Goal: Task Accomplishment & Management: Manage account settings

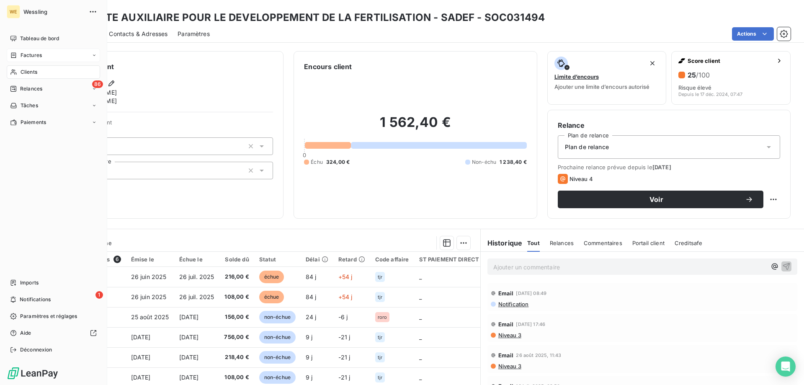
click at [22, 57] on span "Factures" at bounding box center [31, 56] width 21 height 8
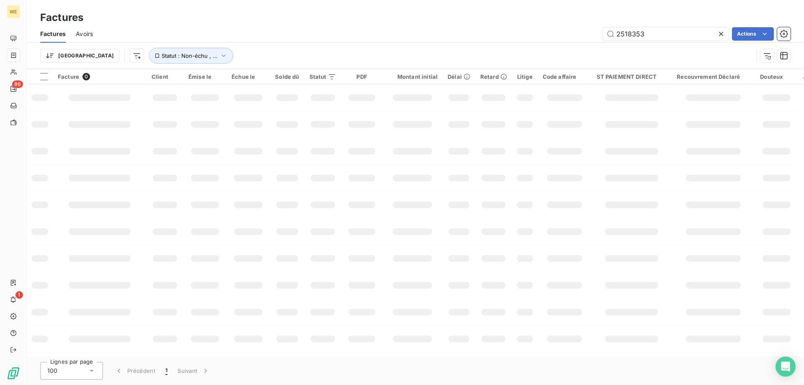
drag, startPoint x: 650, startPoint y: 30, endPoint x: 583, endPoint y: 33, distance: 66.6
click at [583, 33] on div "2518353 Actions" at bounding box center [447, 33] width 688 height 13
type input "2522908"
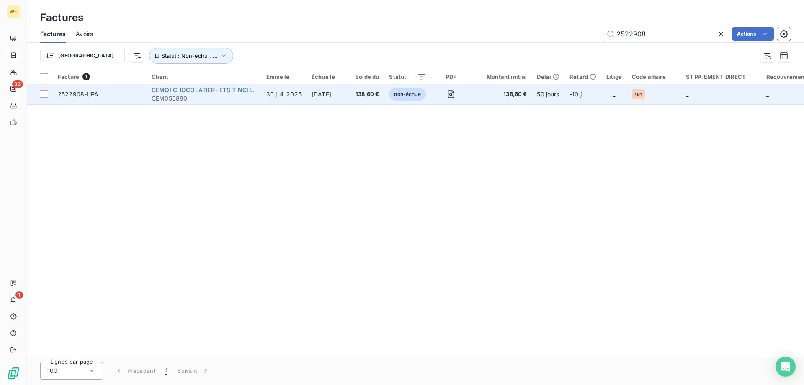
click at [205, 89] on span "CEMOI CHOCOLATIER- ETS TINCHEBRAY" at bounding box center [211, 89] width 118 height 7
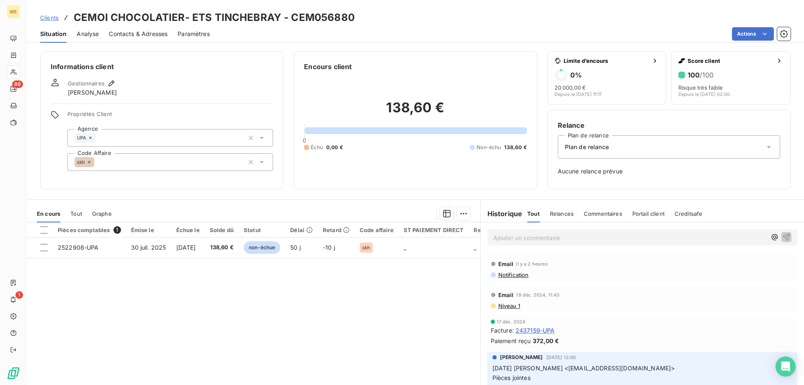
click at [510, 234] on p "Ajouter un commentaire ﻿" at bounding box center [629, 237] width 273 height 10
click at [727, 237] on p "F2522908 : Demande de Madame [PERSON_NAME] de refacturer à CEMOI PERPIGNAN" at bounding box center [629, 237] width 273 height 10
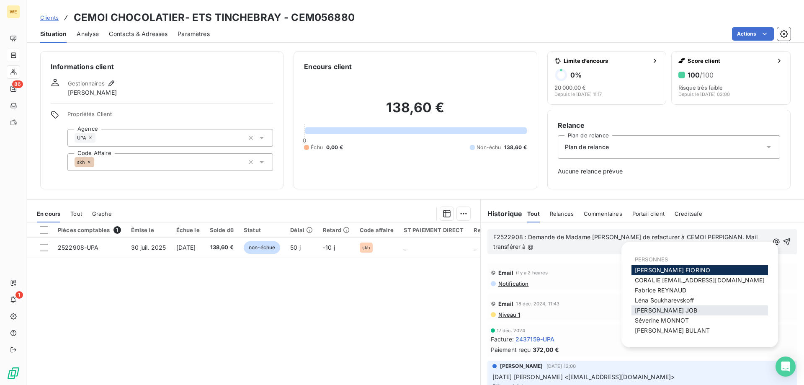
click at [675, 313] on span "[PERSON_NAME]" at bounding box center [666, 309] width 63 height 7
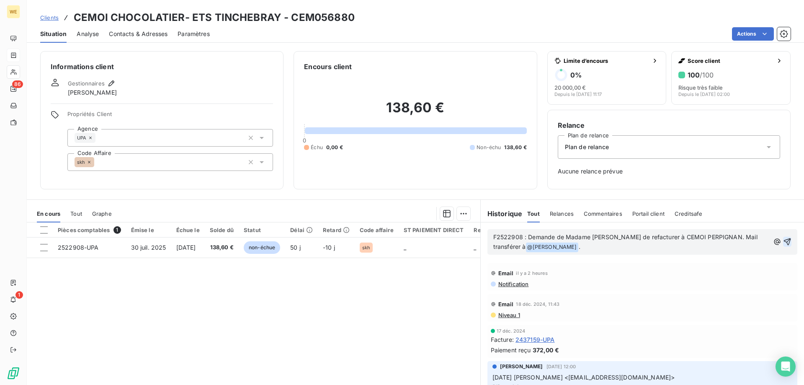
click at [783, 243] on icon "button" at bounding box center [787, 241] width 8 height 8
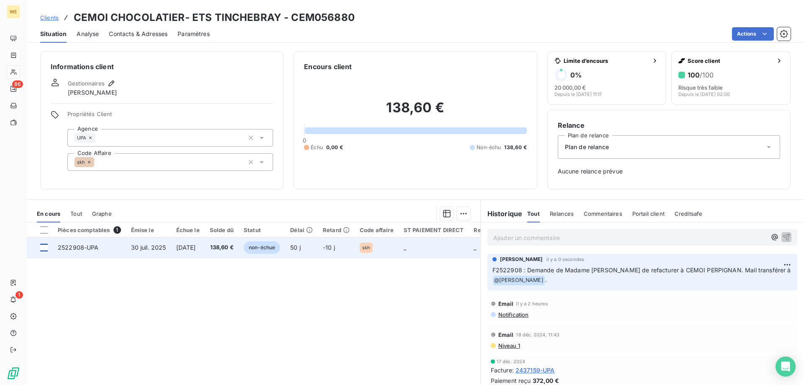
click at [44, 250] on div at bounding box center [44, 248] width 8 height 8
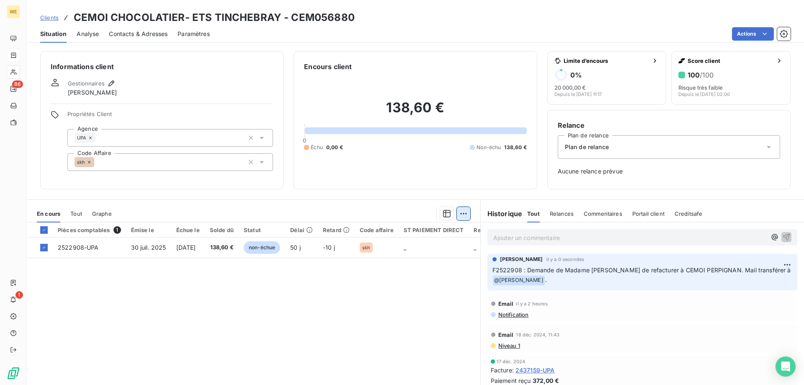
click at [461, 216] on html "WE 86 1 Clients CEMOI CHOCOLATIER- ETS TINCHEBRAY - CEM056880 Situation Analyse…" at bounding box center [402, 192] width 804 height 385
click at [423, 245] on div "Ajouter une promesse de paiement (1 facture)" at bounding box center [388, 246] width 148 height 13
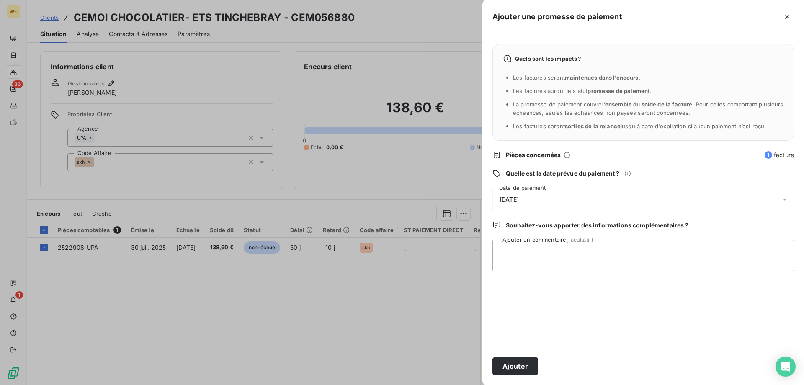
click at [569, 196] on div "[DATE]" at bounding box center [642, 199] width 301 height 23
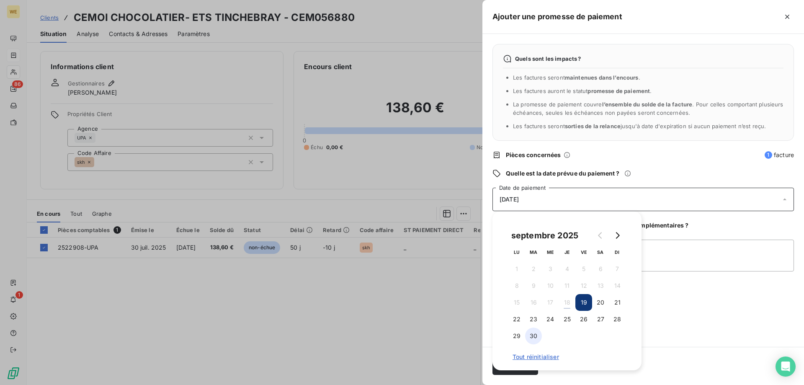
click at [533, 337] on button "30" at bounding box center [533, 335] width 17 height 17
click at [791, 15] on button "button" at bounding box center [786, 16] width 13 height 13
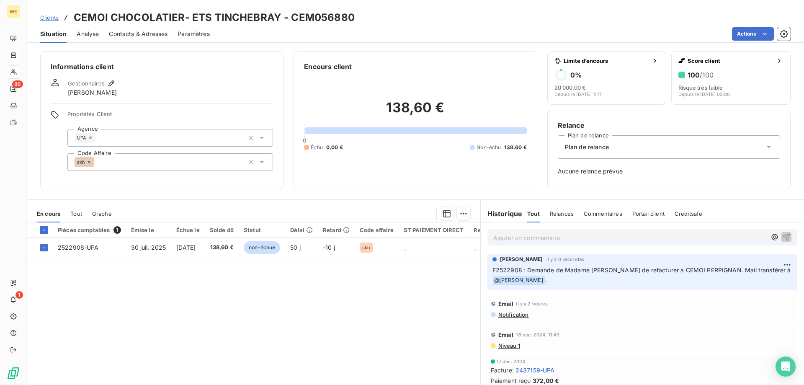
click at [567, 275] on p "F2522908 : Demande de Madame [PERSON_NAME] de refacturer à CEMOI PERPIGNAN. Mai…" at bounding box center [642, 275] width 300 height 20
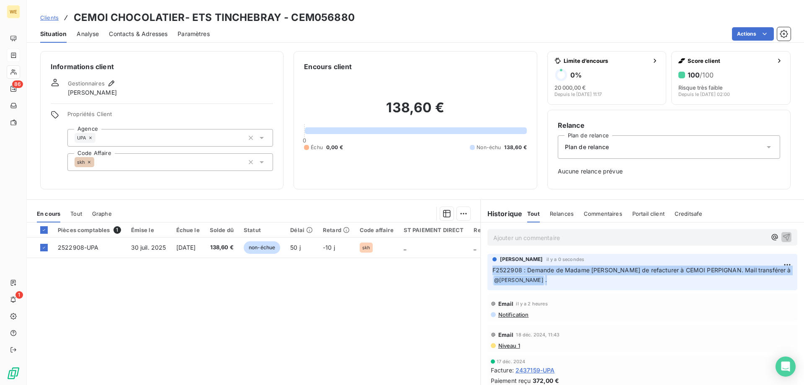
drag, startPoint x: 551, startPoint y: 278, endPoint x: 489, endPoint y: 273, distance: 62.6
click at [492, 273] on p "F2522908 : Demande de Madame [PERSON_NAME] de refacturer à CEMOI PERPIGNAN. Mai…" at bounding box center [642, 275] width 300 height 20
copy p "F2522908 : Demande de Madame [PERSON_NAME] de refacturer à CEMOI PERPIGNAN. Mai…"
click at [461, 216] on html "WE 86 1 Clients CEMOI CHOCOLATIER- ETS TINCHEBRAY - CEM056880 Situation Analyse…" at bounding box center [402, 192] width 804 height 385
click at [403, 251] on div "Ajouter une promesse de paiement (1 facture)" at bounding box center [388, 246] width 148 height 13
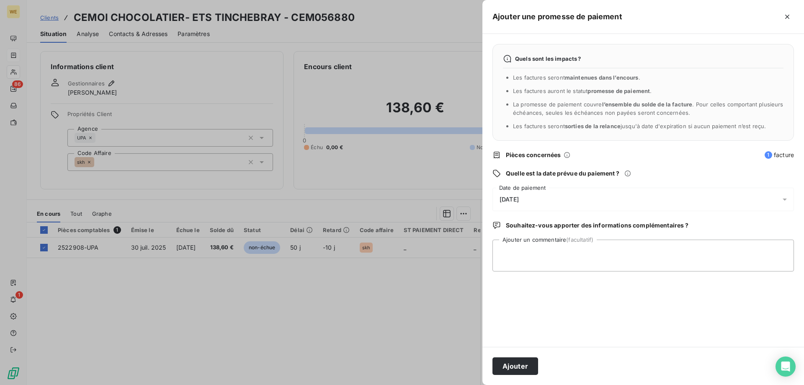
click at [519, 198] on span "[DATE]" at bounding box center [509, 199] width 19 height 7
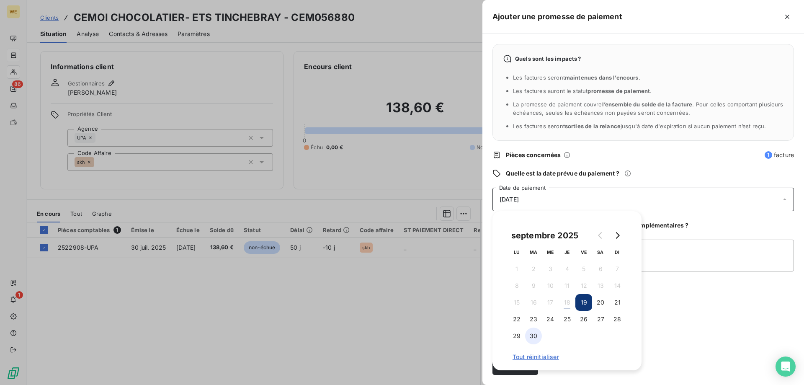
click at [532, 335] on button "30" at bounding box center [533, 335] width 17 height 17
click at [641, 262] on div "septembre 2025 LU MA ME JE VE SA DI 1 2 3 4 5 6 7 8 9 10 11 12 13 14 15 16 17 1…" at bounding box center [566, 290] width 149 height 159
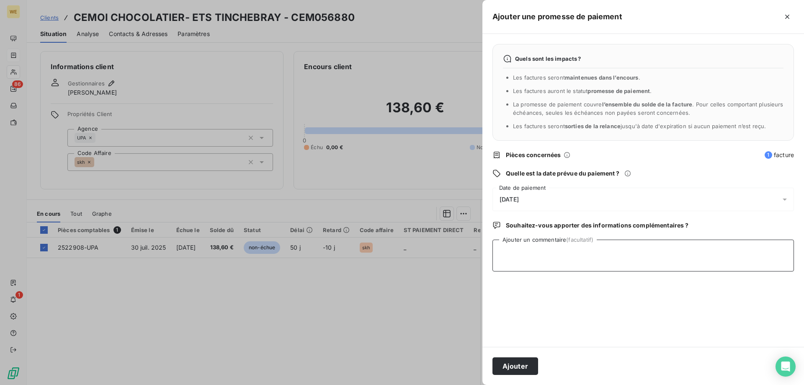
click at [653, 258] on textarea "Ajouter un commentaire (facultatif)" at bounding box center [642, 255] width 301 height 32
paste textarea "F2522908 : Demande de Madame [PERSON_NAME] de refacturer à CEMOI PERPIGNAN. Mai…"
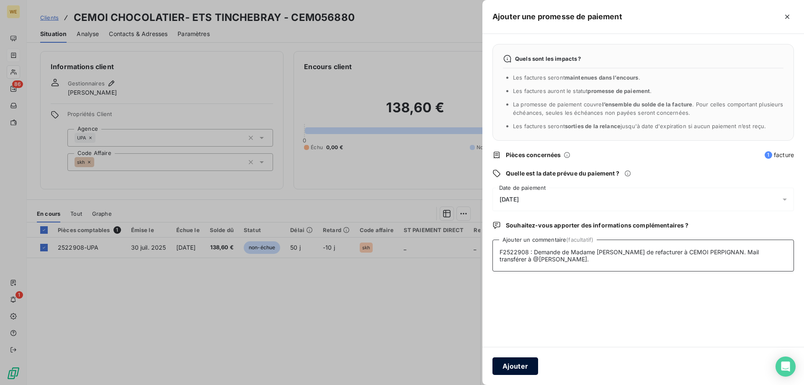
type textarea "F2522908 : Demande de Madame [PERSON_NAME] de refacturer à CEMOI PERPIGNAN. Mai…"
click at [519, 367] on button "Ajouter" at bounding box center [515, 366] width 46 height 18
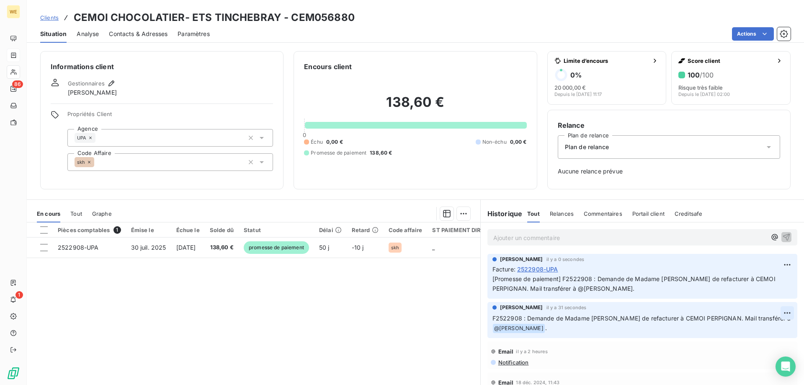
click at [775, 311] on html "WE 86 1 Clients CEMOI CHOCOLATIER- ETS TINCHEBRAY - CEM056880 Situation Analyse…" at bounding box center [402, 192] width 804 height 385
click at [380, 315] on html "WE 86 1 Clients CEMOI CHOCOLATIER- ETS TINCHEBRAY - CEM056880 Situation Analyse…" at bounding box center [402, 192] width 804 height 385
click at [56, 19] on span "Clients" at bounding box center [49, 17] width 18 height 7
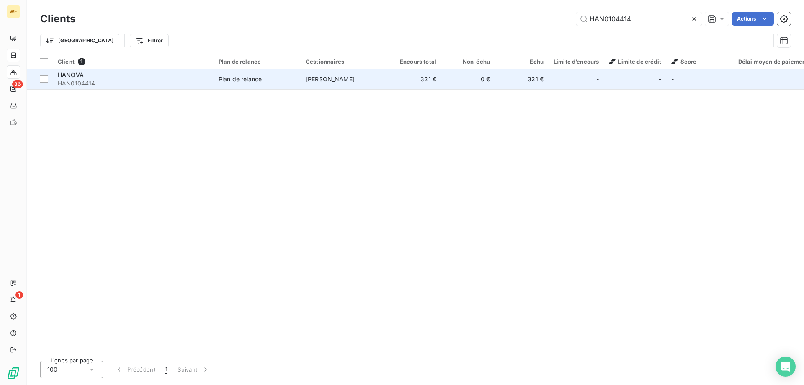
type input "HAN0104414"
click at [75, 77] on span "HANOVA" at bounding box center [71, 74] width 26 height 7
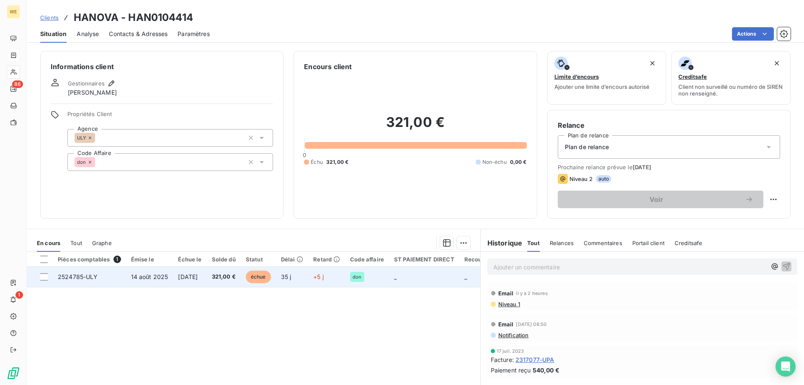
click at [46, 278] on div at bounding box center [44, 277] width 8 height 8
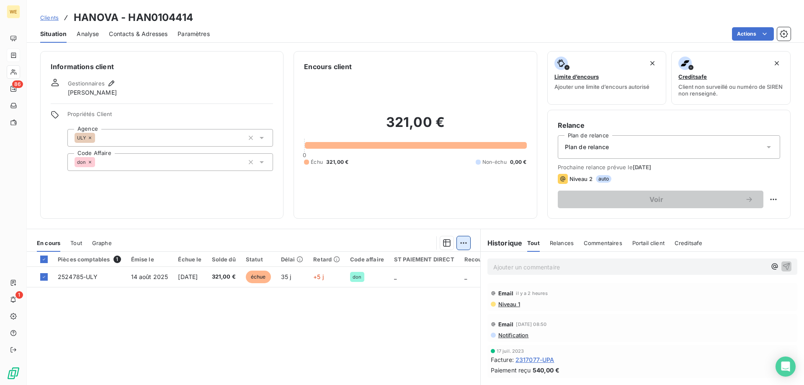
click at [464, 245] on html "WE 86 1 Clients HANOVA - HAN0104414 Situation Analyse Contacts & Adresses Param…" at bounding box center [402, 192] width 804 height 385
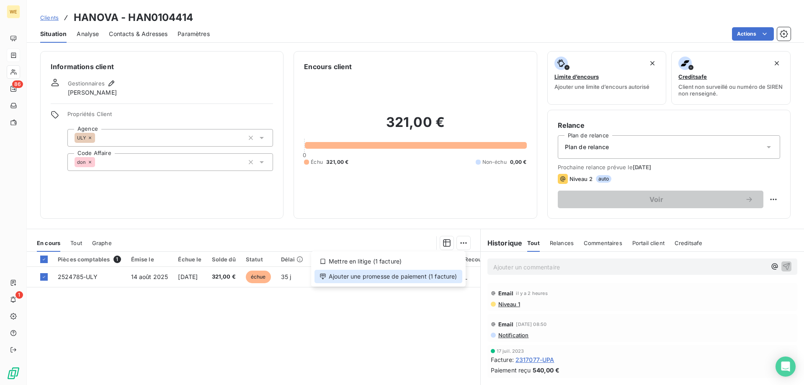
click at [378, 273] on div "Ajouter une promesse de paiement (1 facture)" at bounding box center [388, 276] width 148 height 13
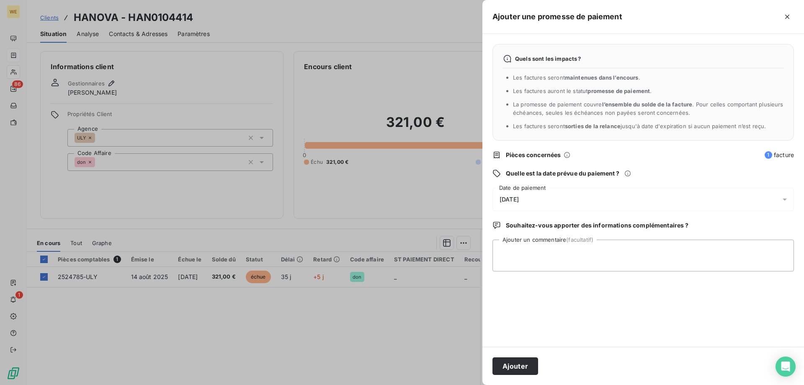
click at [544, 202] on div "[DATE]" at bounding box center [642, 199] width 301 height 23
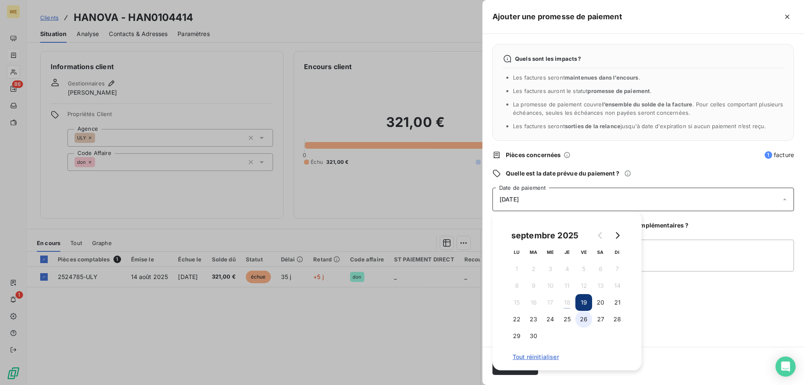
click at [585, 318] on button "26" at bounding box center [583, 319] width 17 height 17
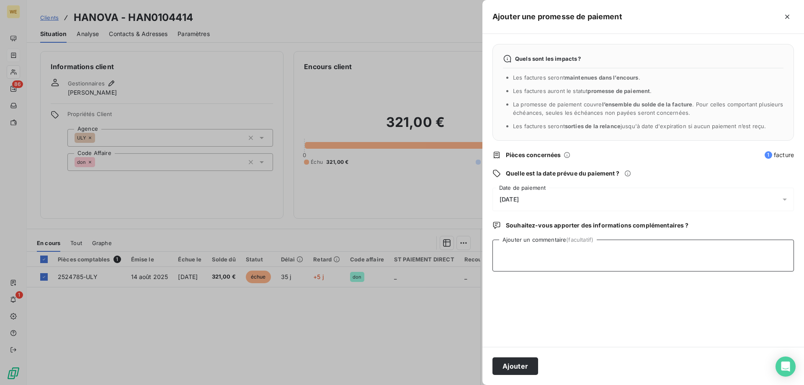
click at [648, 268] on textarea "Ajouter un commentaire (facultatif)" at bounding box center [642, 255] width 301 height 32
type textarea "Mail virement fait le [DATE]"
click at [518, 363] on button "Ajouter" at bounding box center [515, 366] width 46 height 18
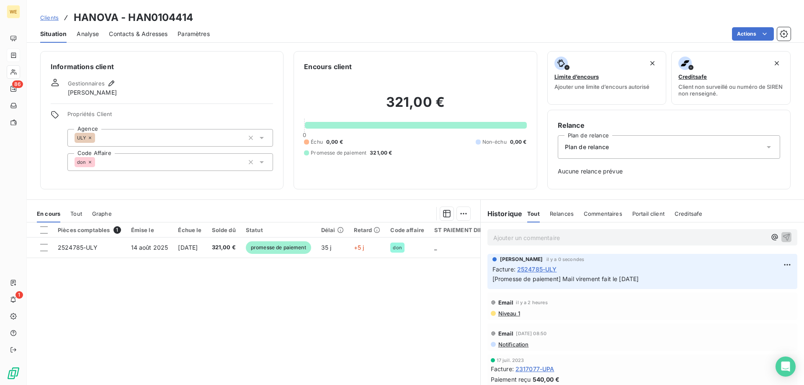
click at [50, 18] on span "Clients" at bounding box center [49, 17] width 18 height 7
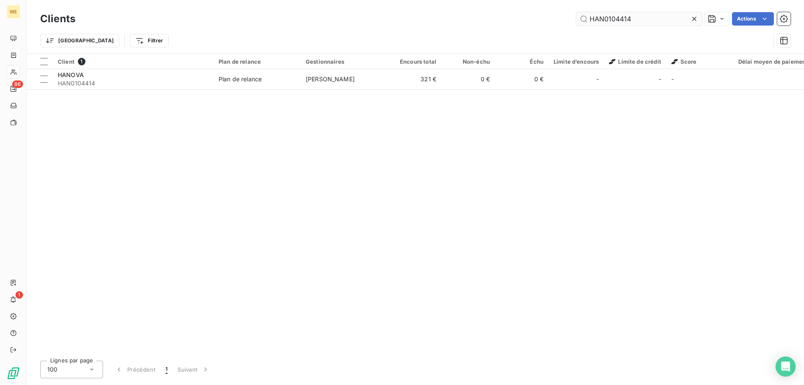
drag, startPoint x: 650, startPoint y: 17, endPoint x: 588, endPoint y: 19, distance: 62.0
click at [588, 19] on input "HAN0104414" at bounding box center [639, 18] width 126 height 13
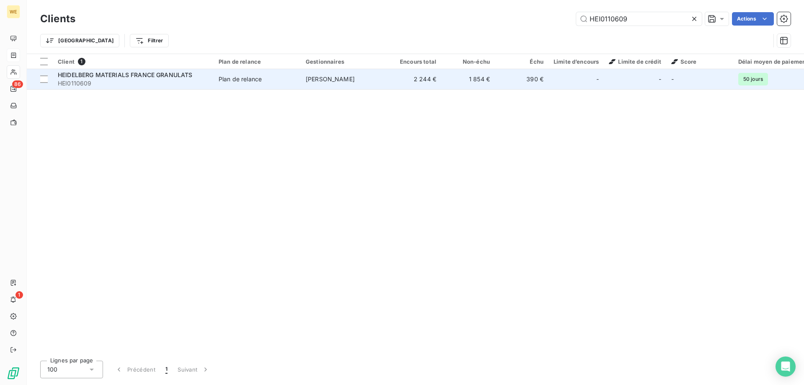
type input "HEI0110609"
click at [167, 72] on span "HEIDELBERG MATERIALS FRANCE GRANULATS" at bounding box center [125, 74] width 135 height 7
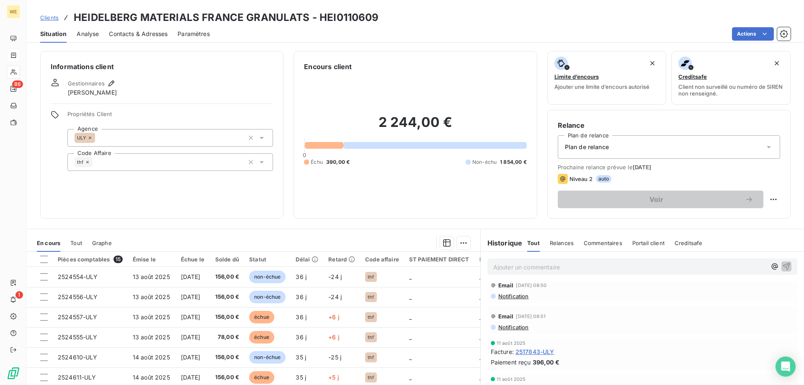
scroll to position [84, 0]
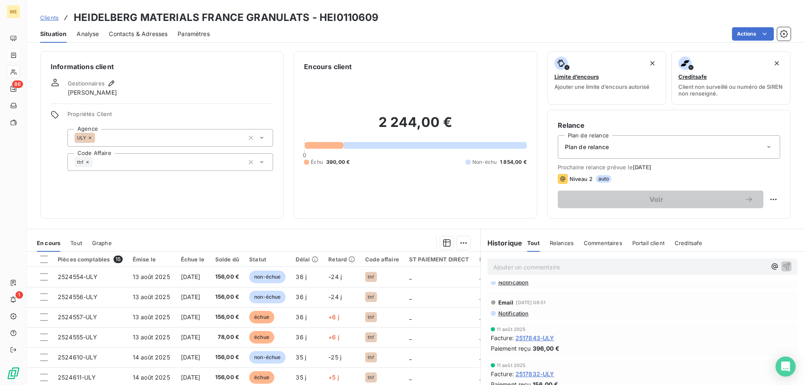
click at [520, 337] on span "2517843-ULY" at bounding box center [534, 337] width 39 height 9
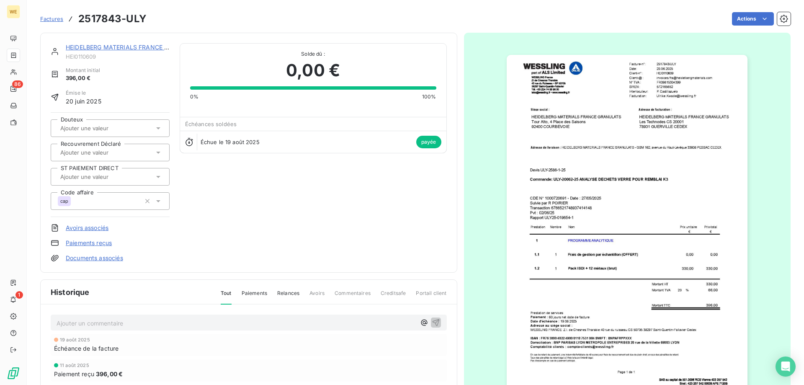
click at [655, 201] on img "button" at bounding box center [627, 225] width 241 height 341
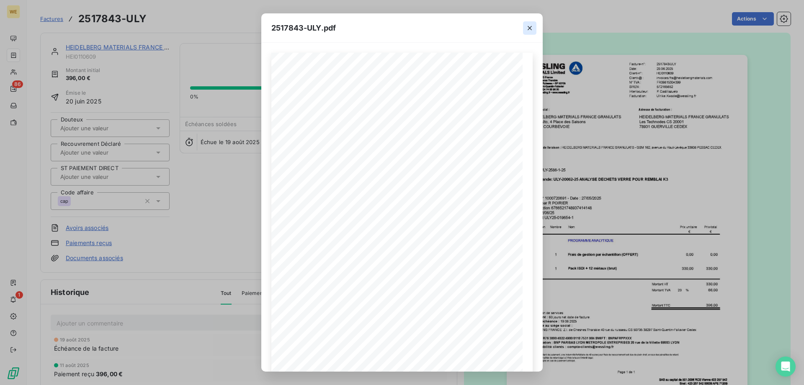
click at [528, 25] on icon "button" at bounding box center [529, 28] width 8 height 8
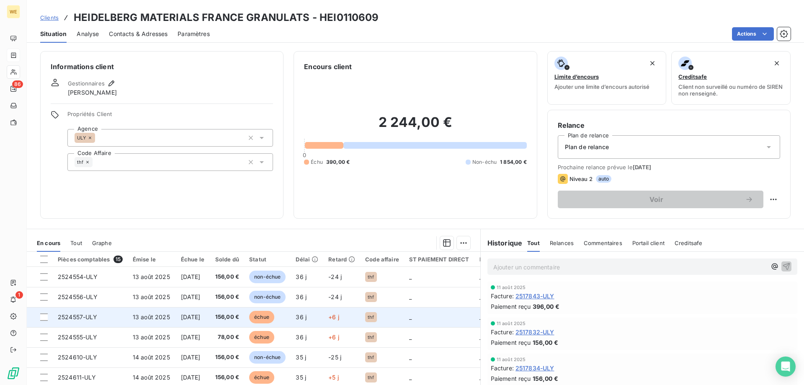
click at [75, 317] on span "2524557-ULY" at bounding box center [78, 316] width 40 height 7
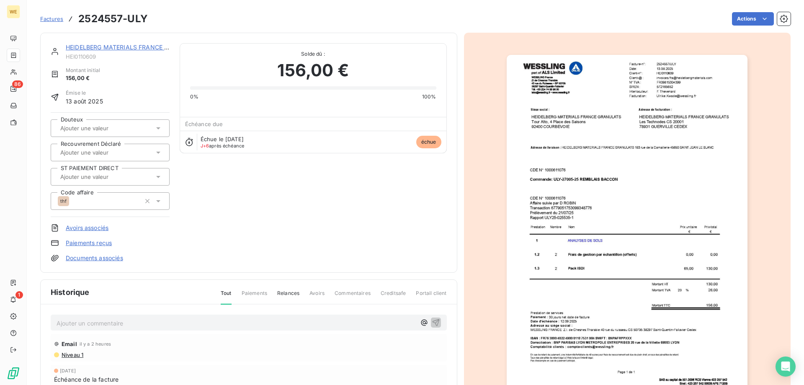
click at [566, 229] on img "button" at bounding box center [627, 225] width 241 height 341
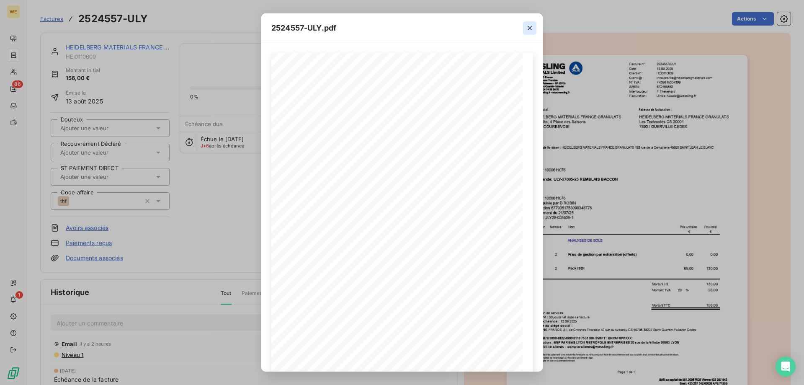
click at [526, 31] on icon "button" at bounding box center [529, 28] width 8 height 8
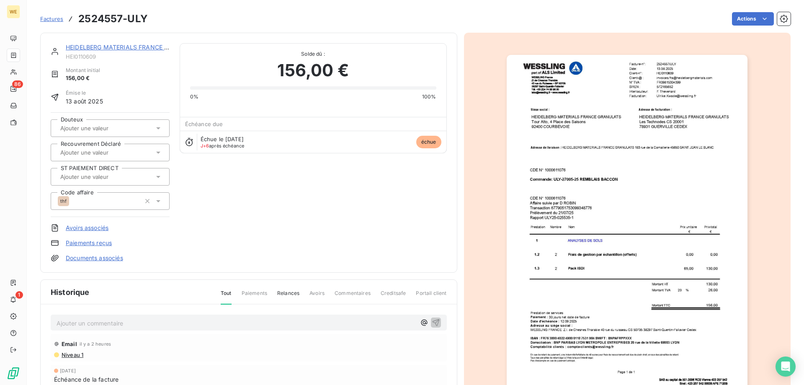
click at [93, 43] on div "HEIDELBERG MATERIALS FRANCE GRANULATS HEI0110609 Montant initial 156,00 € Émise…" at bounding box center [248, 153] width 417 height 240
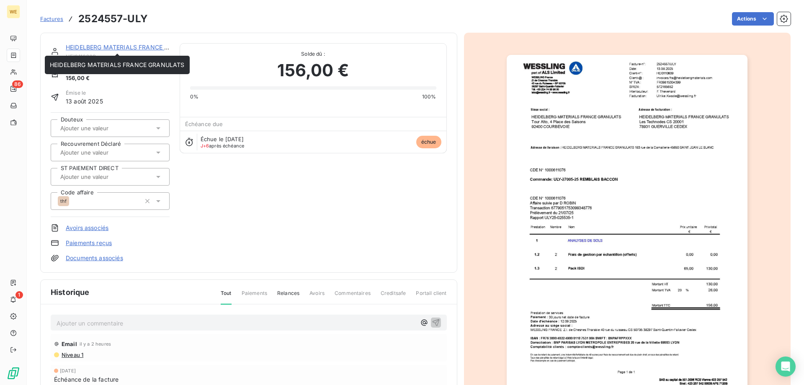
click at [92, 47] on link "HEIDELBERG MATERIALS FRANCE GRANULATS" at bounding box center [133, 47] width 135 height 7
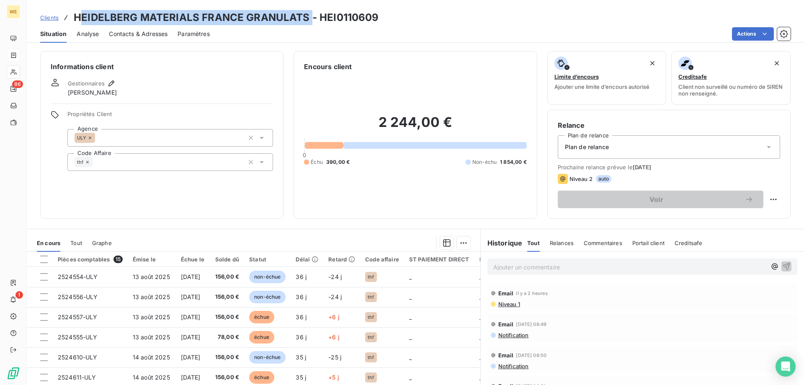
drag, startPoint x: 305, startPoint y: 17, endPoint x: 73, endPoint y: 20, distance: 232.0
click at [74, 20] on h3 "HEIDELBERG MATERIALS FRANCE GRANULATS - HEI0110609" at bounding box center [226, 17] width 305 height 15
copy h3 "HEIDELBERG MATERIALS FRANCE GRANULATS"
click at [57, 21] on span "Clients" at bounding box center [49, 17] width 18 height 7
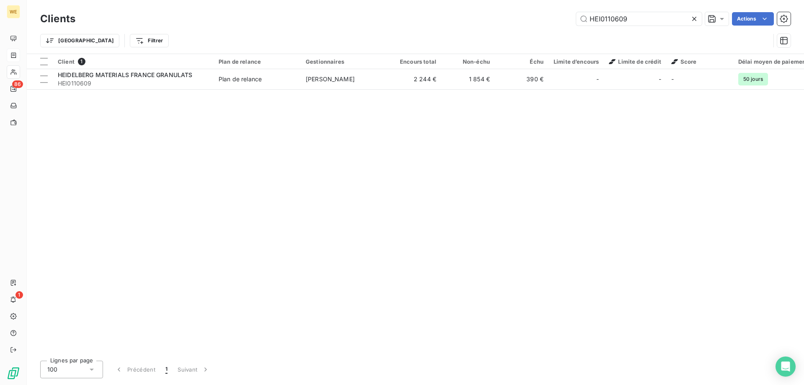
drag, startPoint x: 652, startPoint y: 21, endPoint x: 562, endPoint y: 19, distance: 90.0
click at [563, 19] on div "HEI0110609 Actions" at bounding box center [437, 18] width 705 height 13
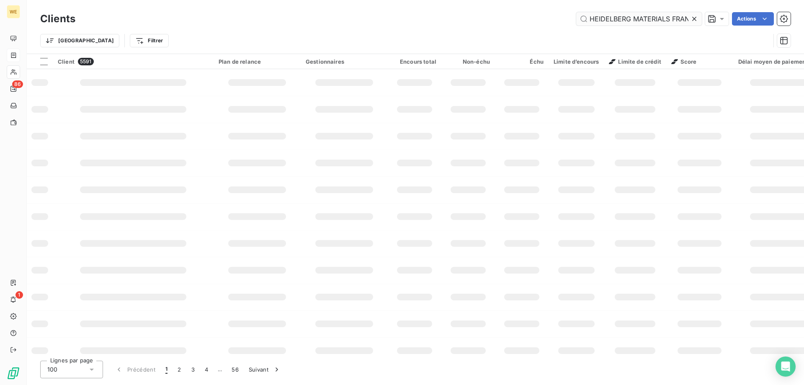
scroll to position [0, 52]
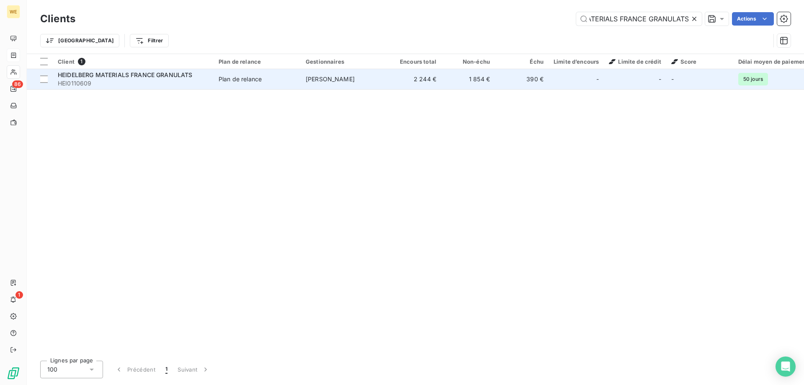
type input "HEIDELBERG MATERIALS FRANCE GRANULATS"
click at [152, 76] on span "HEIDELBERG MATERIALS FRANCE GRANULATS" at bounding box center [125, 74] width 135 height 7
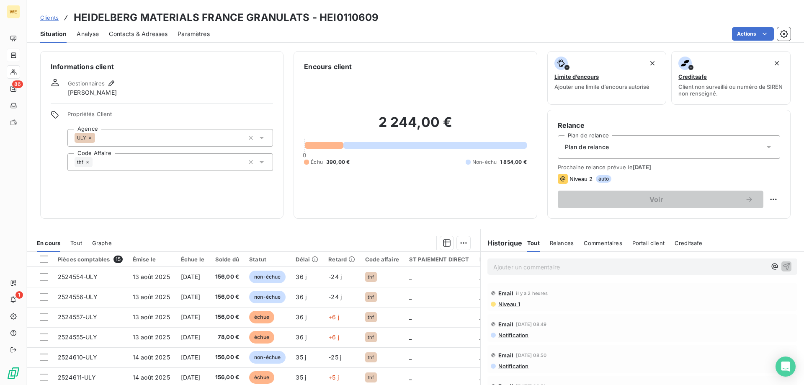
drag, startPoint x: 49, startPoint y: 21, endPoint x: 54, endPoint y: 20, distance: 4.8
click at [49, 21] on link "Clients" at bounding box center [49, 17] width 18 height 8
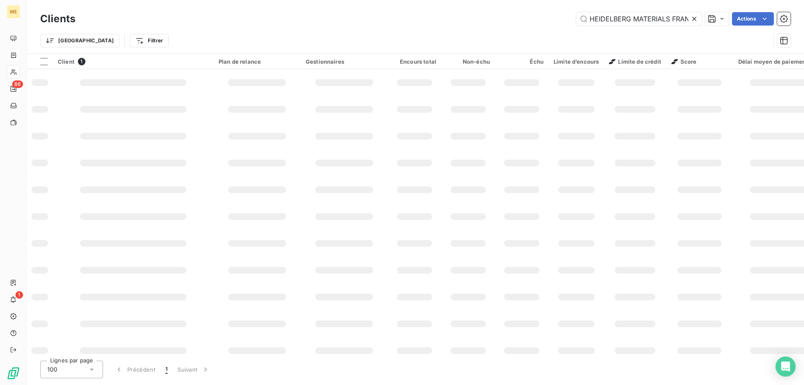
scroll to position [0, 53]
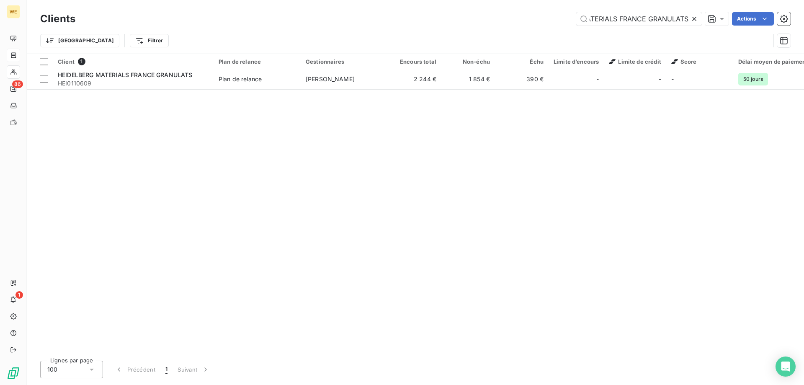
click at [697, 18] on icon at bounding box center [694, 19] width 8 height 8
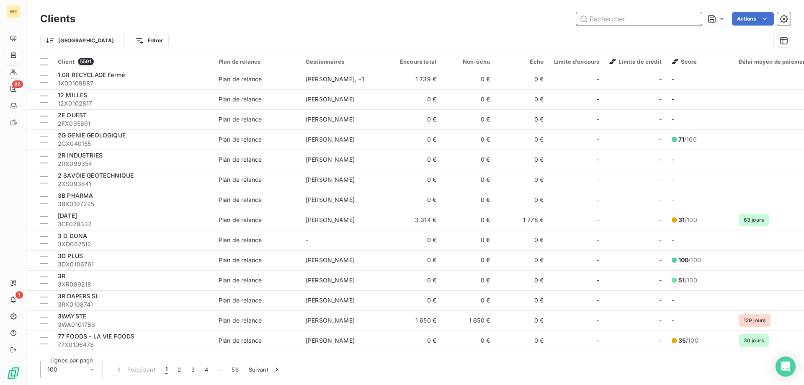
paste input "CAM0109452"
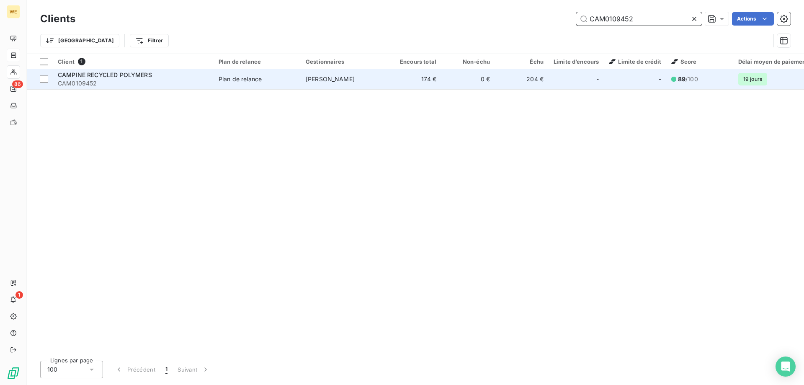
type input "CAM0109452"
click at [113, 72] on span "CAMPINE RECYCLED POLYMERS" at bounding box center [105, 74] width 94 height 7
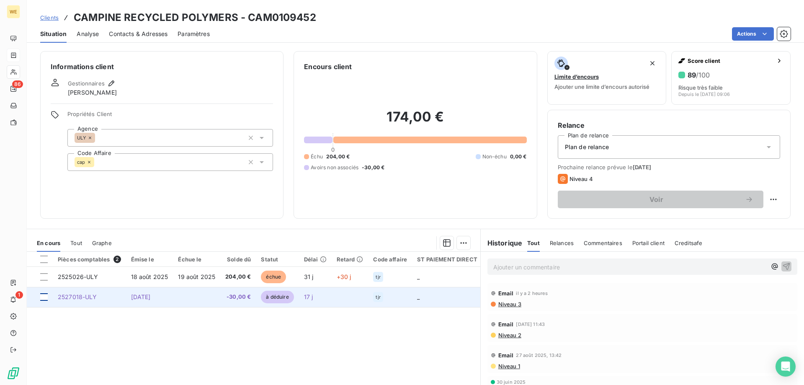
click at [43, 299] on div at bounding box center [44, 297] width 8 height 8
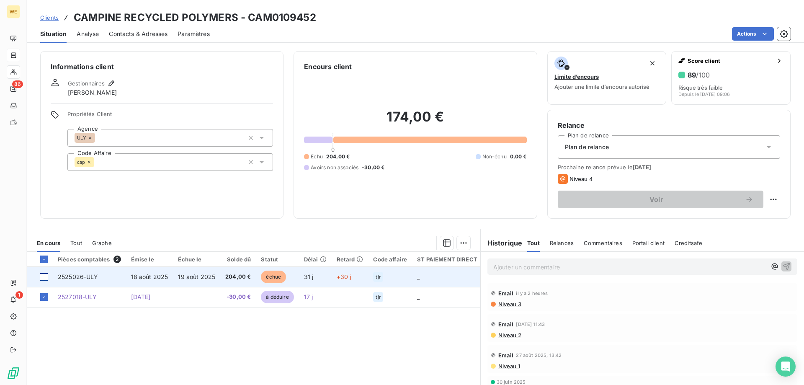
click at [45, 277] on div at bounding box center [44, 277] width 8 height 8
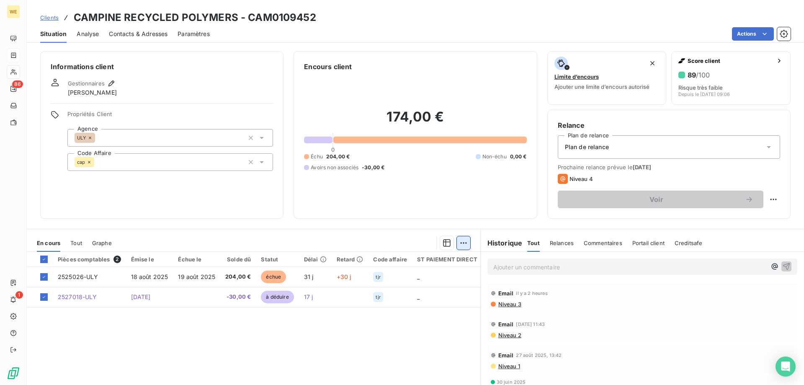
click at [458, 244] on html "WE 86 1 Clients CAMPINE RECYCLED POLYMERS - CAM0109452 Situation Analyse Contac…" at bounding box center [402, 192] width 804 height 385
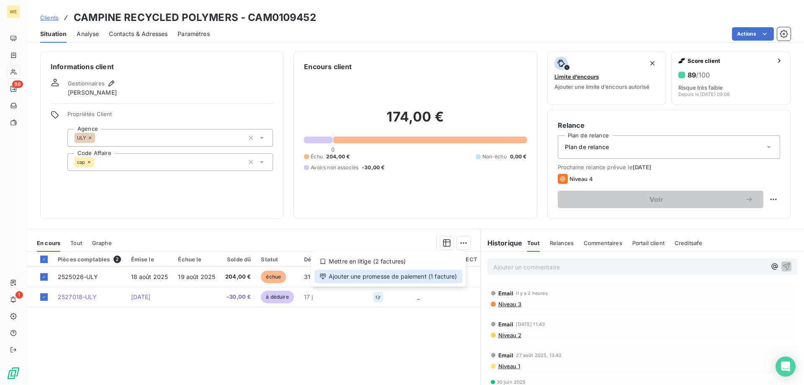
click at [429, 274] on div "Ajouter une promesse de paiement (1 facture)" at bounding box center [388, 276] width 148 height 13
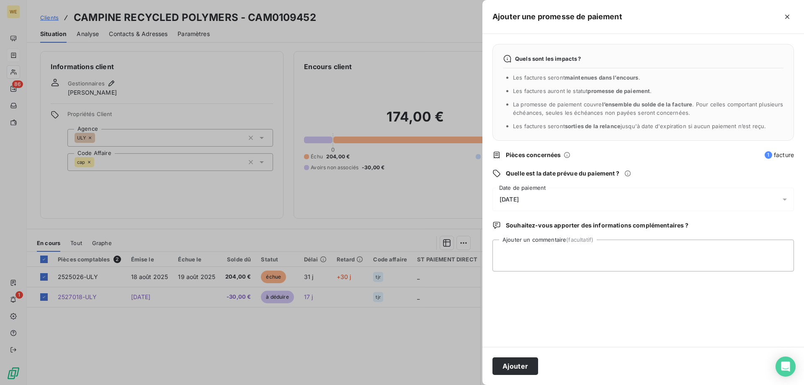
click at [608, 203] on div "[DATE]" at bounding box center [642, 199] width 301 height 23
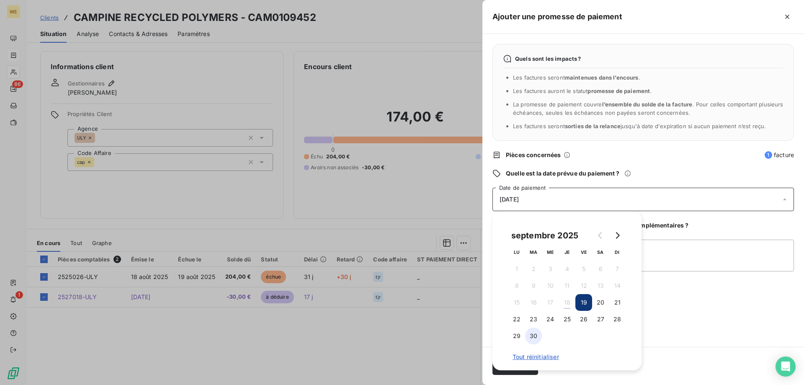
click at [538, 339] on button "30" at bounding box center [533, 335] width 17 height 17
click at [622, 238] on button "Go to next month" at bounding box center [617, 235] width 17 height 17
click at [520, 288] on button "6" at bounding box center [516, 285] width 17 height 17
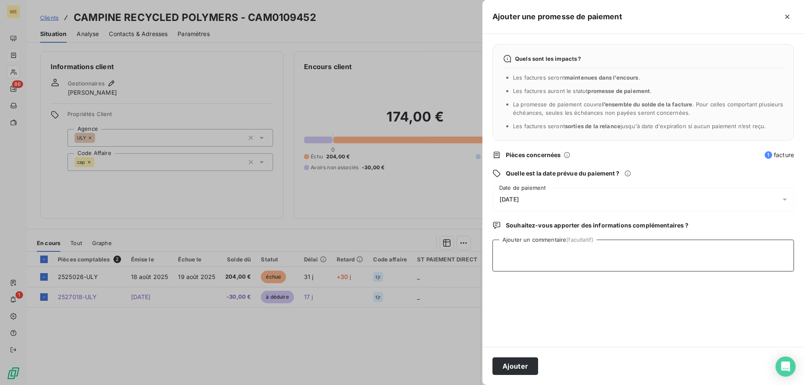
click at [700, 252] on textarea "Ajouter un commentaire (facultatif)" at bounding box center [642, 255] width 301 height 32
type textarea "[DATE]"
click at [526, 366] on button "Ajouter" at bounding box center [515, 366] width 46 height 18
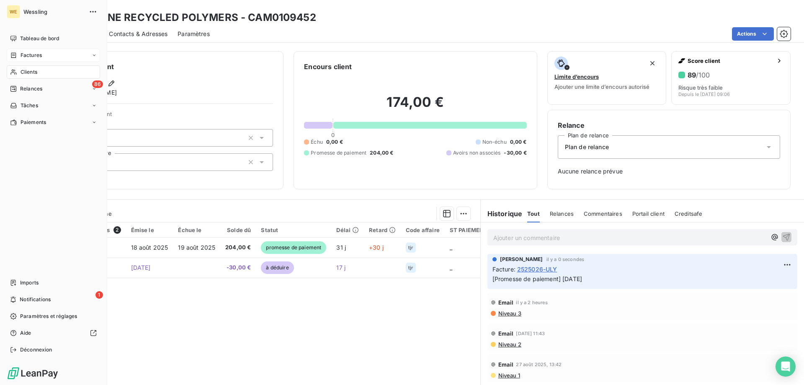
drag, startPoint x: 29, startPoint y: 57, endPoint x: 64, endPoint y: 55, distance: 34.8
click at [29, 57] on span "Factures" at bounding box center [31, 56] width 21 height 8
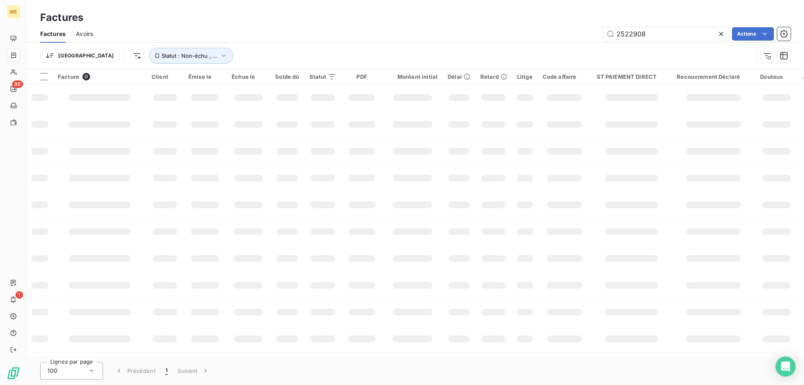
drag, startPoint x: 662, startPoint y: 38, endPoint x: 587, endPoint y: 55, distance: 76.6
click at [594, 52] on div "Factures Avoirs 2522908 Actions Trier Statut : Non-échu , ..." at bounding box center [415, 47] width 777 height 44
type input "2524445"
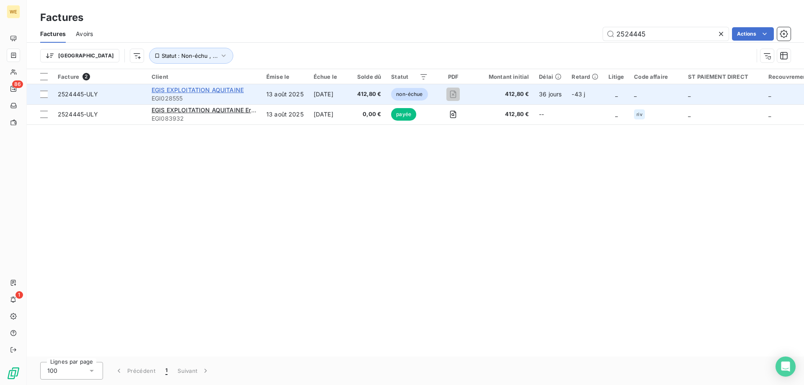
click at [221, 91] on span "EGIS EXPLOITATION AQUITAINE" at bounding box center [198, 89] width 92 height 7
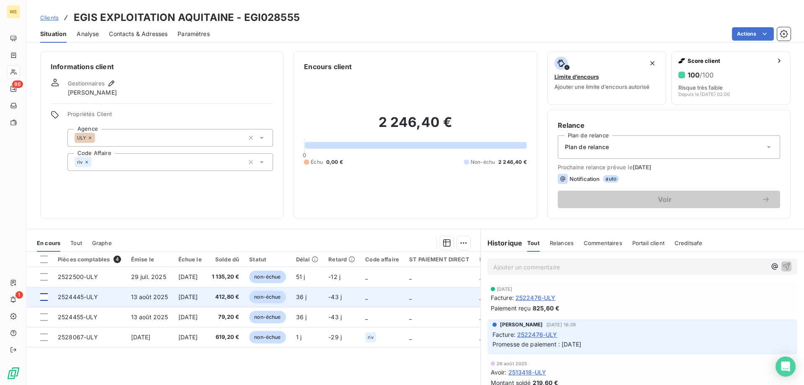
click at [43, 294] on div at bounding box center [44, 297] width 8 height 8
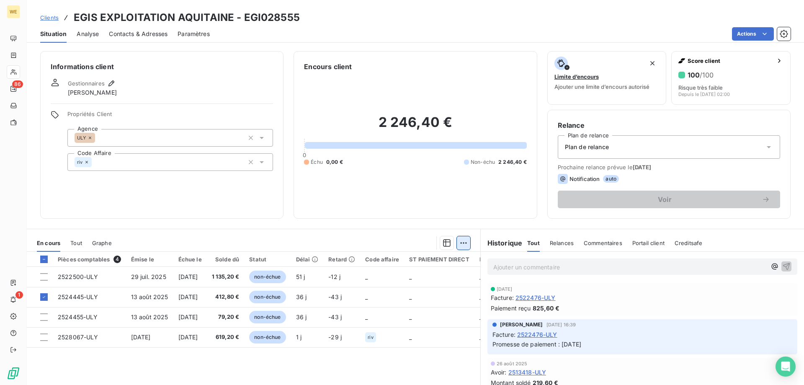
click at [461, 246] on html "WE 86 1 Clients EGIS EXPLOITATION AQUITAINE - EGI028555 Situation Analyse Conta…" at bounding box center [402, 192] width 804 height 385
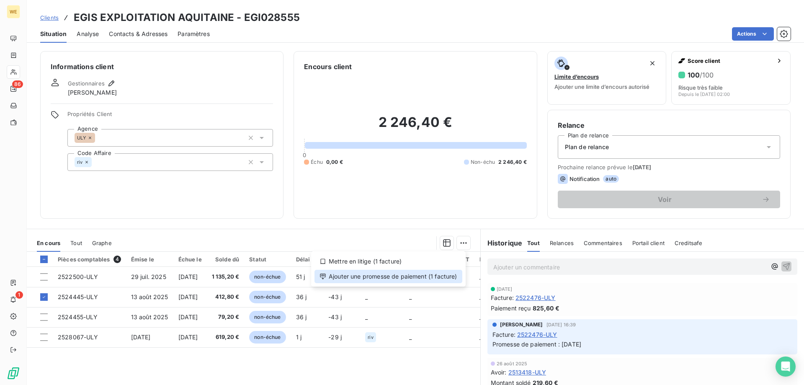
click at [422, 275] on div "Ajouter une promesse de paiement (1 facture)" at bounding box center [388, 276] width 148 height 13
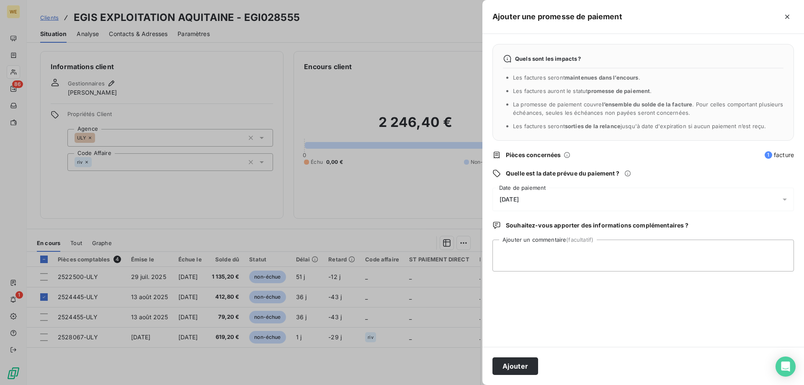
click at [572, 198] on div "[DATE]" at bounding box center [642, 199] width 301 height 23
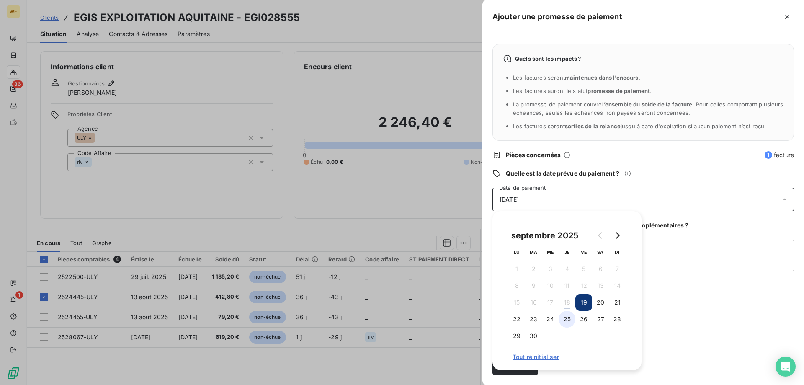
click at [569, 318] on button "25" at bounding box center [567, 319] width 17 height 17
click at [678, 253] on textarea "Ajouter un commentaire (facultatif)" at bounding box center [642, 255] width 301 height 32
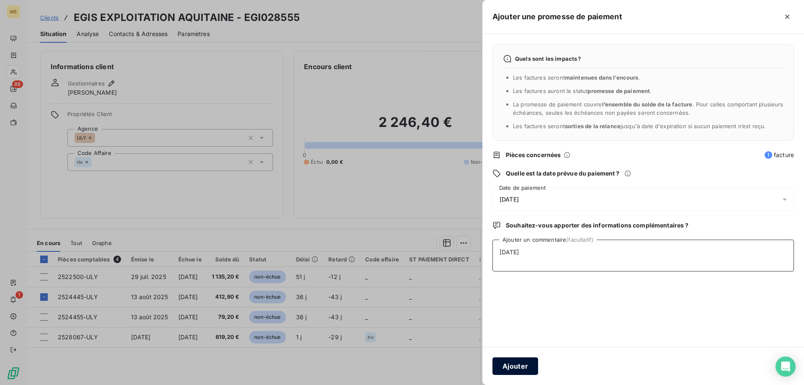
type textarea "[DATE]"
click at [515, 362] on button "Ajouter" at bounding box center [515, 366] width 46 height 18
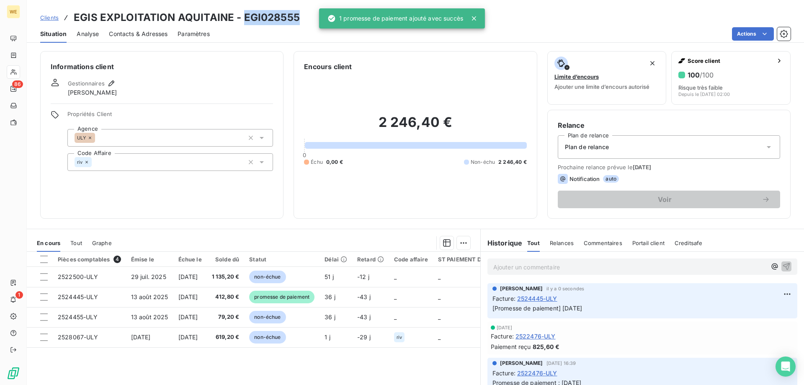
drag, startPoint x: 241, startPoint y: 15, endPoint x: 299, endPoint y: 16, distance: 57.8
click at [299, 16] on div "Clients EGIS EXPLOITATION AQUITAINE - EGI028555" at bounding box center [415, 17] width 777 height 15
copy h3 "EGI028555"
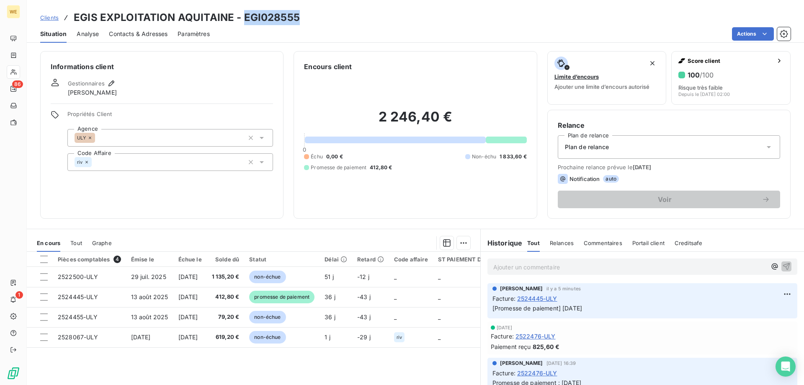
click at [52, 20] on span "Clients" at bounding box center [49, 17] width 18 height 7
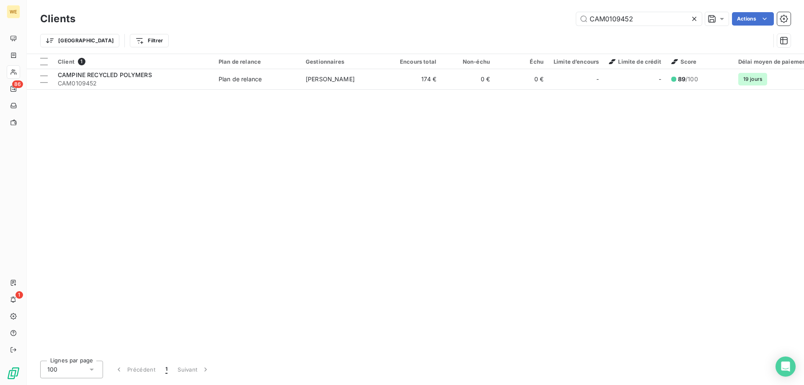
drag, startPoint x: 620, startPoint y: 21, endPoint x: 543, endPoint y: 27, distance: 76.4
click at [543, 27] on div "Clients CAM0109452 Actions" at bounding box center [415, 19] width 750 height 18
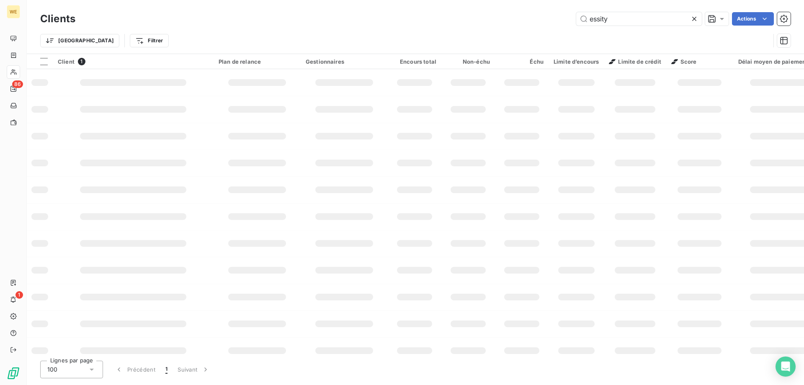
type input "essity"
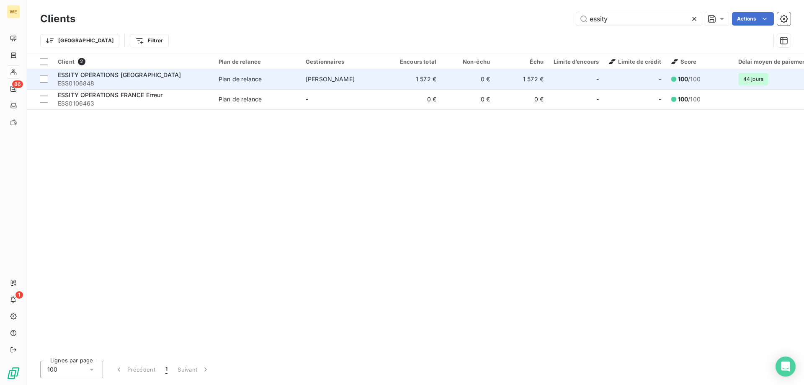
click at [130, 77] on span "ESSITY OPERATIONS [GEOGRAPHIC_DATA]" at bounding box center [119, 74] width 123 height 7
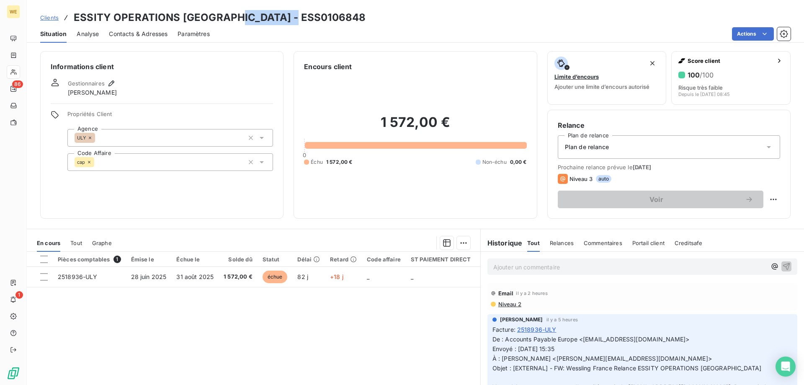
drag, startPoint x: 233, startPoint y: 15, endPoint x: 303, endPoint y: 19, distance: 70.4
click at [303, 19] on div "Clients ESSITY OPERATIONS [GEOGRAPHIC_DATA] - ESS0106848" at bounding box center [415, 17] width 777 height 15
copy h3 "ESS0106848"
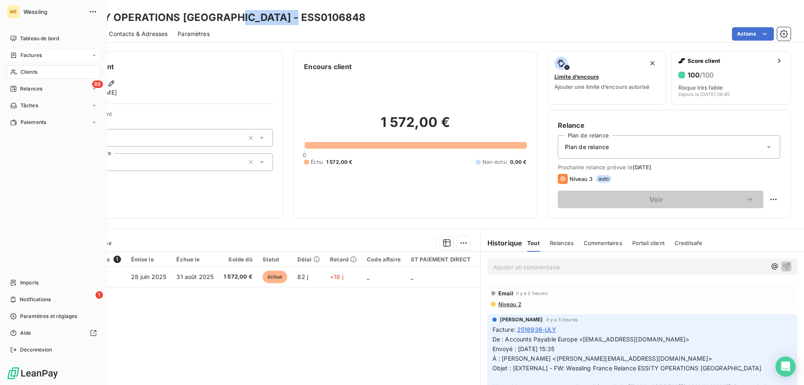
click at [25, 55] on span "Factures" at bounding box center [31, 56] width 21 height 8
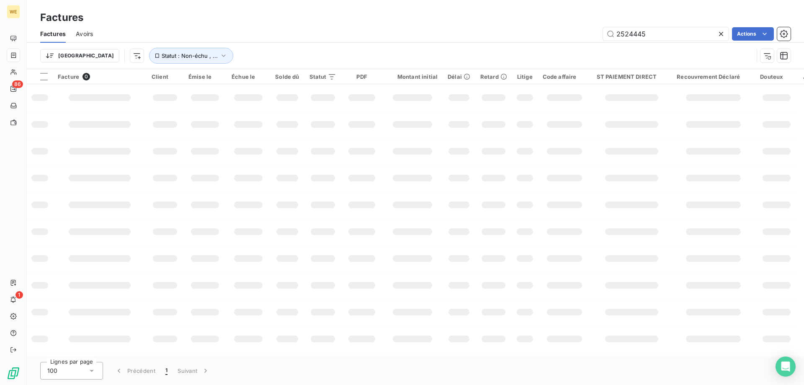
drag, startPoint x: 580, startPoint y: 34, endPoint x: 559, endPoint y: 36, distance: 21.0
click at [562, 36] on div "2524445 Actions" at bounding box center [447, 33] width 688 height 13
type input "2525293"
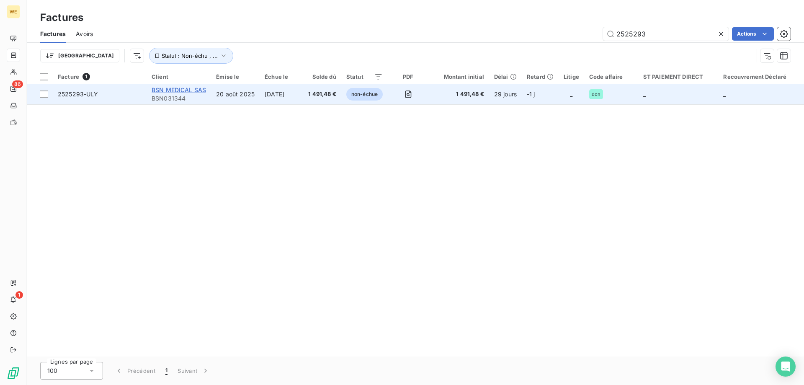
click at [163, 88] on span "BSN MEDICAL SAS" at bounding box center [179, 89] width 54 height 7
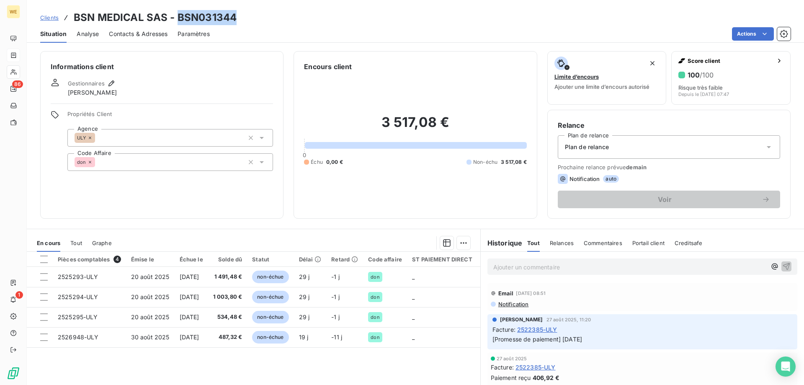
drag, startPoint x: 176, startPoint y: 15, endPoint x: 242, endPoint y: 15, distance: 65.7
click at [242, 15] on div "Clients BSN MEDICAL SAS - BSN031344" at bounding box center [415, 17] width 777 height 15
copy h3 "BSN031344"
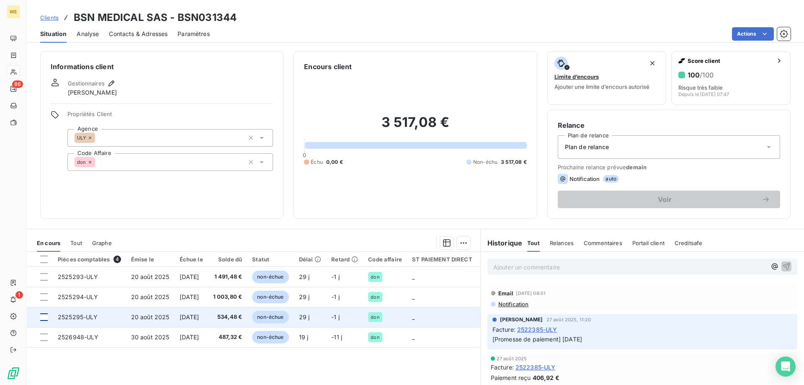
click at [42, 314] on div at bounding box center [44, 317] width 8 height 8
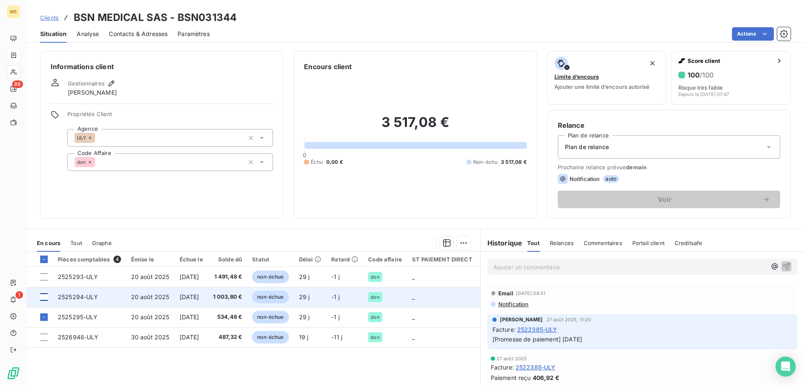
click at [44, 300] on div at bounding box center [44, 297] width 8 height 8
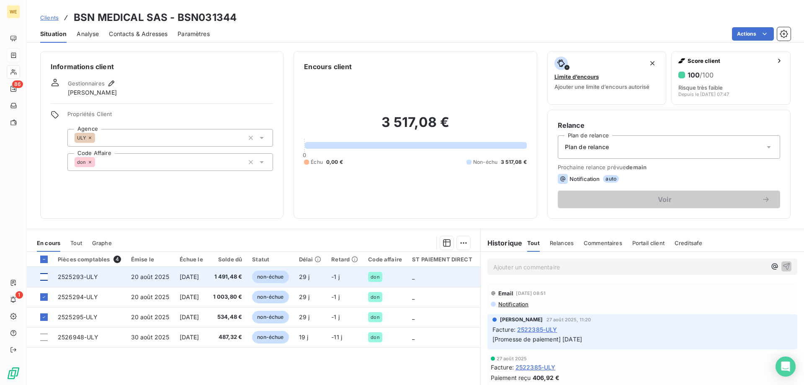
click at [42, 277] on div at bounding box center [44, 277] width 8 height 8
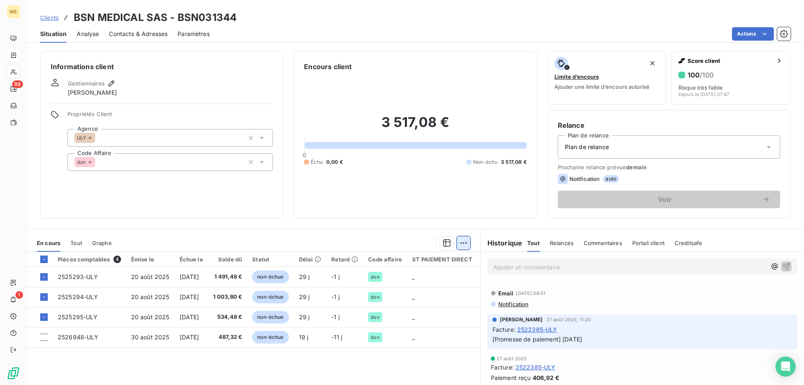
click at [459, 248] on html "WE 86 1 Clients BSN MEDICAL SAS - BSN031344 Situation Analyse Contacts & Adress…" at bounding box center [402, 192] width 804 height 385
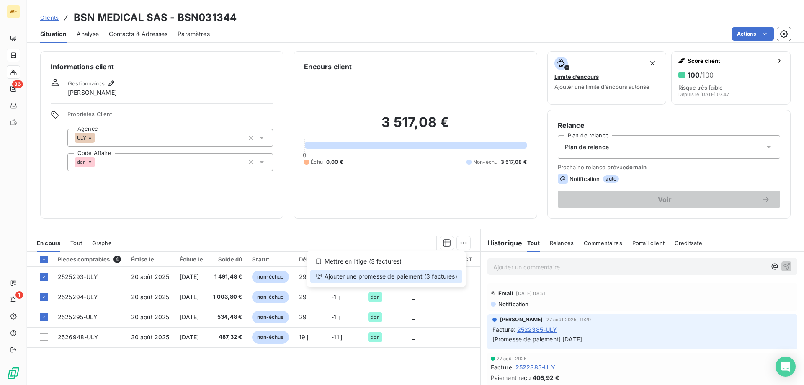
click at [446, 277] on div "Ajouter une promesse de paiement (3 factures)" at bounding box center [386, 276] width 152 height 13
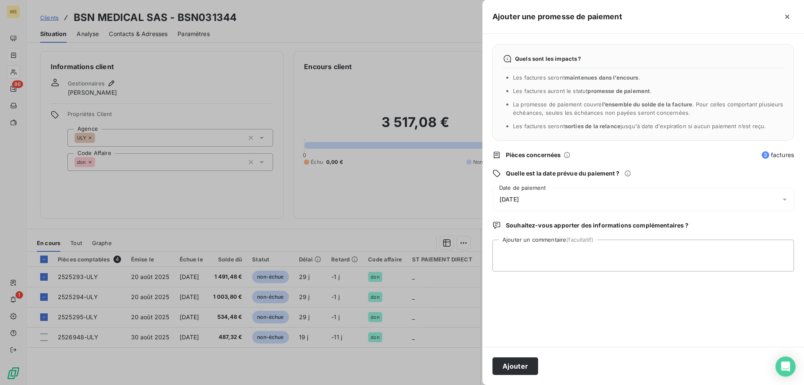
click at [585, 199] on div "[DATE]" at bounding box center [642, 199] width 301 height 23
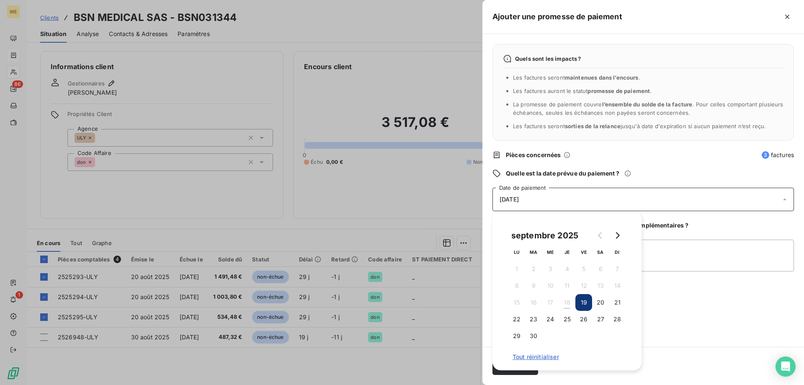
drag, startPoint x: 567, startPoint y: 322, endPoint x: 591, endPoint y: 308, distance: 28.5
click at [567, 322] on button "25" at bounding box center [567, 319] width 17 height 17
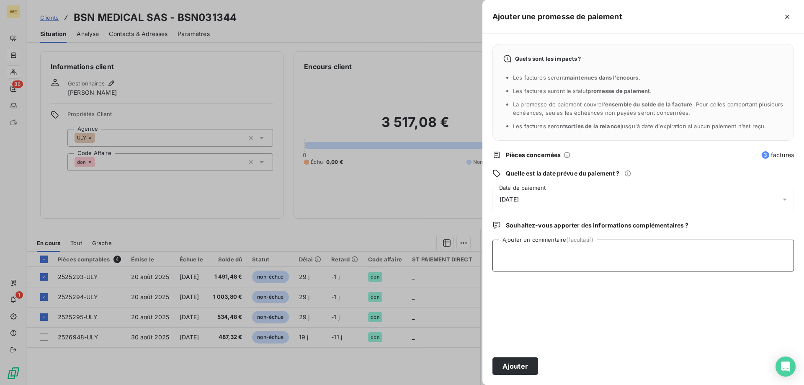
click at [662, 268] on textarea "Ajouter un commentaire (facultatif)" at bounding box center [642, 255] width 301 height 32
type textarea "[DATE]"
click at [517, 369] on button "Ajouter" at bounding box center [515, 366] width 46 height 18
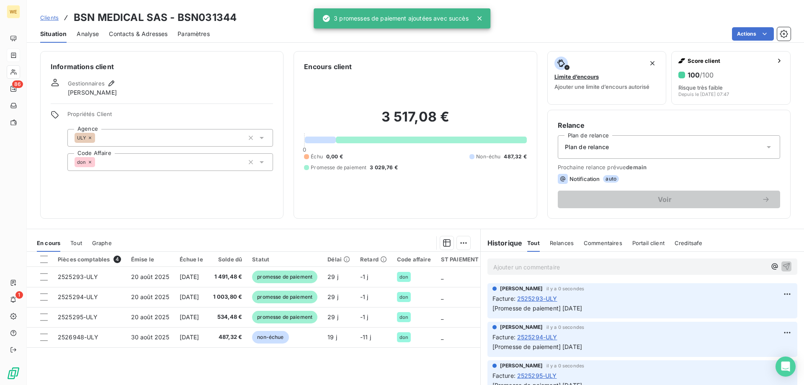
click at [52, 18] on span "Clients" at bounding box center [49, 17] width 18 height 7
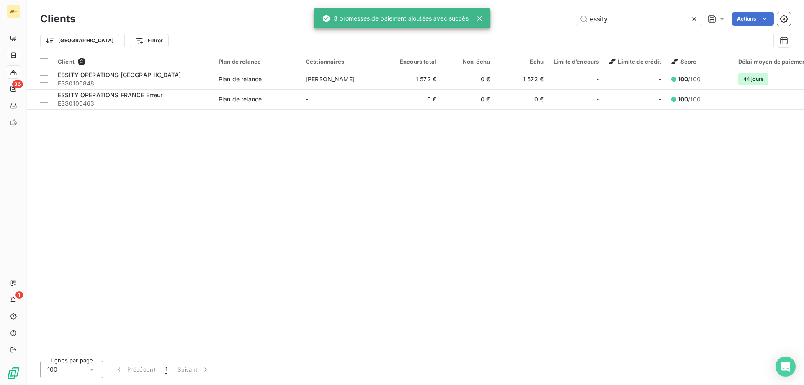
drag, startPoint x: 620, startPoint y: 14, endPoint x: 553, endPoint y: 20, distance: 67.3
click at [553, 20] on div "essity Actions" at bounding box center [437, 18] width 705 height 13
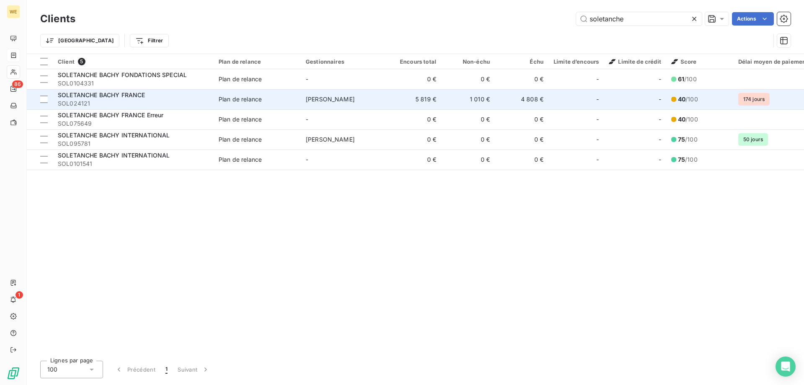
type input "soletanche"
click at [148, 98] on div "SOLETANCHE BACHY FRANCE" at bounding box center [133, 95] width 151 height 8
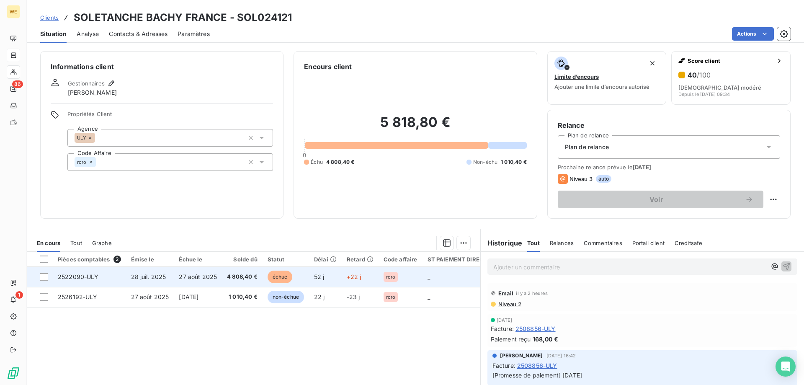
click at [70, 278] on span "2522090-ULY" at bounding box center [78, 276] width 41 height 7
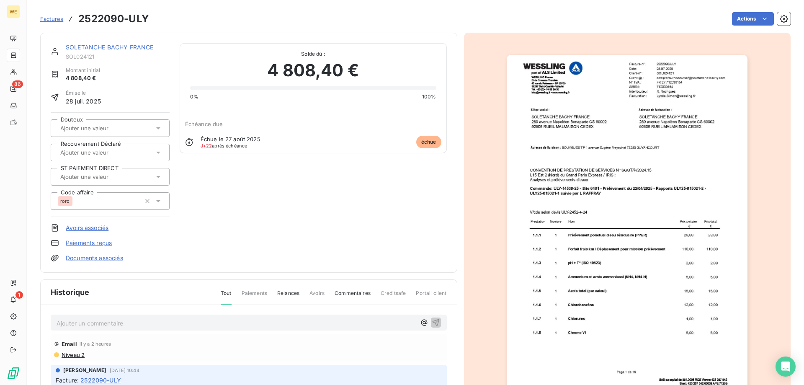
click at [617, 206] on img "button" at bounding box center [627, 225] width 241 height 341
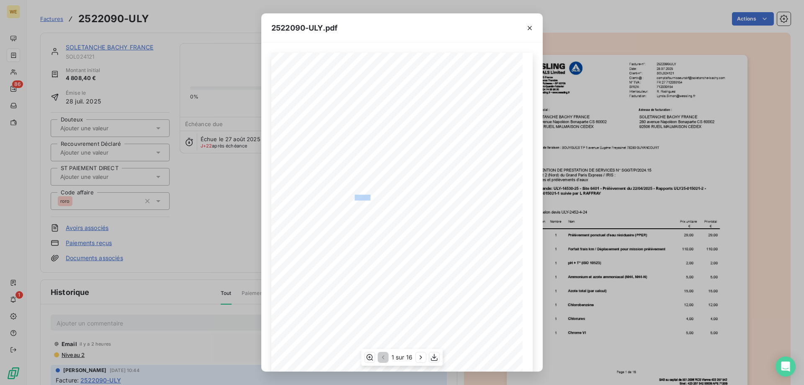
drag, startPoint x: 352, startPoint y: 198, endPoint x: 367, endPoint y: 198, distance: 15.1
click at [367, 198] on span "ULY25-015021-1 suivie par [PERSON_NAME]" at bounding box center [343, 197] width 85 height 4
drag, startPoint x: 369, startPoint y: 199, endPoint x: 351, endPoint y: 199, distance: 18.4
click at [351, 199] on span "ULY25-015021-1 suivie par [PERSON_NAME]" at bounding box center [343, 197] width 85 height 4
click at [378, 190] on span "Commande: ULY-14530-25 - Site 6401 - Prélèvement du [DATE] - Rapports ULY25-015…" at bounding box center [388, 192] width 175 height 4
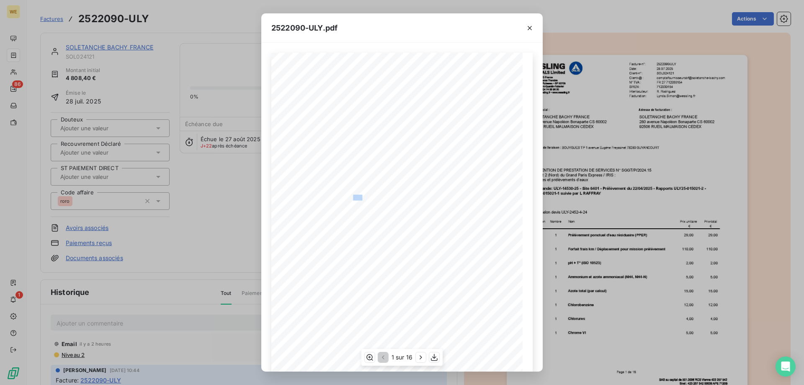
drag, startPoint x: 351, startPoint y: 198, endPoint x: 367, endPoint y: 199, distance: 16.0
click at [358, 198] on span "ULY25-015021-1 suivie par [PERSON_NAME]" at bounding box center [343, 197] width 85 height 4
click at [368, 197] on span "ULY25-015021-1 suivie par [PERSON_NAME]" at bounding box center [343, 197] width 85 height 4
drag, startPoint x: 369, startPoint y: 197, endPoint x: 351, endPoint y: 199, distance: 18.1
click at [351, 199] on span "ULY25-015021-1 suivie par [PERSON_NAME]" at bounding box center [343, 197] width 85 height 4
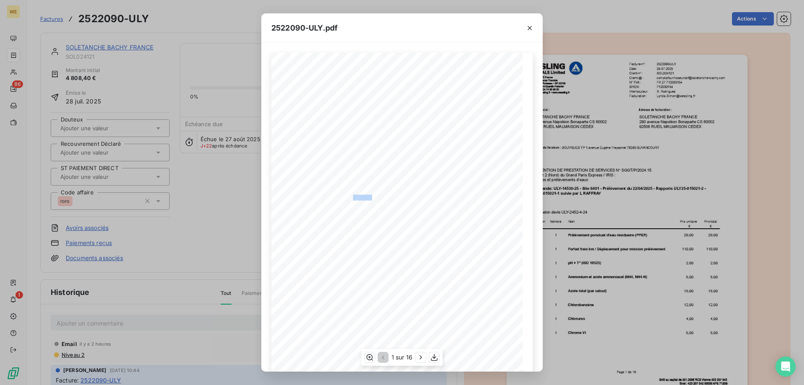
copy span "L RAFFRA"
drag, startPoint x: 155, startPoint y: 47, endPoint x: 116, endPoint y: 47, distance: 39.8
click at [116, 47] on div "2522090-ULY.pdf 2522090/ULY Facture-n°: [DATE] Date: Client-n°: SOL024121 [EMAI…" at bounding box center [402, 192] width 804 height 385
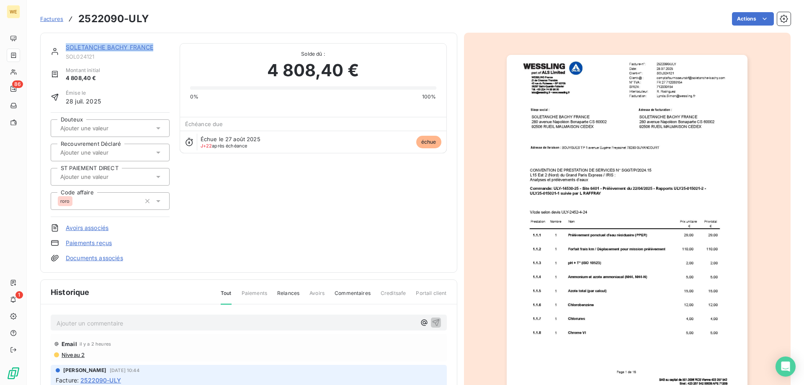
drag, startPoint x: 154, startPoint y: 49, endPoint x: 67, endPoint y: 49, distance: 87.1
click at [67, 49] on div "SOLETANCHE BACHY FRANCE" at bounding box center [118, 47] width 104 height 8
copy link "SOLETANCHE BACHY FRANCE"
click at [621, 220] on img "button" at bounding box center [627, 225] width 241 height 341
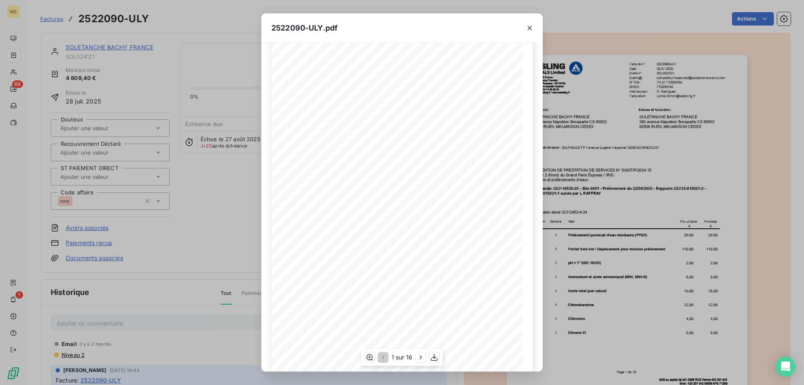
scroll to position [53, 0]
click at [417, 356] on icon "button" at bounding box center [421, 357] width 8 height 8
click at [417, 356] on button "button" at bounding box center [422, 357] width 10 height 10
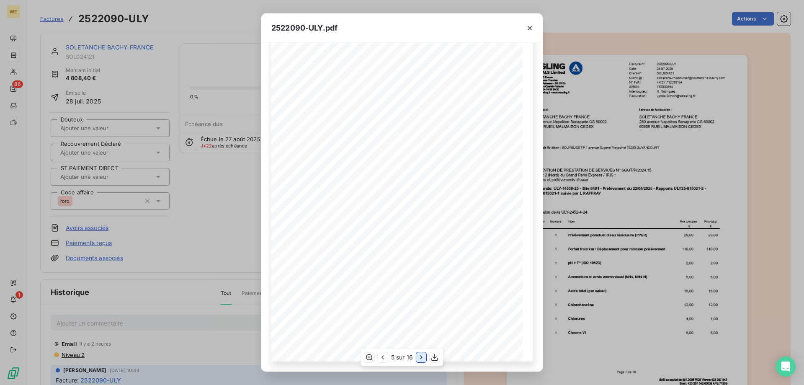
click at [417, 356] on button "button" at bounding box center [421, 357] width 10 height 10
click at [417, 356] on button "button" at bounding box center [422, 357] width 10 height 10
click at [532, 29] on icon "button" at bounding box center [529, 28] width 8 height 8
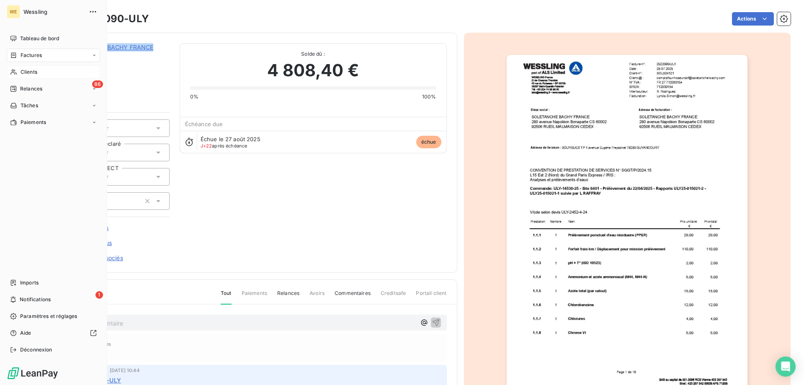
click at [26, 70] on span "Clients" at bounding box center [29, 72] width 17 height 8
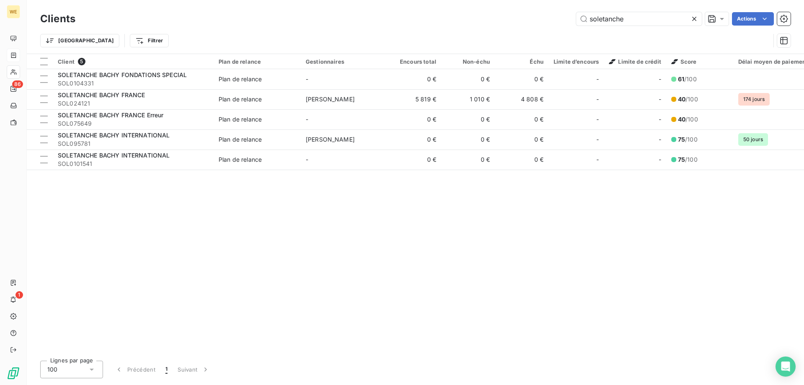
drag, startPoint x: 631, startPoint y: 18, endPoint x: 568, endPoint y: 23, distance: 63.0
click at [568, 23] on div "soletanche Actions" at bounding box center [437, 18] width 705 height 13
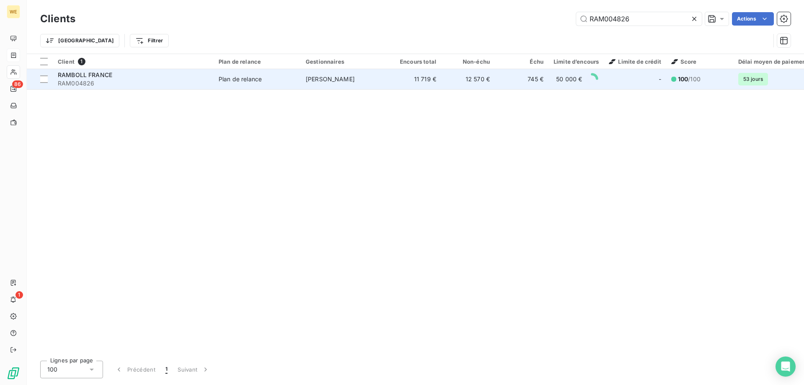
type input "RAM004826"
click at [100, 77] on span "RAMBOLL FRANCE" at bounding box center [85, 74] width 54 height 7
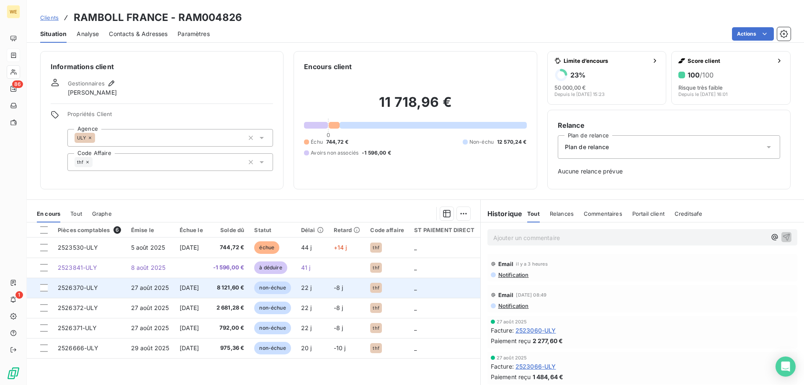
click at [73, 289] on span "2526370-ULY" at bounding box center [78, 287] width 41 height 7
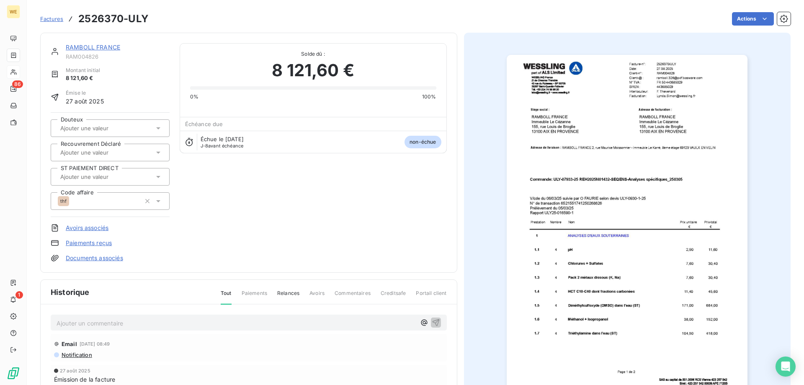
click at [90, 46] on link "RAMBOLL FRANCE" at bounding box center [93, 47] width 54 height 7
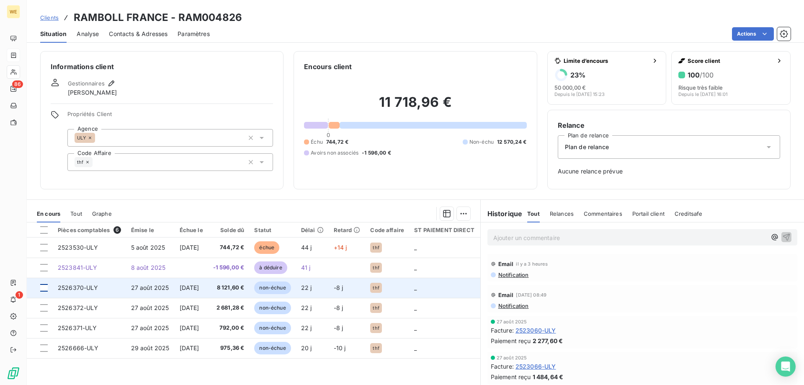
click at [45, 289] on div at bounding box center [44, 288] width 8 height 8
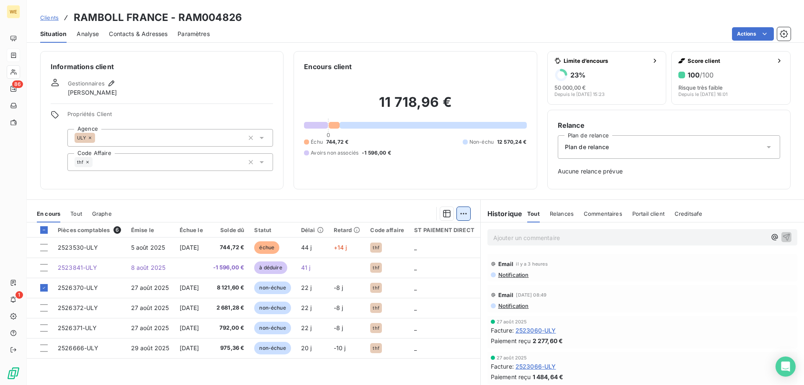
click at [461, 211] on html "WE 86 1 Clients RAMBOLL [GEOGRAPHIC_DATA] - RAM004826 Situation Analyse Contact…" at bounding box center [402, 192] width 804 height 385
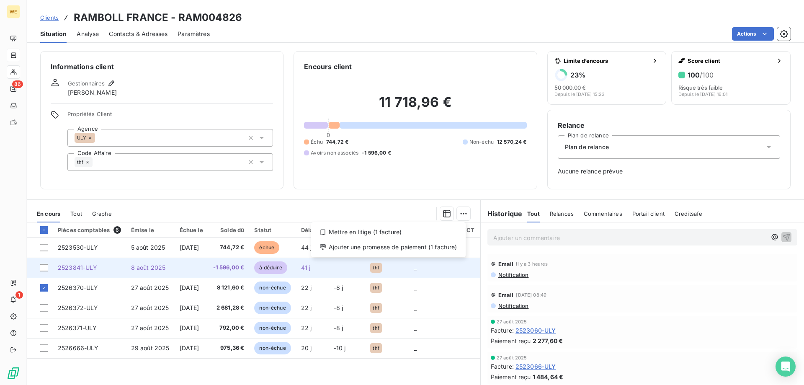
click at [67, 269] on html "WE 86 1 Clients RAMBOLL [GEOGRAPHIC_DATA] - RAM004826 Situation Analyse Contact…" at bounding box center [402, 192] width 804 height 385
click at [67, 269] on span "2523841-ULY" at bounding box center [78, 267] width 40 height 7
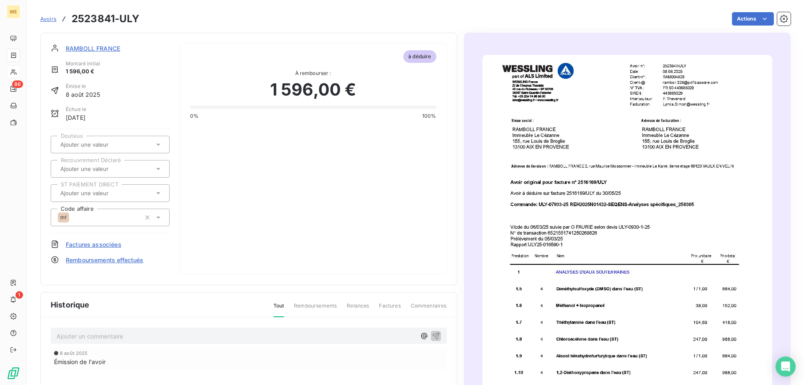
click at [101, 48] on span "RAMBOLL FRANCE" at bounding box center [93, 48] width 54 height 9
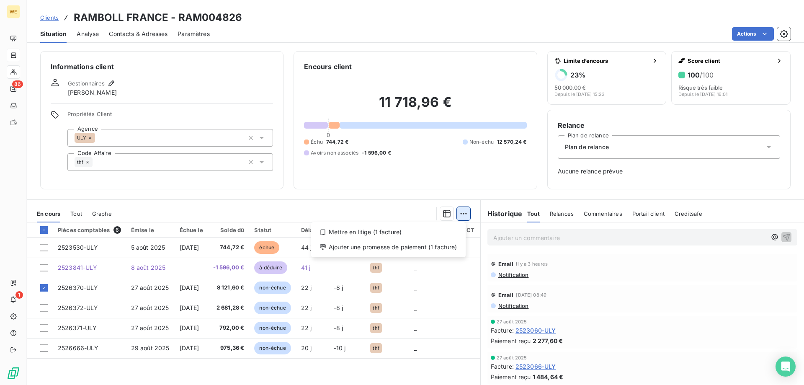
click at [457, 212] on html "WE 86 1 Clients RAMBOLL [GEOGRAPHIC_DATA] - RAM004826 Situation Analyse Contact…" at bounding box center [402, 192] width 804 height 385
click at [390, 235] on div "Mettre en litige (1 facture)" at bounding box center [388, 231] width 148 height 13
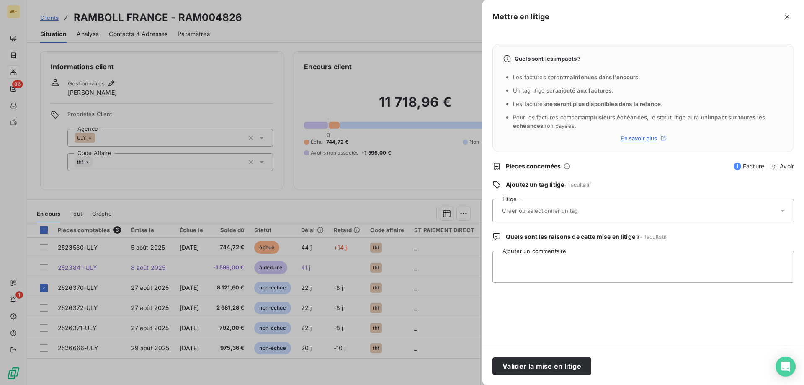
click at [527, 215] on div at bounding box center [639, 211] width 279 height 18
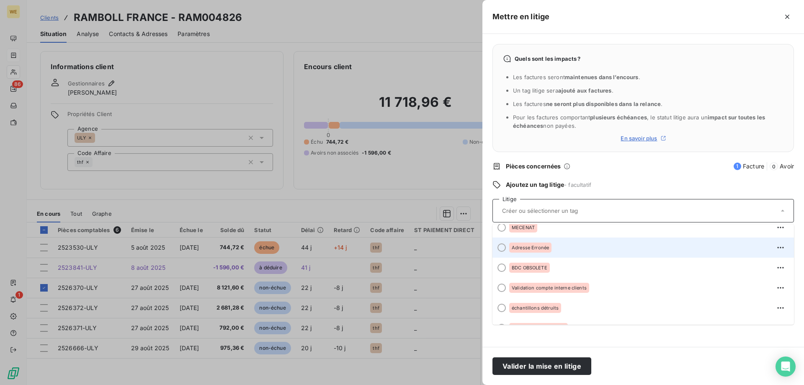
scroll to position [209, 0]
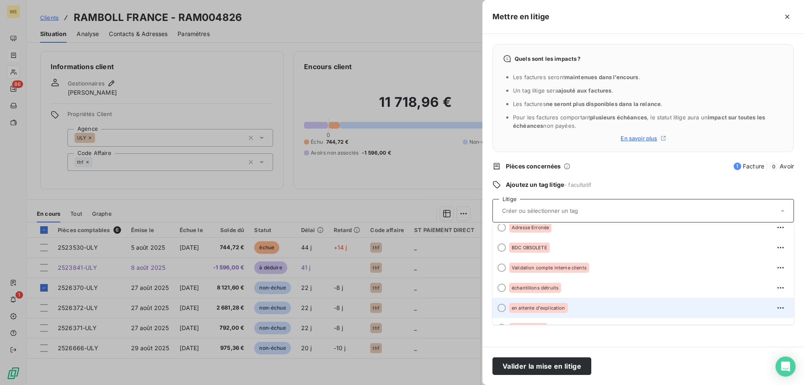
click at [567, 304] on div "en attente d'explication" at bounding box center [648, 307] width 278 height 13
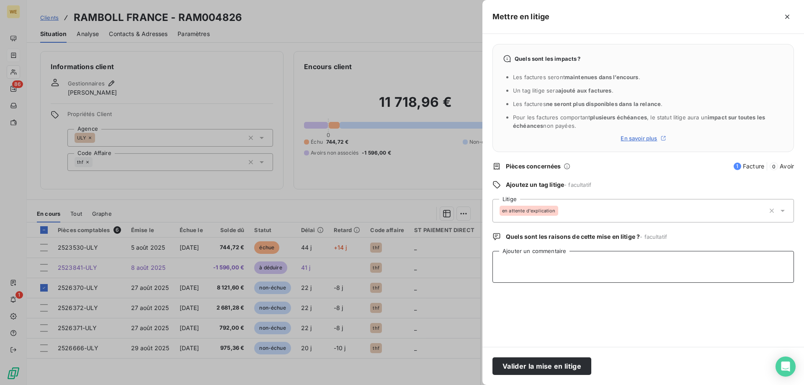
click at [542, 254] on textarea "Ajouter un commentaire" at bounding box center [642, 267] width 301 height 32
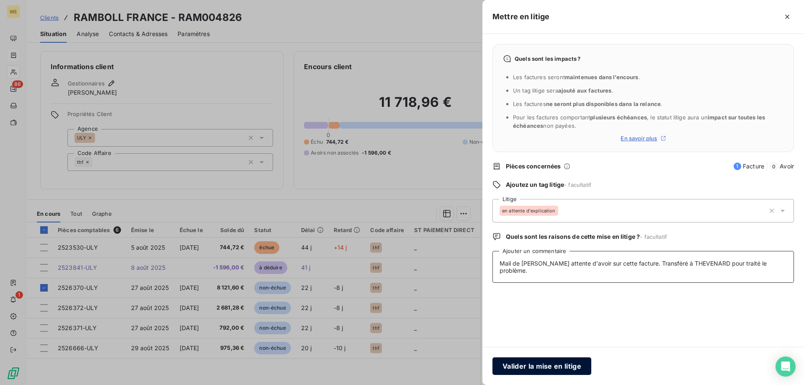
type textarea "Mail de [PERSON_NAME] attente d'avoir sur cette facture. Transféré à THEVENARD …"
click at [560, 370] on button "Valider la mise en litige" at bounding box center [541, 366] width 99 height 18
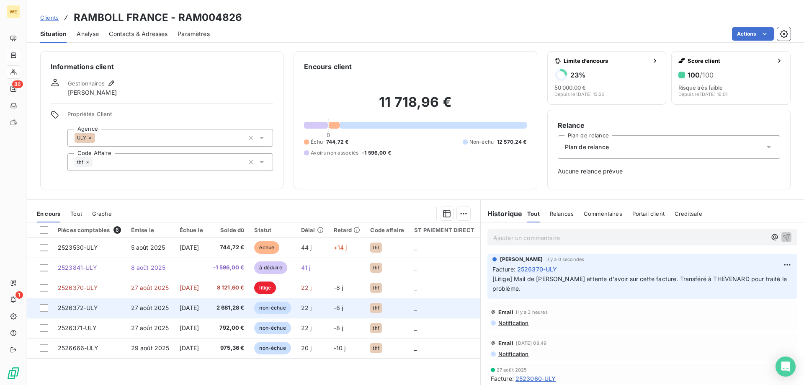
click at [71, 307] on span "2526372-ULY" at bounding box center [78, 307] width 41 height 7
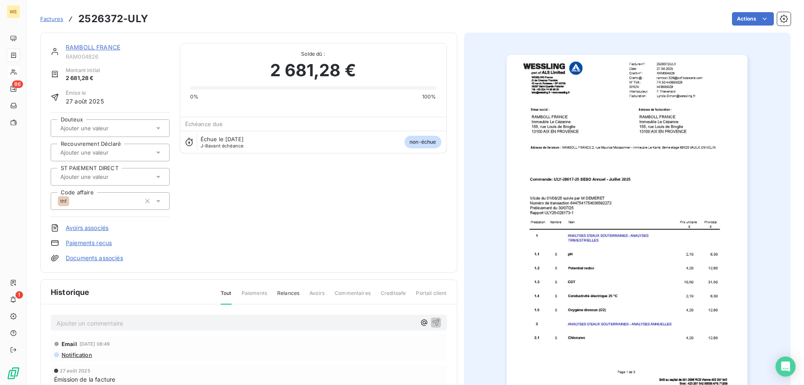
click at [111, 47] on link "RAMBOLL FRANCE" at bounding box center [93, 47] width 54 height 7
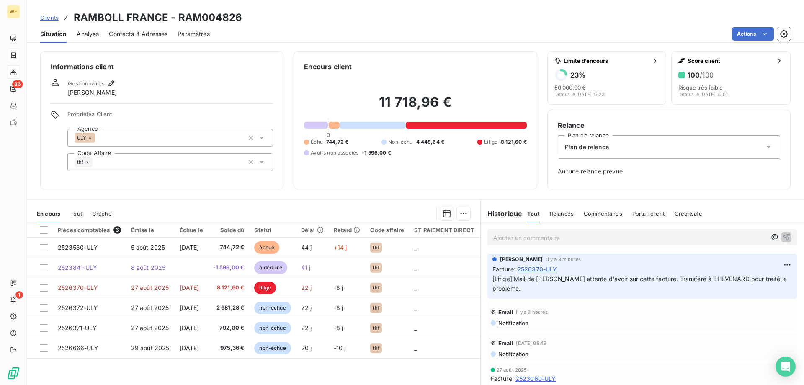
click at [54, 19] on span "Clients" at bounding box center [49, 17] width 18 height 7
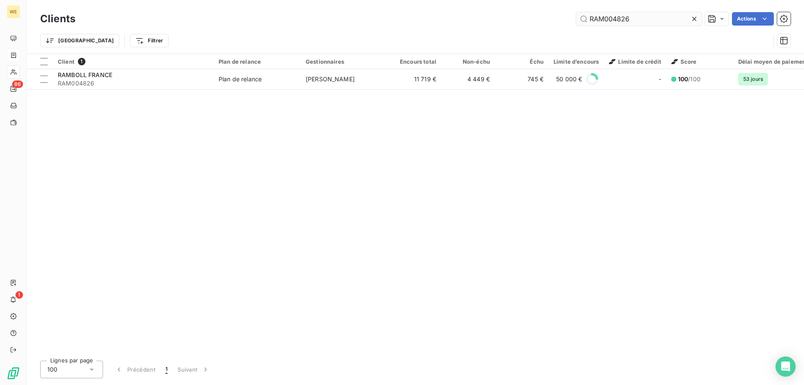
drag, startPoint x: 641, startPoint y: 19, endPoint x: 575, endPoint y: 23, distance: 65.8
click at [576, 23] on input "RAM004826" at bounding box center [639, 18] width 126 height 13
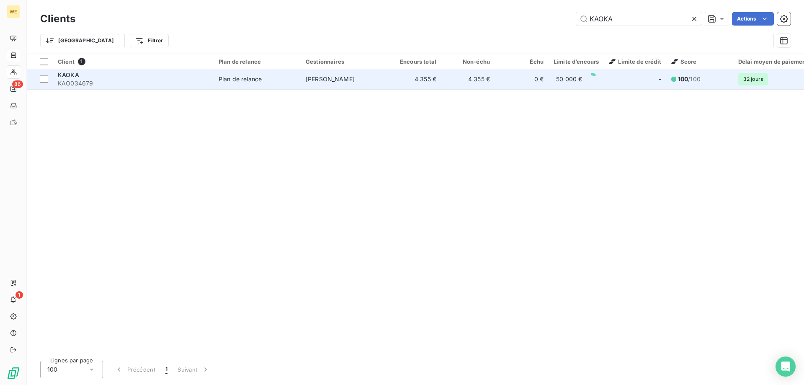
type input "KAOKA"
click at [65, 76] on span "KAOKA" at bounding box center [68, 74] width 21 height 7
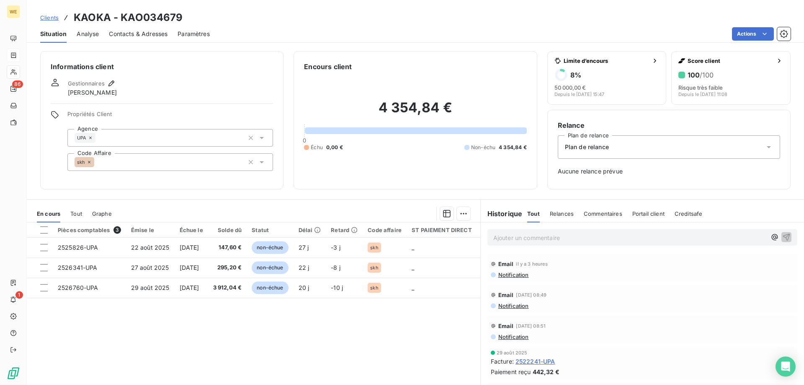
click at [50, 17] on span "Clients" at bounding box center [49, 17] width 18 height 7
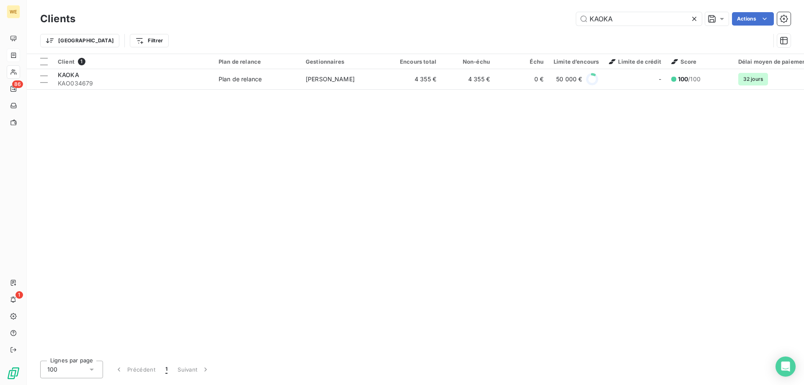
drag, startPoint x: 633, startPoint y: 18, endPoint x: 560, endPoint y: 15, distance: 72.9
click at [560, 15] on div "KAOKA Actions" at bounding box center [437, 18] width 705 height 13
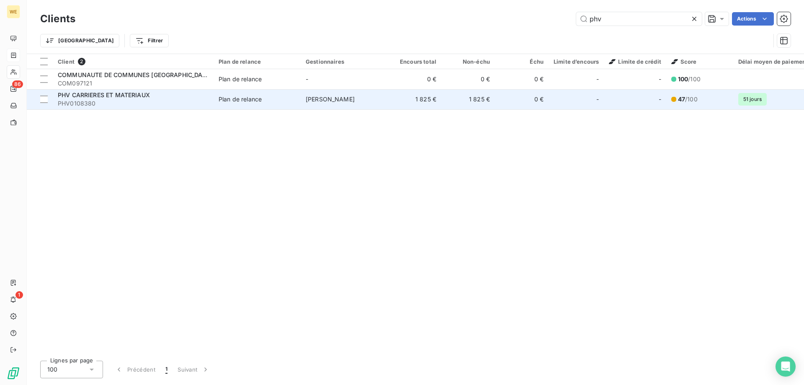
type input "phv"
click at [141, 96] on span "PHV CARRIERES ET MATERIAUX" at bounding box center [104, 94] width 92 height 7
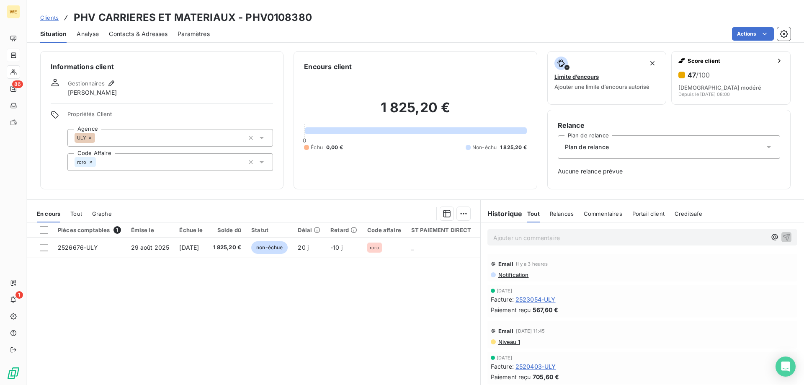
click at [49, 20] on span "Clients" at bounding box center [49, 17] width 18 height 7
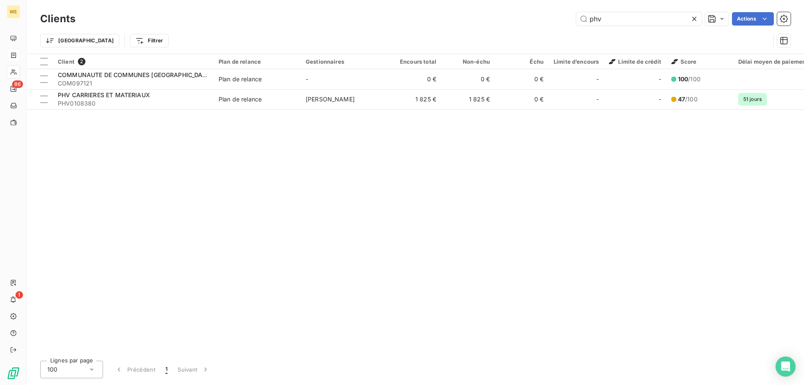
drag, startPoint x: 615, startPoint y: 19, endPoint x: 569, endPoint y: 17, distance: 46.1
click at [569, 17] on div "phv Actions" at bounding box center [437, 18] width 705 height 13
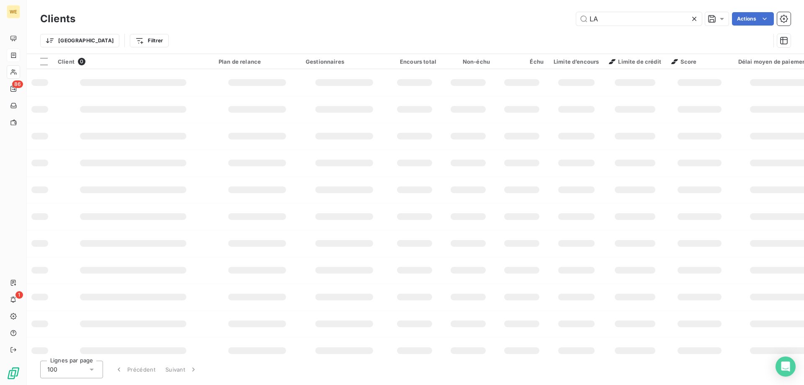
type input "L"
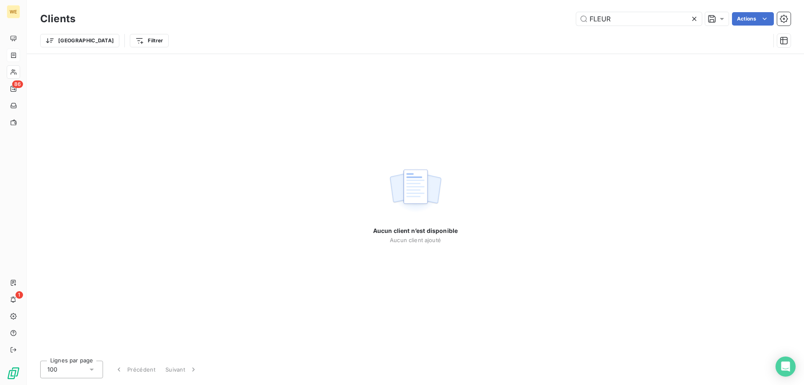
drag, startPoint x: 595, startPoint y: 21, endPoint x: 547, endPoint y: 28, distance: 48.6
click at [547, 28] on div "Clients FLEUR Actions Trier Filtrer" at bounding box center [415, 32] width 750 height 44
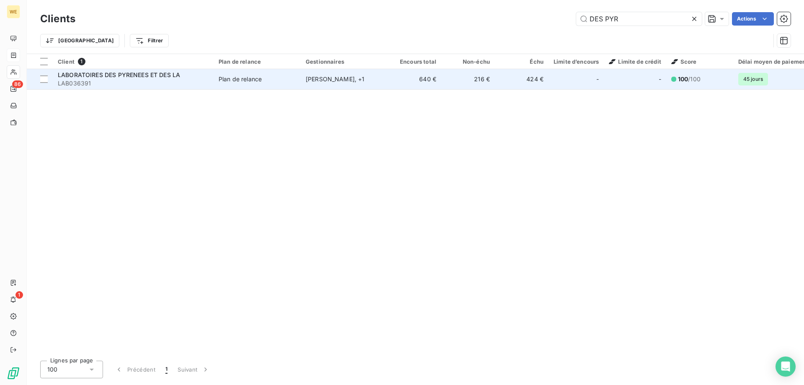
type input "DES PYR"
click at [172, 77] on span "LABORATOIRES DES PYRENEES ET DES LA" at bounding box center [119, 74] width 122 height 7
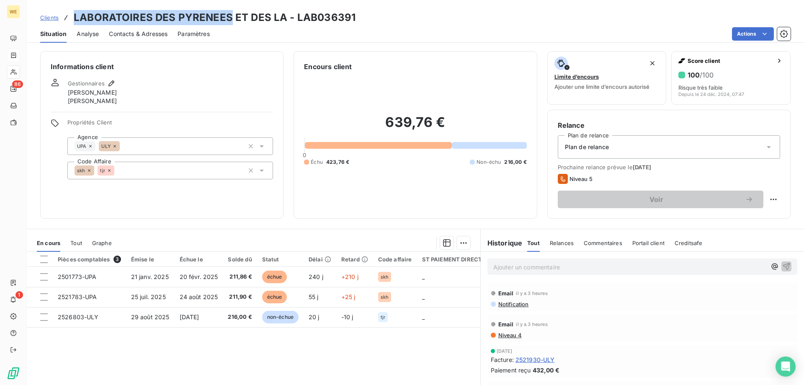
drag, startPoint x: 73, startPoint y: 16, endPoint x: 227, endPoint y: 15, distance: 153.2
click at [227, 15] on h3 "LABORATOIRES DES PYRENEES ET DES LA - LAB036391" at bounding box center [215, 17] width 282 height 15
copy h3 "LABORATOIRES DES PYRENEES"
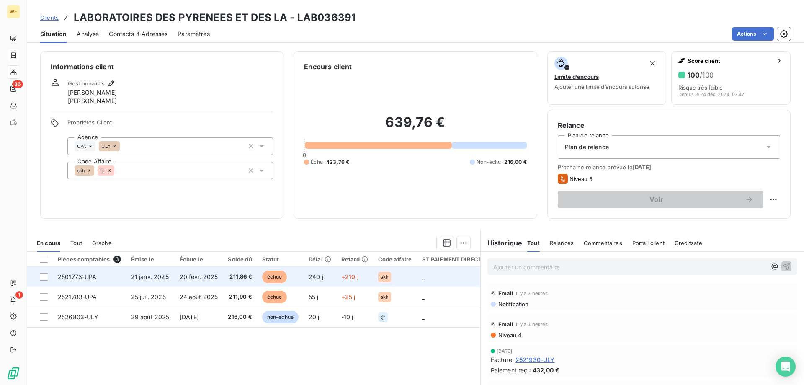
click at [75, 277] on span "2501773-UPA" at bounding box center [77, 276] width 39 height 7
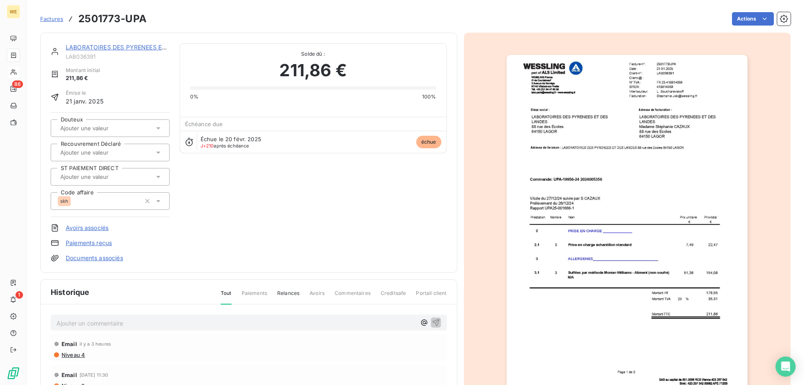
click at [90, 48] on link "LABORATOIRES DES PYRENEES ET DES LA" at bounding box center [127, 47] width 122 height 7
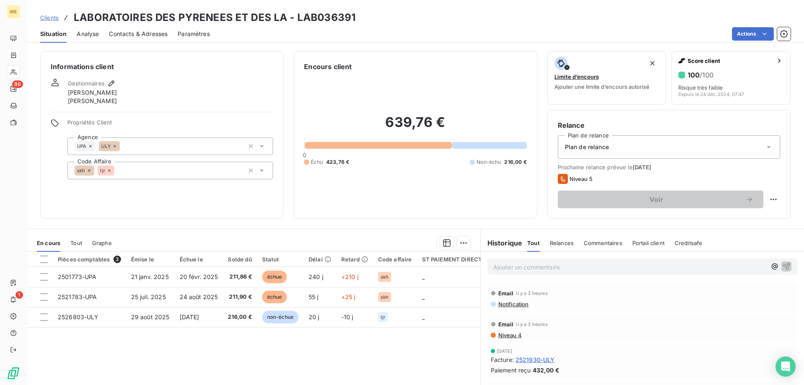
click at [510, 335] on span "Niveau 4" at bounding box center [509, 335] width 24 height 7
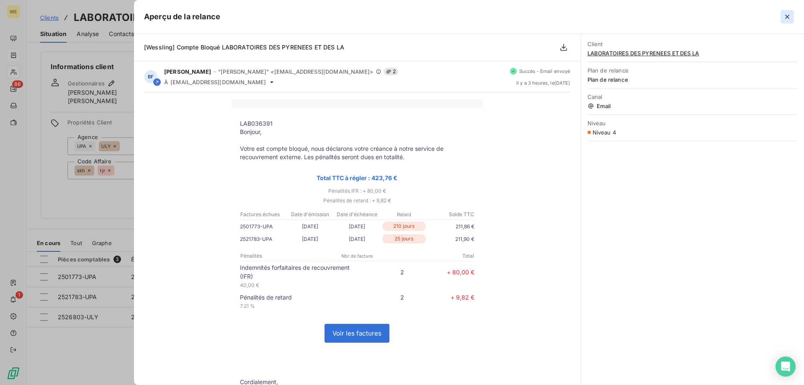
click at [785, 15] on icon "button" at bounding box center [787, 17] width 8 height 8
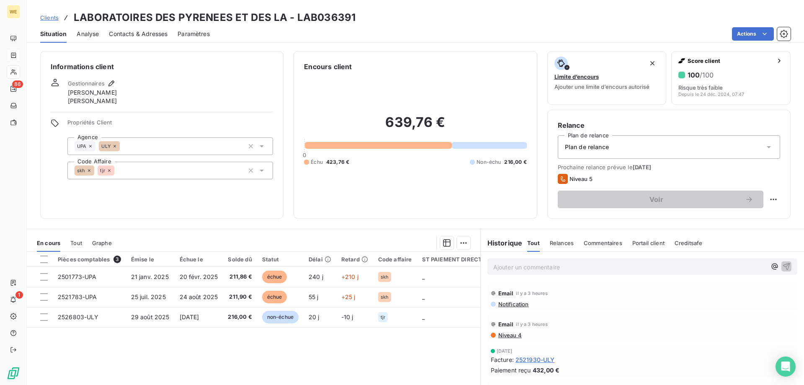
click at [502, 334] on span "Niveau 4" at bounding box center [509, 335] width 24 height 7
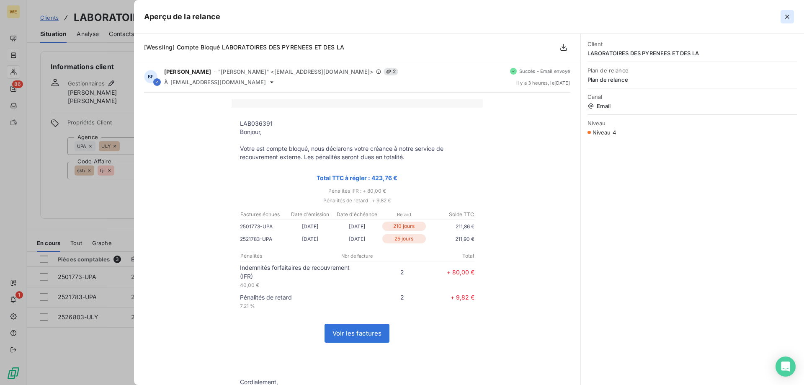
click at [788, 16] on icon "button" at bounding box center [787, 17] width 4 height 4
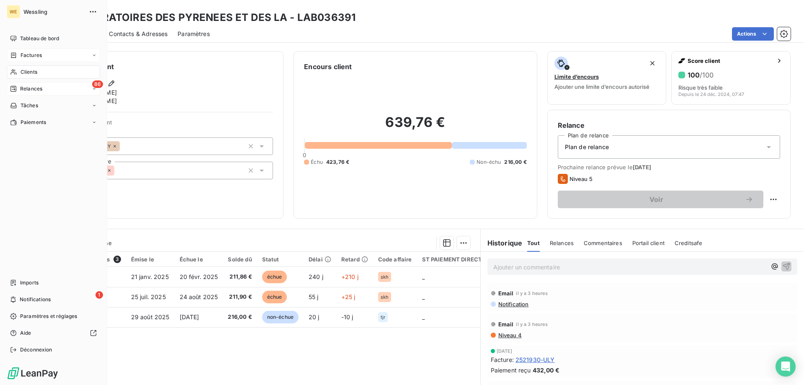
click at [39, 86] on span "Relances" at bounding box center [31, 89] width 22 height 8
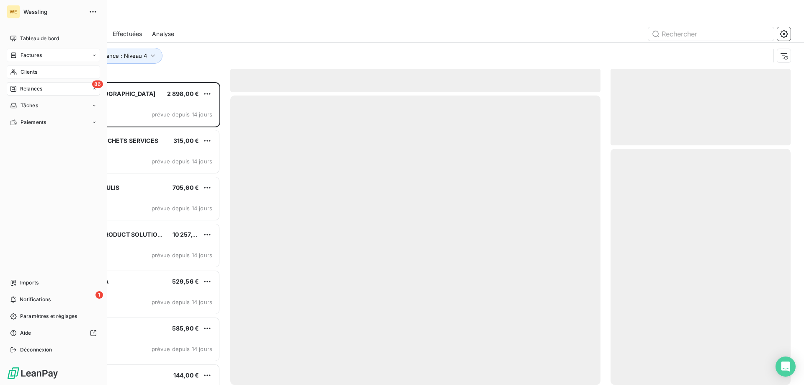
scroll to position [296, 174]
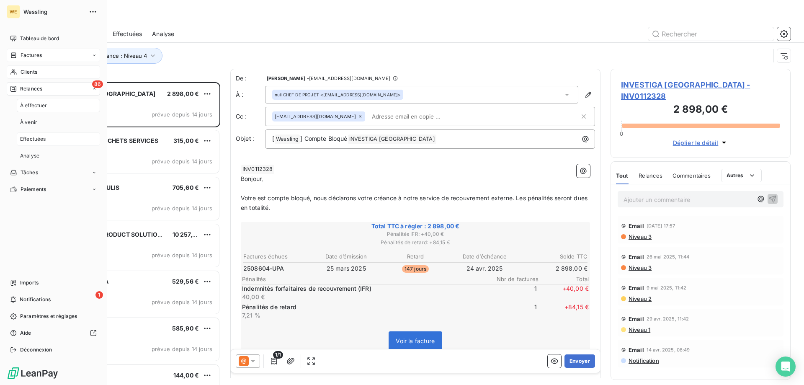
click at [34, 137] on span "Effectuées" at bounding box center [33, 139] width 26 height 8
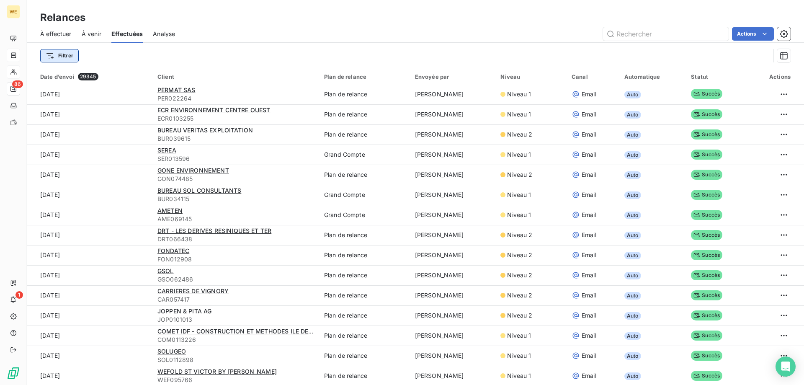
click at [54, 56] on html "WE 86 1 Relances À effectuer À venir Effectuées Analyse Actions Filtrer Date d’…" at bounding box center [402, 192] width 804 height 385
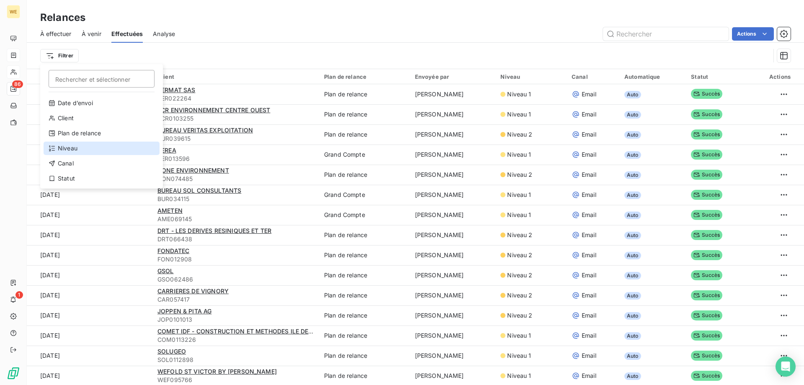
click at [70, 148] on div "Niveau" at bounding box center [102, 148] width 116 height 13
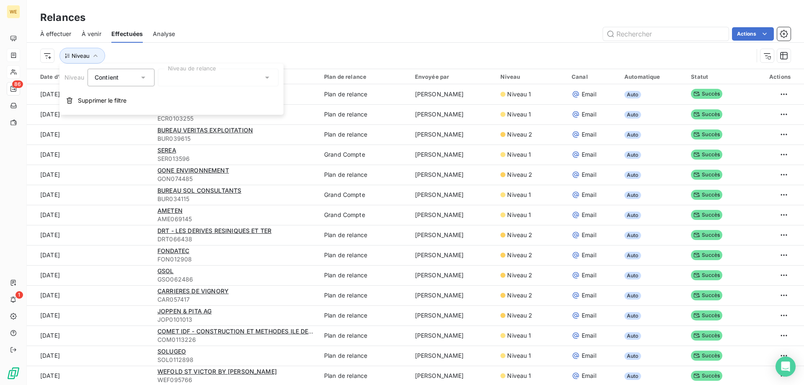
click at [178, 79] on div at bounding box center [218, 78] width 121 height 18
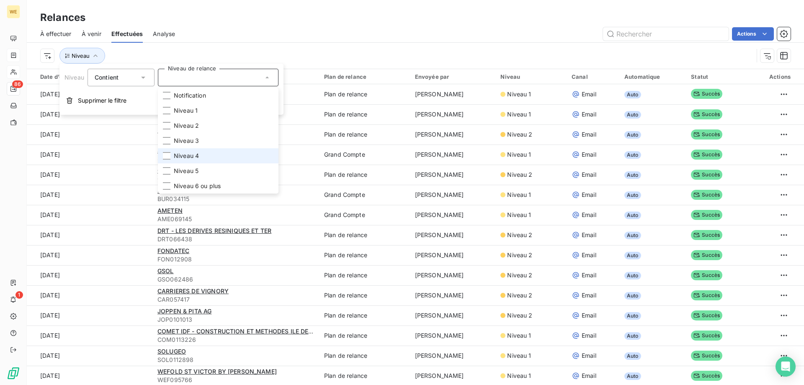
click at [185, 153] on span "Niveau 4" at bounding box center [186, 156] width 25 height 8
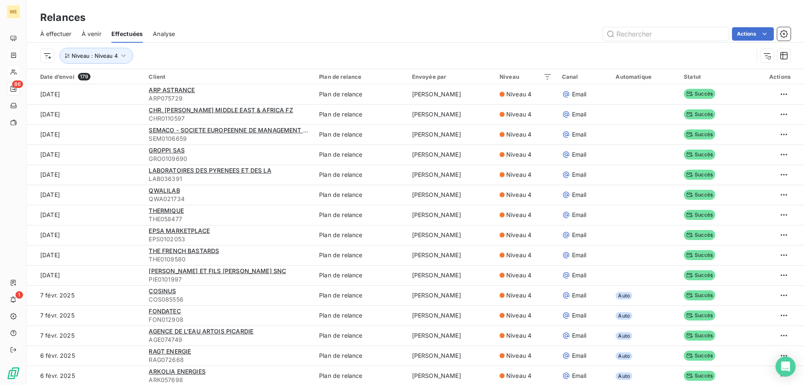
click at [322, 51] on div "Niveau : Niveau 4" at bounding box center [396, 56] width 713 height 16
click at [771, 175] on html "WE 86 1 Relances À effectuer À venir Effectuées Analyse Actions Niveau : Niveau…" at bounding box center [402, 192] width 804 height 385
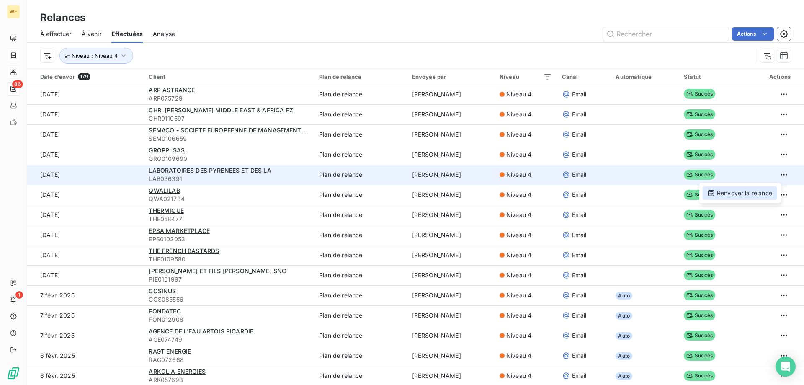
click at [754, 196] on div "Renvoyer la relance" at bounding box center [740, 192] width 75 height 13
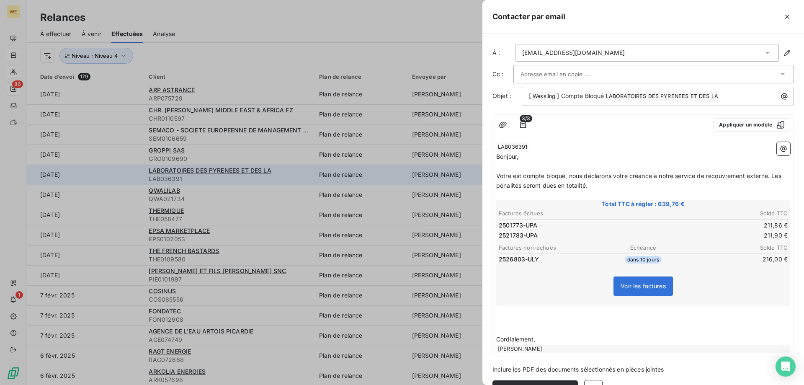
click at [602, 74] on div at bounding box center [649, 74] width 258 height 13
paste input "[PERSON_NAME][EMAIL_ADDRESS][DOMAIN_NAME]"
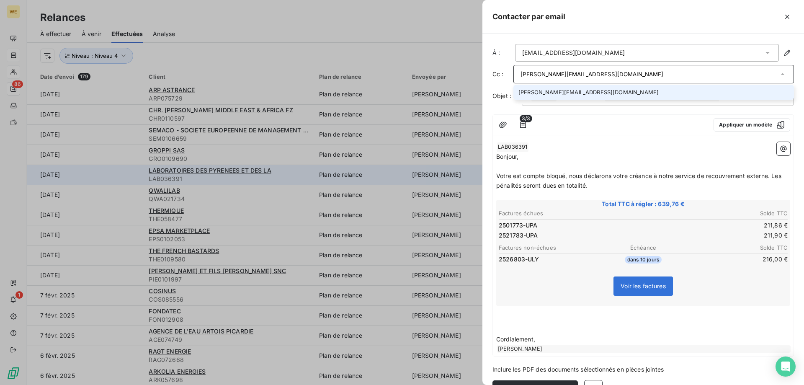
type input "[PERSON_NAME][EMAIL_ADDRESS][DOMAIN_NAME]"
click at [578, 94] on li "[PERSON_NAME][EMAIL_ADDRESS][DOMAIN_NAME]" at bounding box center [653, 92] width 281 height 15
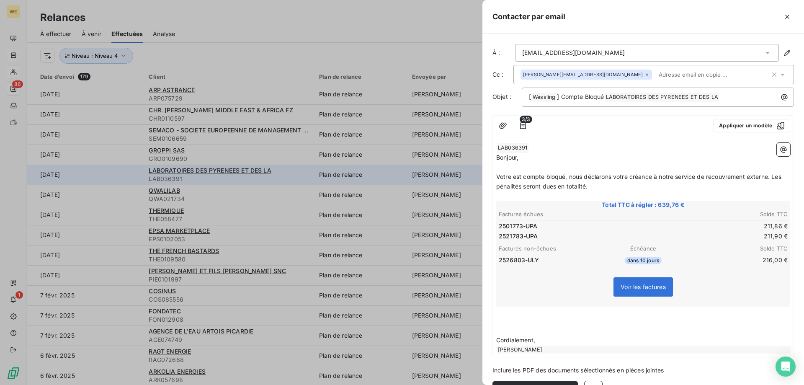
click at [655, 77] on input "text" at bounding box center [703, 74] width 97 height 13
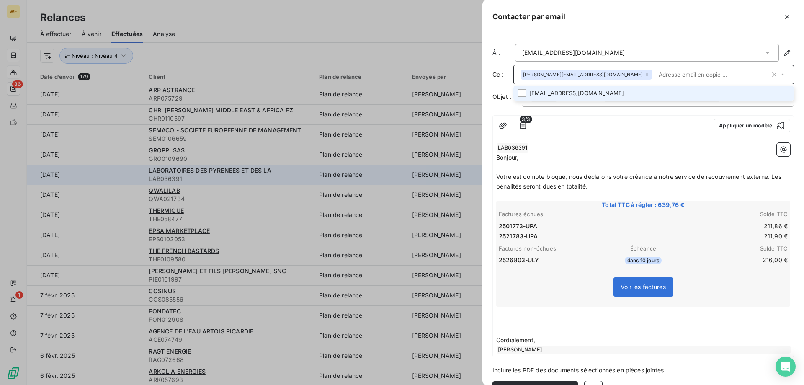
paste input "[EMAIL_ADDRESS][DOMAIN_NAME]"
type input "[EMAIL_ADDRESS][DOMAIN_NAME]"
click at [583, 93] on li "[EMAIL_ADDRESS][DOMAIN_NAME]" at bounding box center [653, 93] width 281 height 15
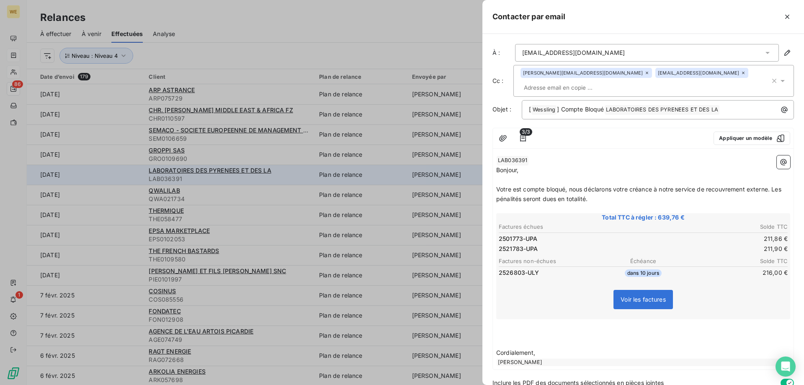
click at [617, 81] on input "text" at bounding box center [568, 87] width 97 height 13
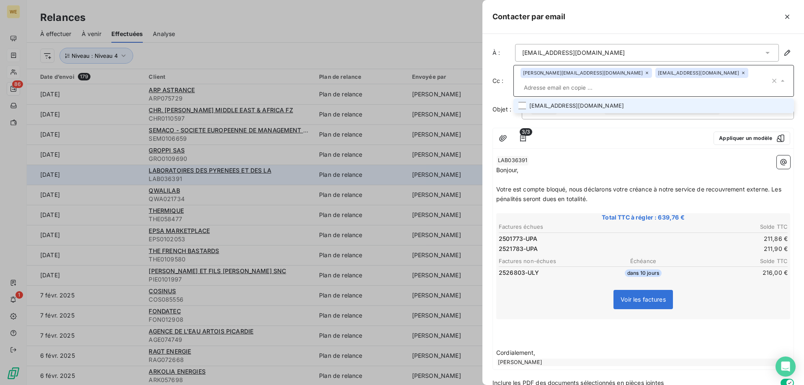
paste input "[EMAIL_ADDRESS][DOMAIN_NAME]"
type input "[EMAIL_ADDRESS][DOMAIN_NAME]"
click at [608, 98] on li "[EMAIL_ADDRESS][DOMAIN_NAME]" at bounding box center [653, 105] width 281 height 15
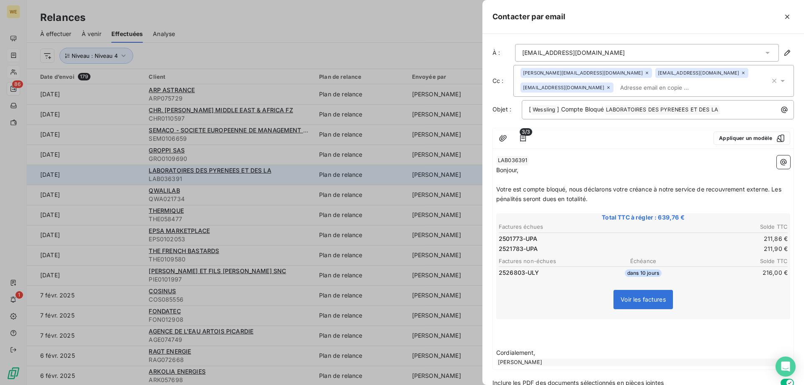
click at [617, 90] on input "text" at bounding box center [665, 87] width 97 height 13
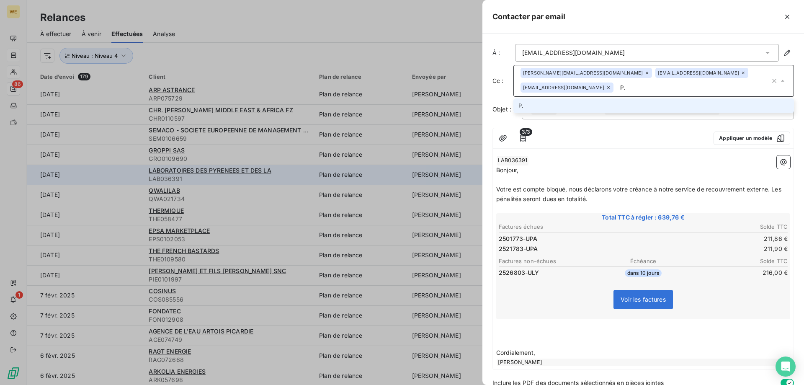
type input "P"
type input "[EMAIL_ADDRESS][DOMAIN_NAME]"
click at [540, 104] on li "[EMAIL_ADDRESS][DOMAIN_NAME]" at bounding box center [653, 105] width 281 height 15
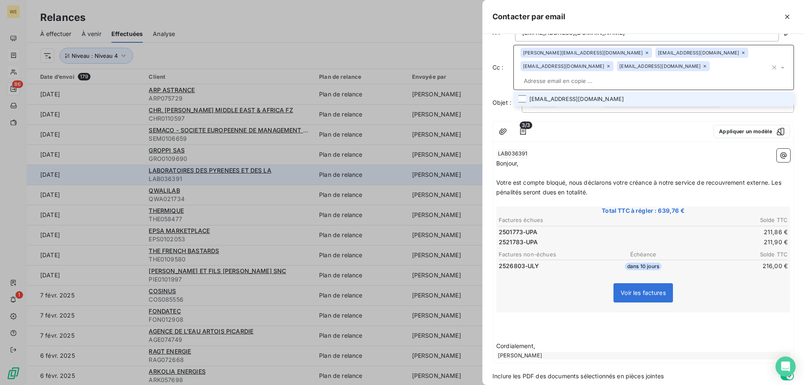
scroll to position [36, 0]
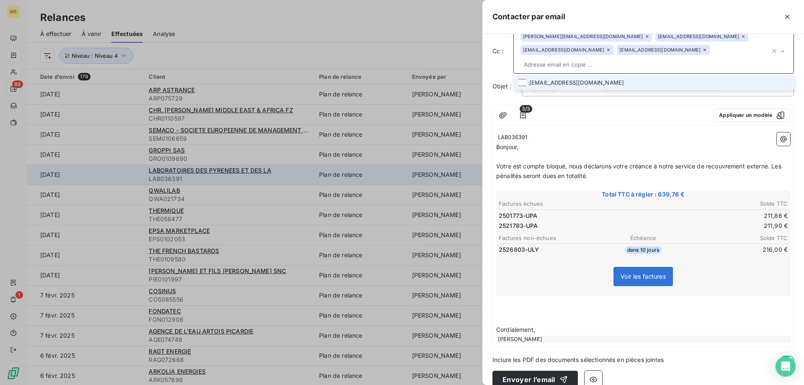
click at [546, 75] on li "[EMAIL_ADDRESS][DOMAIN_NAME]" at bounding box center [653, 82] width 281 height 15
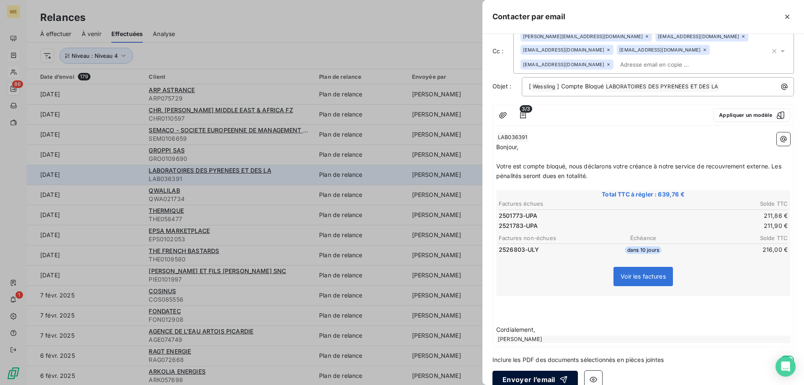
click at [537, 371] on button "Envoyer l’email" at bounding box center [534, 380] width 85 height 18
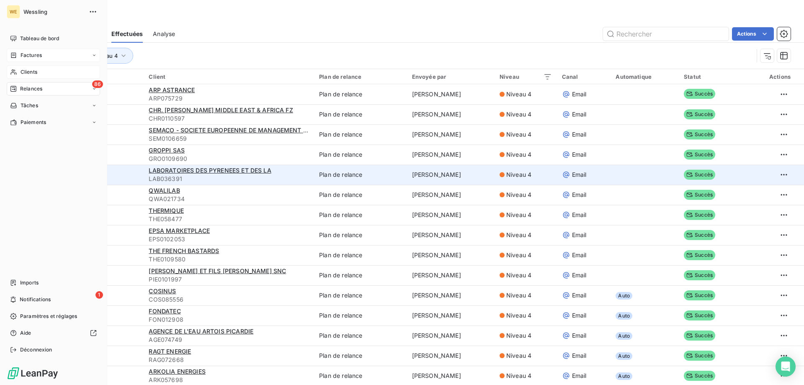
drag, startPoint x: 32, startPoint y: 70, endPoint x: 39, endPoint y: 71, distance: 6.9
click at [32, 70] on span "Clients" at bounding box center [29, 72] width 17 height 8
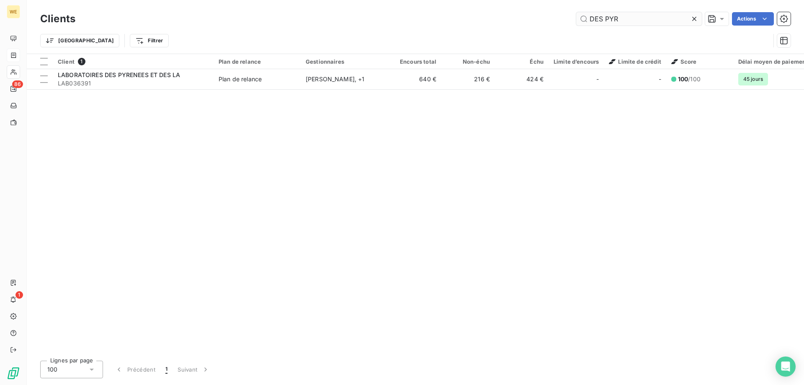
drag, startPoint x: 616, startPoint y: 16, endPoint x: 592, endPoint y: 18, distance: 24.4
click at [592, 18] on input "DES PYR" at bounding box center [639, 18] width 126 height 13
click at [636, 20] on input "DES PYR" at bounding box center [639, 18] width 126 height 13
drag, startPoint x: 634, startPoint y: 21, endPoint x: 589, endPoint y: 21, distance: 45.2
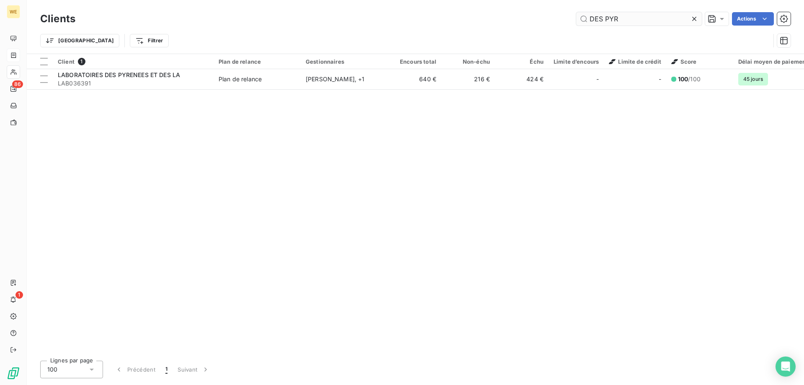
click at [589, 21] on input "DES PYR" at bounding box center [639, 18] width 126 height 13
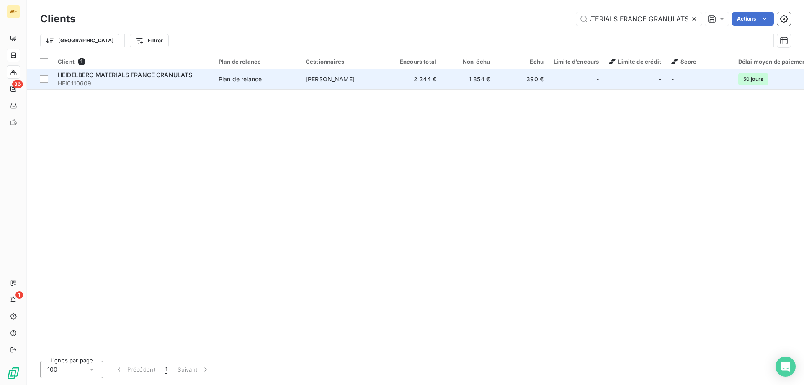
type input "HEIDELBERG MATERIALS FRANCE GRANULATS"
click at [154, 77] on span "HEIDELBERG MATERIALS FRANCE GRANULATS" at bounding box center [125, 74] width 135 height 7
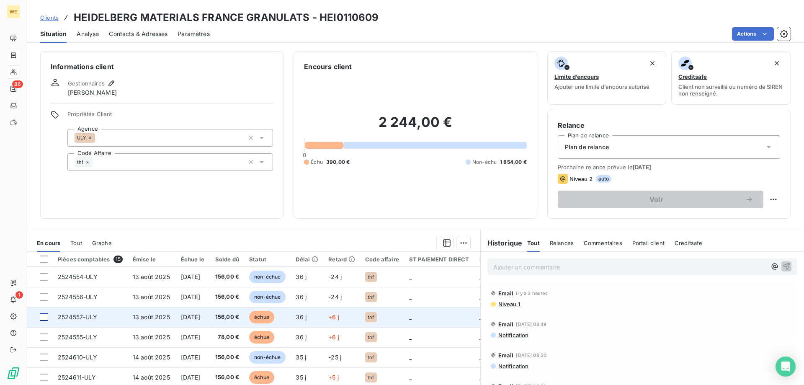
click at [46, 318] on div at bounding box center [44, 317] width 8 height 8
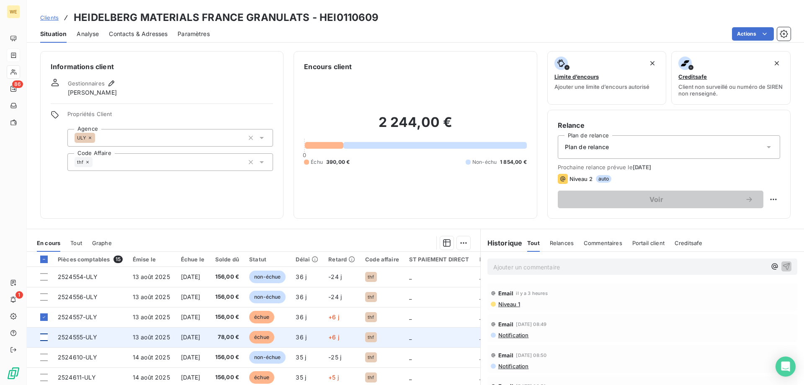
click at [44, 336] on div at bounding box center [44, 337] width 8 height 8
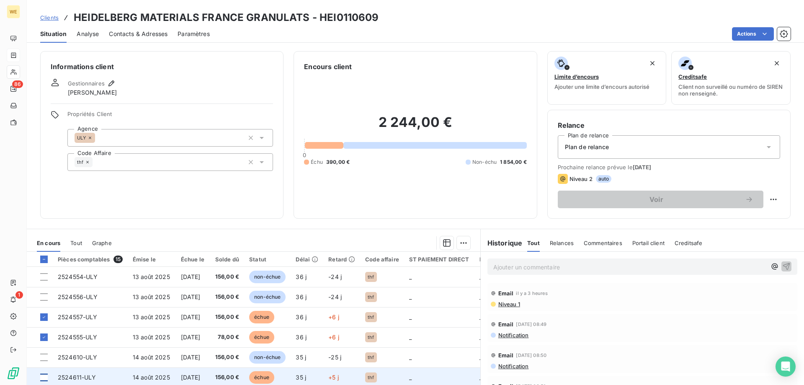
click at [46, 378] on div at bounding box center [44, 377] width 8 height 8
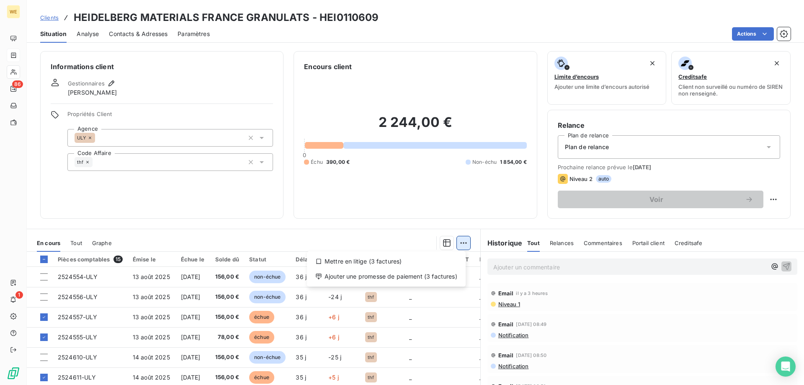
click at [456, 242] on html "WE 86 1 Clients HEIDELBERG MATERIALS FRANCE GRANULATS - HEI0110609 Situation An…" at bounding box center [402, 192] width 804 height 385
click at [406, 277] on div "Ajouter une promesse de paiement (3 factures)" at bounding box center [386, 276] width 152 height 13
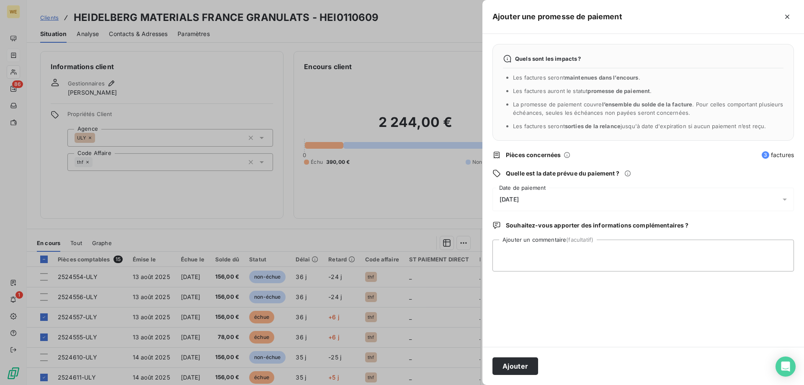
click at [519, 201] on span "[DATE]" at bounding box center [509, 199] width 19 height 7
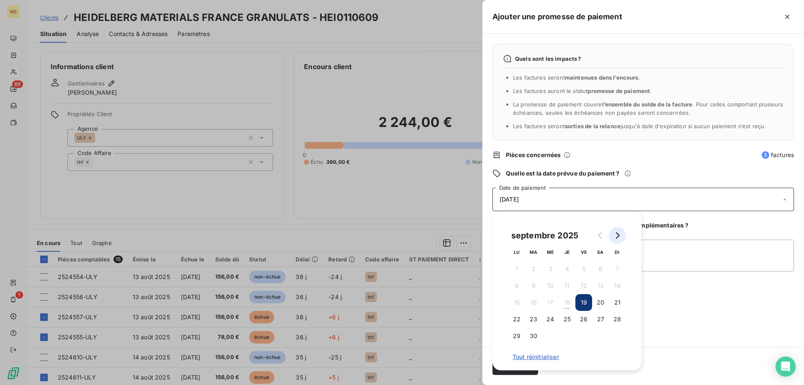
click at [616, 234] on icon "Go to next month" at bounding box center [617, 235] width 7 height 7
click at [519, 303] on button "13" at bounding box center [516, 302] width 17 height 17
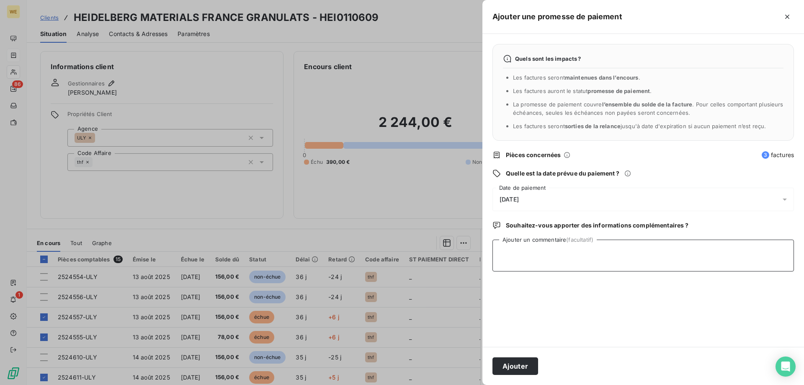
click at [659, 258] on textarea "Ajouter un commentaire (facultatif)" at bounding box center [642, 255] width 301 height 32
type textarea "CF mail THEVENARD pour changement date d'échéance avec le contrat cadre."
click at [515, 364] on button "Ajouter" at bounding box center [515, 366] width 46 height 18
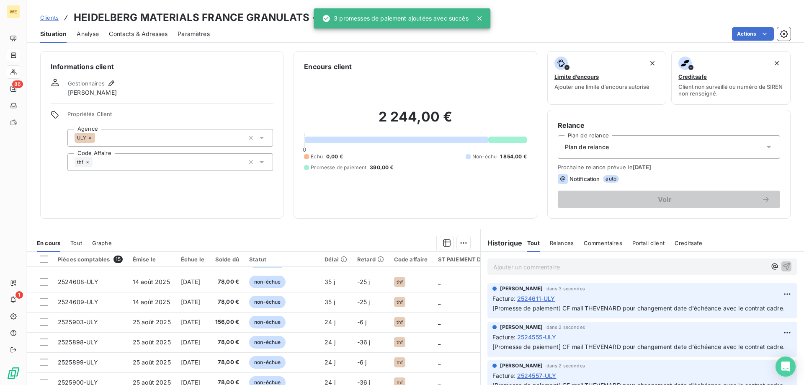
scroll to position [159, 0]
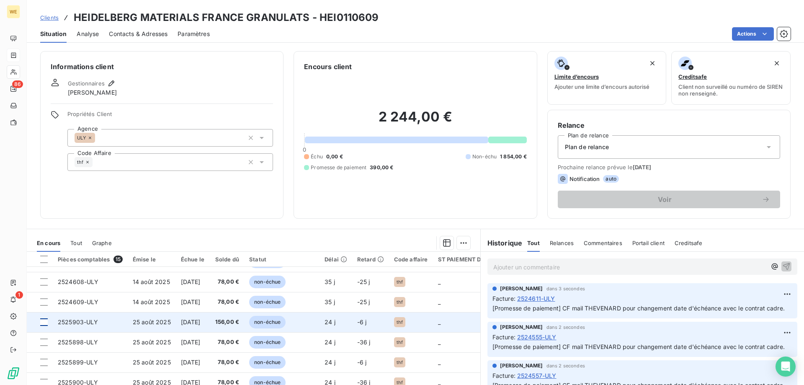
click at [45, 319] on div at bounding box center [44, 322] width 8 height 8
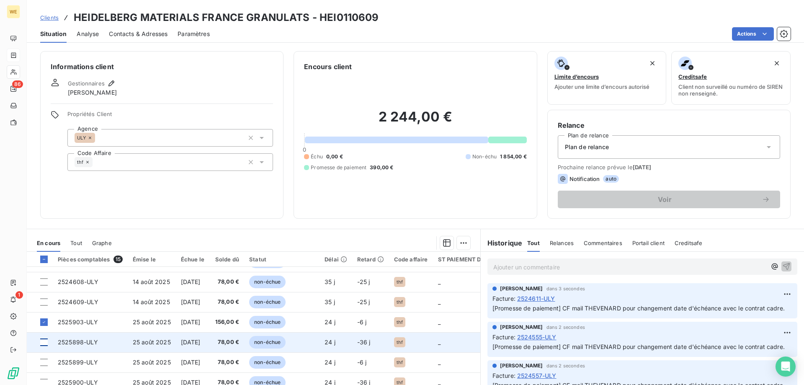
click at [41, 338] on div at bounding box center [44, 342] width 8 height 8
click at [42, 340] on icon at bounding box center [43, 342] width 5 height 5
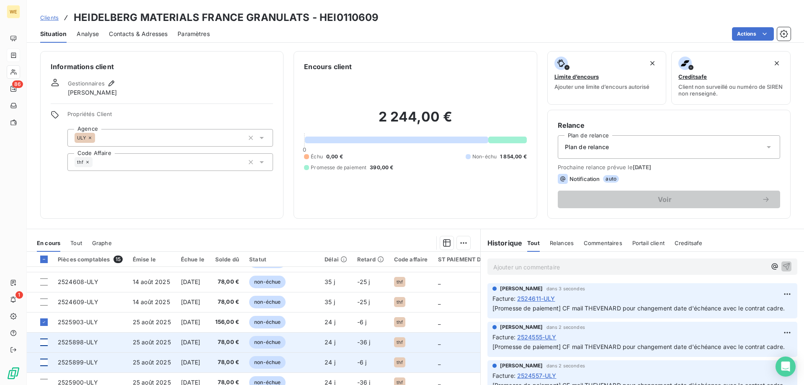
click at [45, 358] on div at bounding box center [44, 362] width 8 height 8
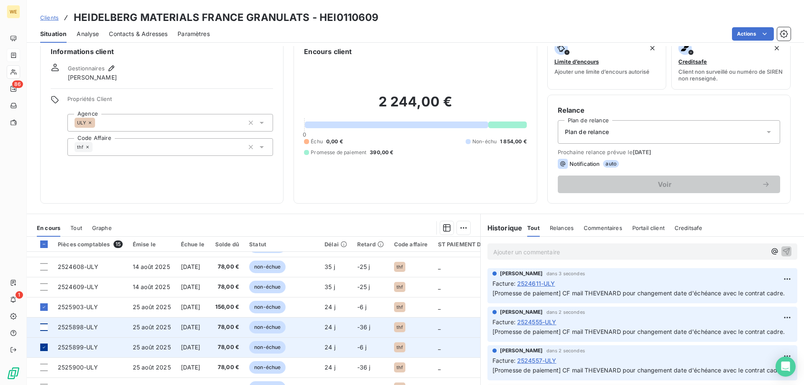
scroll to position [42, 0]
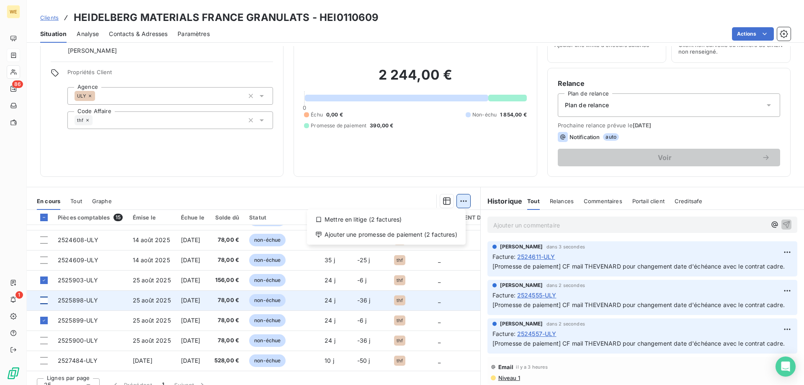
click at [462, 203] on html "WE 86 1 Clients HEIDELBERG MATERIALS FRANCE GRANULATS - HEI0110609 Situation An…" at bounding box center [402, 192] width 804 height 385
click at [410, 235] on div "Ajouter une promesse de paiement (2 factures)" at bounding box center [386, 234] width 152 height 13
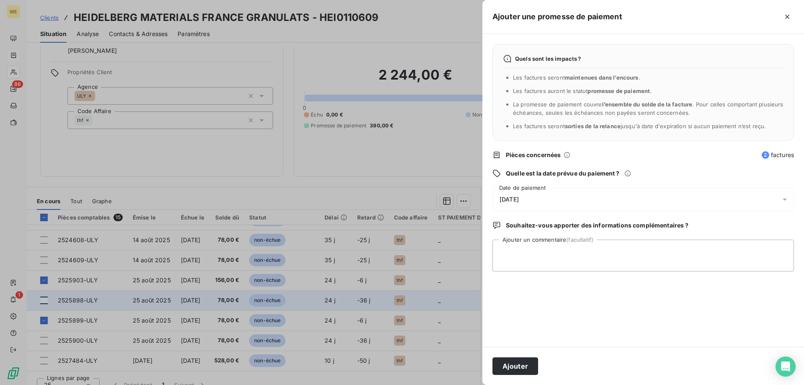
click at [574, 197] on div "[DATE]" at bounding box center [642, 199] width 301 height 23
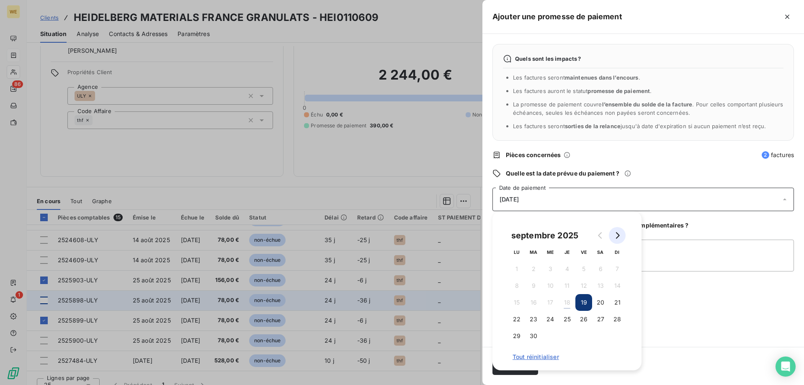
click at [620, 234] on icon "Go to next month" at bounding box center [617, 235] width 7 height 7
click at [602, 317] on button "25" at bounding box center [600, 319] width 17 height 17
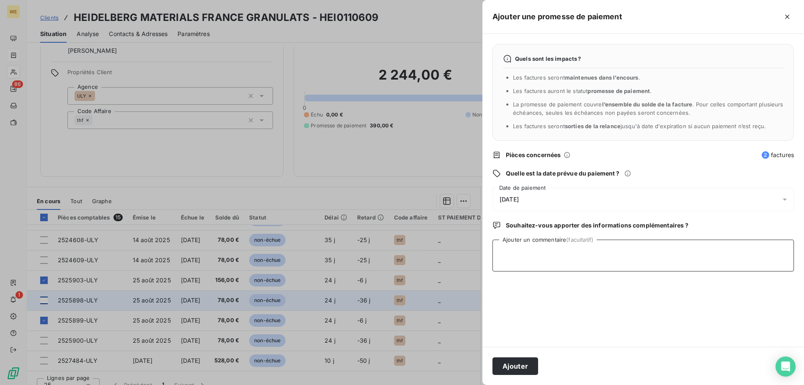
click at [656, 264] on textarea "Ajouter un commentaire (facultatif)" at bounding box center [642, 255] width 301 height 32
click at [524, 366] on button "Ajouter" at bounding box center [515, 366] width 46 height 18
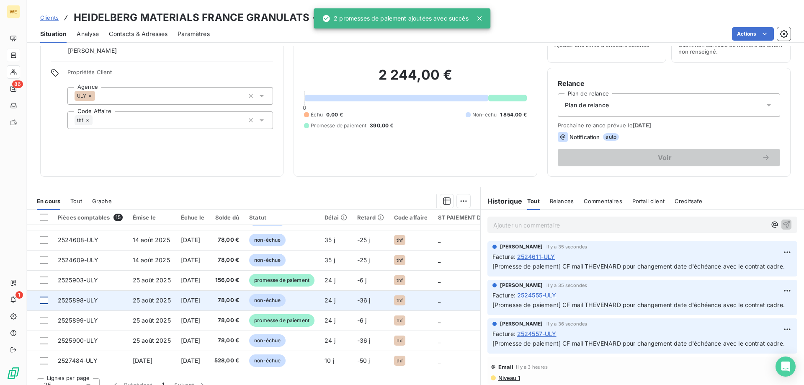
click at [597, 308] on span "[Promesse de paiement] CF mail THEVENARD pour changement date d'échéance avec l…" at bounding box center [638, 304] width 292 height 7
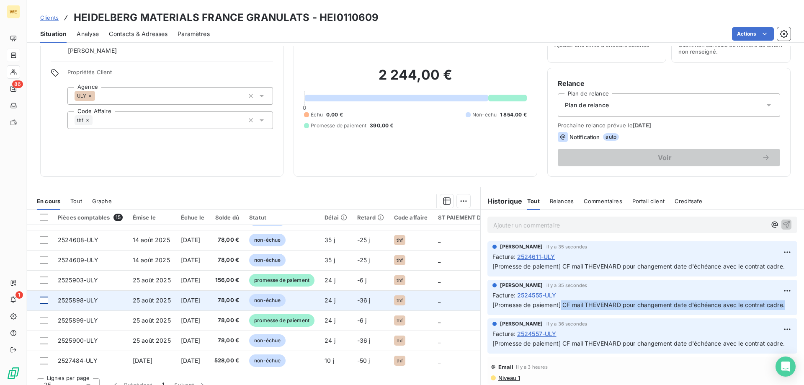
drag, startPoint x: 559, startPoint y: 314, endPoint x: 585, endPoint y: 321, distance: 26.8
click at [585, 310] on p "[Promesse de paiement] CF mail THEVENARD pour changement date d'échéance avec l…" at bounding box center [642, 305] width 300 height 10
copy span "CF mail THEVENARD pour changement date d'échéance avec le contrat cadre."
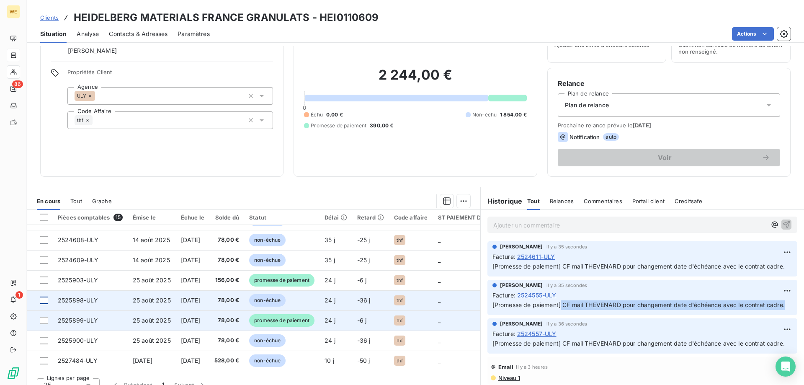
scroll to position [53, 0]
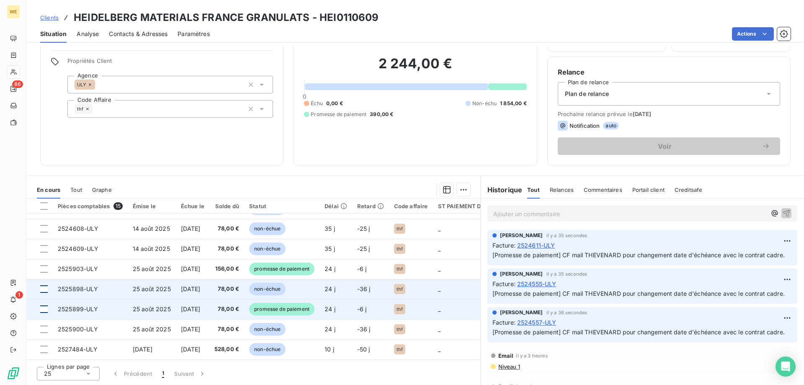
click at [46, 306] on div at bounding box center [44, 309] width 8 height 8
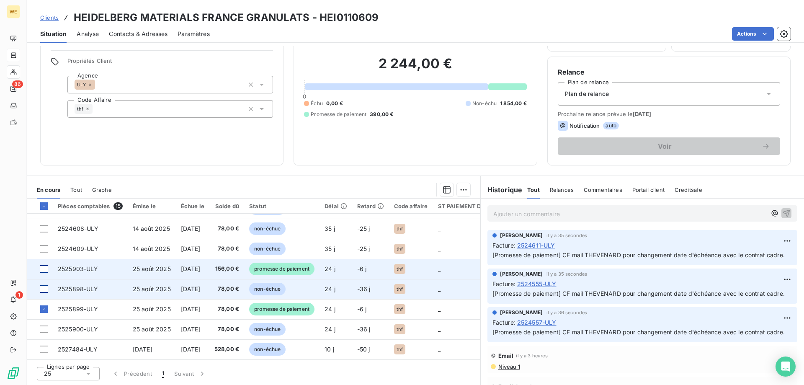
click at [44, 266] on div at bounding box center [44, 269] width 8 height 8
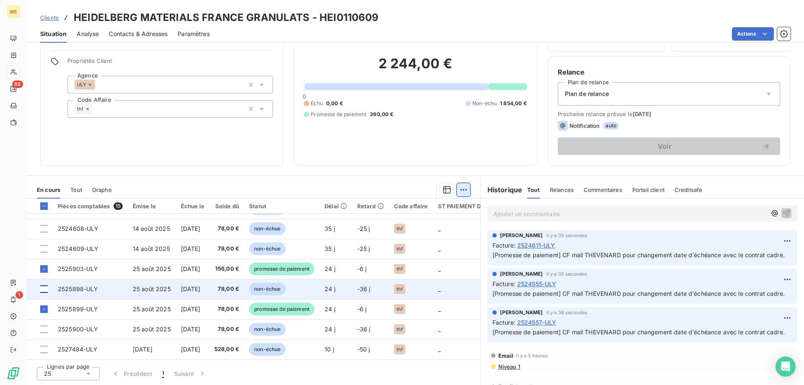
click at [464, 193] on html "WE 86 1 Clients HEIDELBERG MATERIALS FRANCE GRANULATS - HEI0110609 Situation An…" at bounding box center [402, 192] width 804 height 385
click at [436, 224] on div "Ajouter une promesse de paiement (2 factures)" at bounding box center [386, 222] width 152 height 13
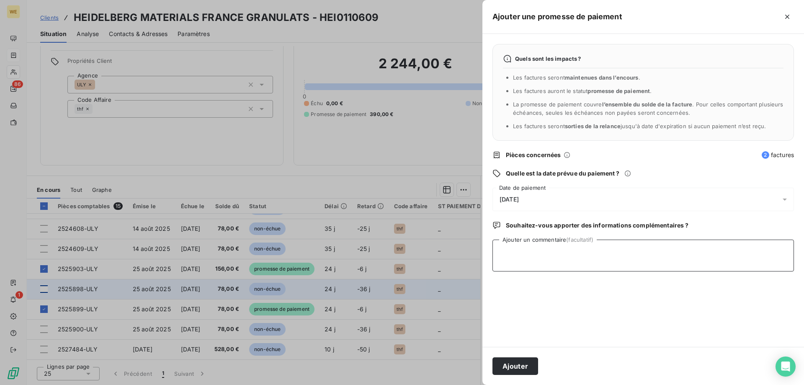
paste textarea "CF mail THEVENARD pour changement date d'échéance avec le contrat cadre."
type textarea "CF mail THEVENARD pour changement date d'échéance avec le contrat cadre."
click at [563, 196] on div "[DATE]" at bounding box center [642, 199] width 301 height 23
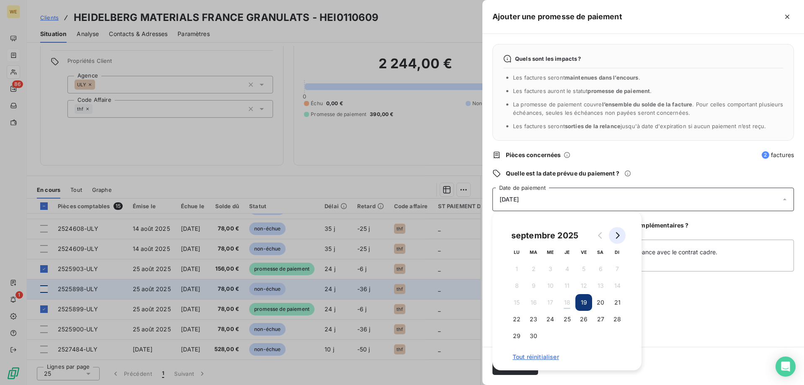
click at [616, 233] on icon "Go to next month" at bounding box center [617, 235] width 7 height 7
click at [600, 320] on button "25" at bounding box center [600, 319] width 17 height 17
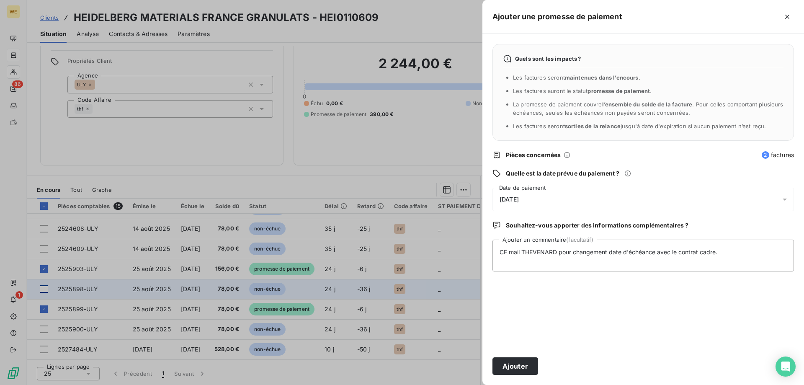
click at [689, 352] on div "Ajouter" at bounding box center [643, 366] width 322 height 38
click at [524, 365] on button "Ajouter" at bounding box center [515, 366] width 46 height 18
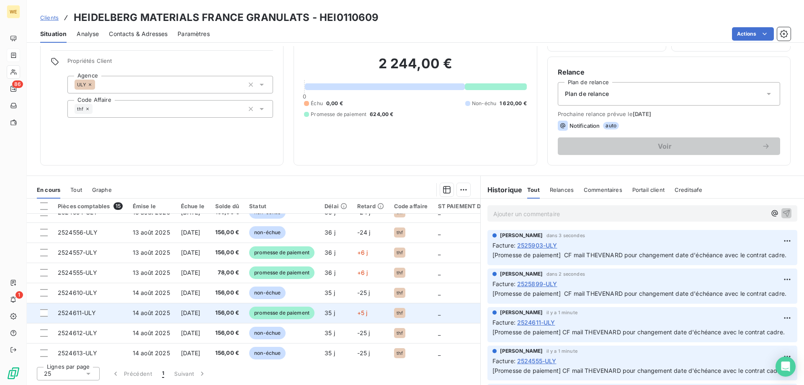
scroll to position [0, 0]
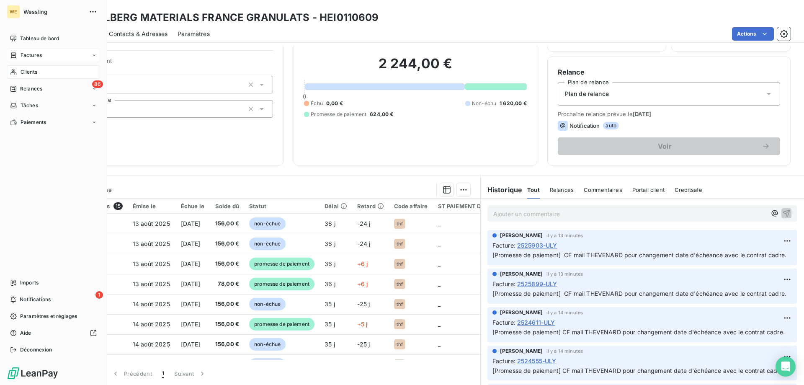
click at [28, 56] on span "Factures" at bounding box center [31, 56] width 21 height 8
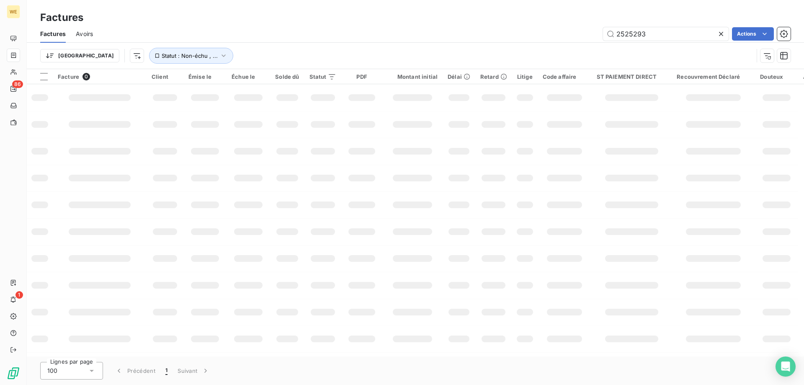
drag, startPoint x: 651, startPoint y: 31, endPoint x: 593, endPoint y: 32, distance: 57.4
click at [593, 32] on div "2525293 Actions" at bounding box center [447, 33] width 688 height 13
type input "2526654"
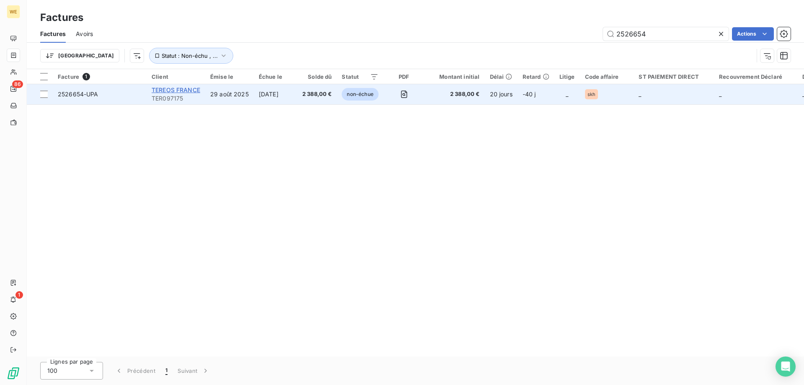
click at [181, 91] on span "TEREOS FRANCE" at bounding box center [176, 89] width 49 height 7
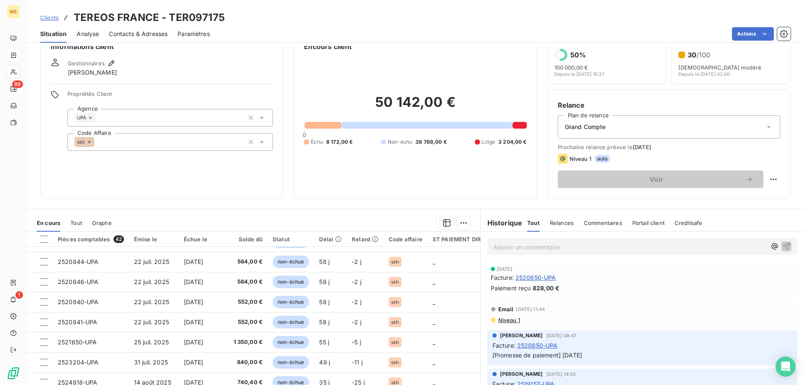
scroll to position [53, 0]
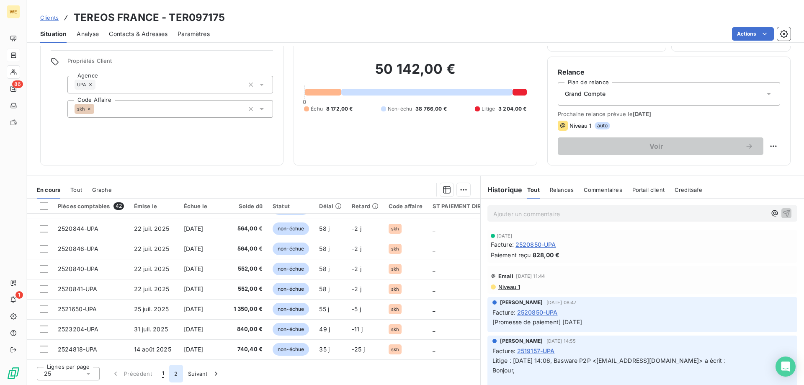
click at [173, 376] on button "2" at bounding box center [175, 374] width 13 height 18
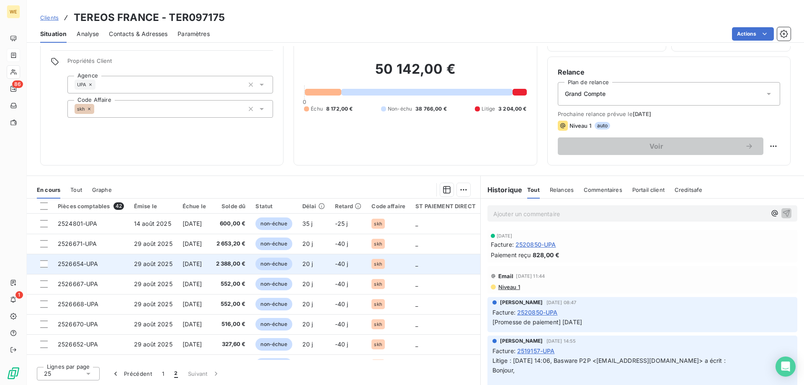
click at [75, 262] on span "2526654-UPA" at bounding box center [78, 263] width 41 height 7
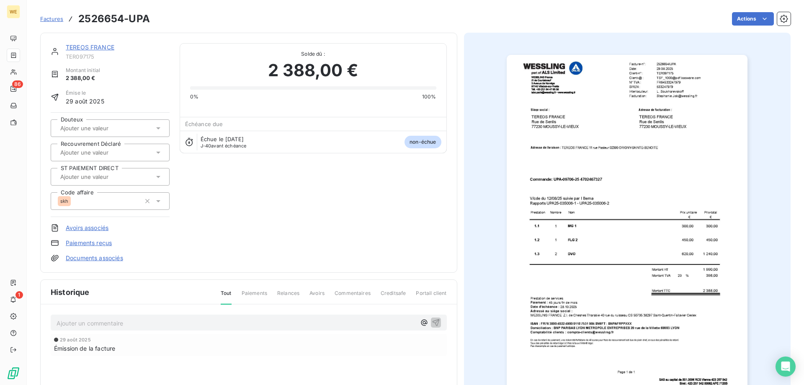
click at [84, 322] on p "Ajouter un commentaire ﻿" at bounding box center [236, 323] width 359 height 10
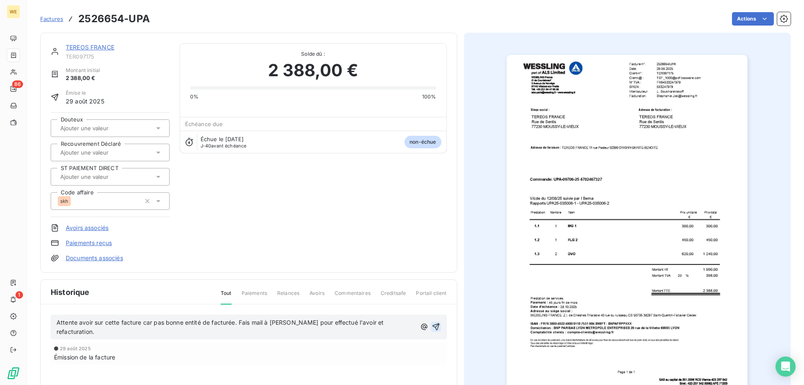
click at [435, 323] on icon "button" at bounding box center [435, 326] width 7 height 7
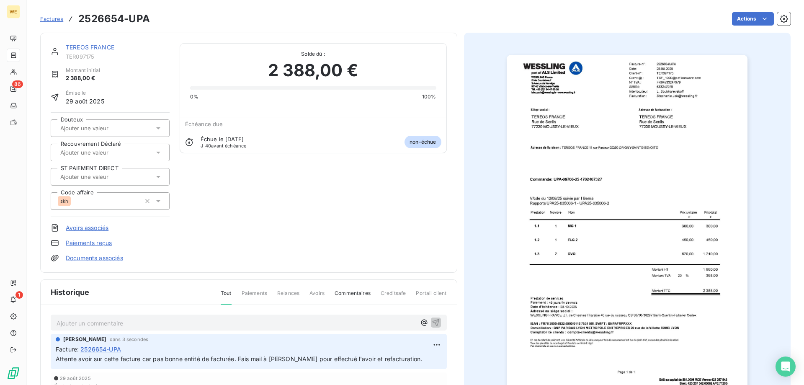
click at [54, 20] on span "Factures" at bounding box center [51, 18] width 23 height 7
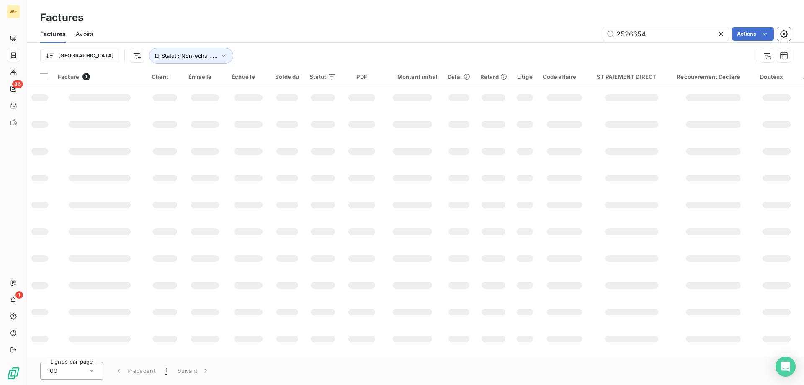
drag, startPoint x: 670, startPoint y: 36, endPoint x: 583, endPoint y: 46, distance: 87.7
click at [583, 41] on div "Factures Avoirs 2526654 Actions" at bounding box center [415, 34] width 777 height 18
type input "2522104"
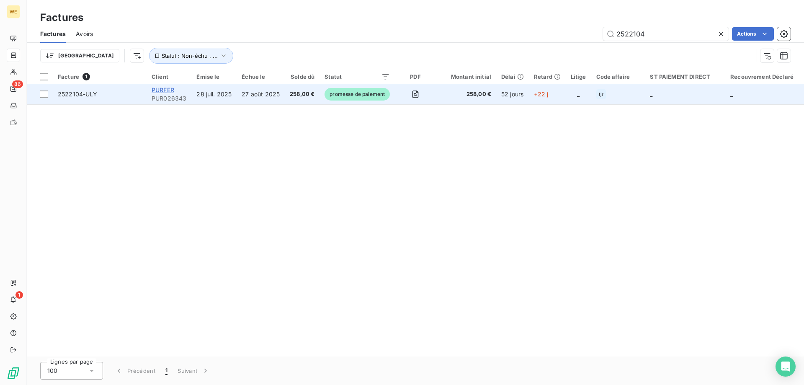
click at [166, 89] on span "PURFER" at bounding box center [163, 89] width 23 height 7
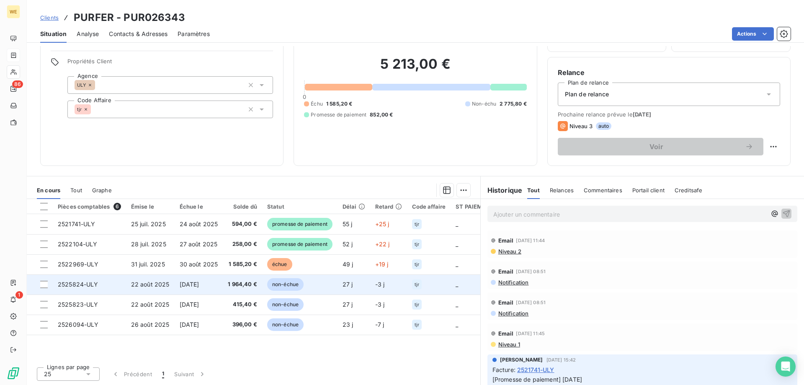
scroll to position [53, 0]
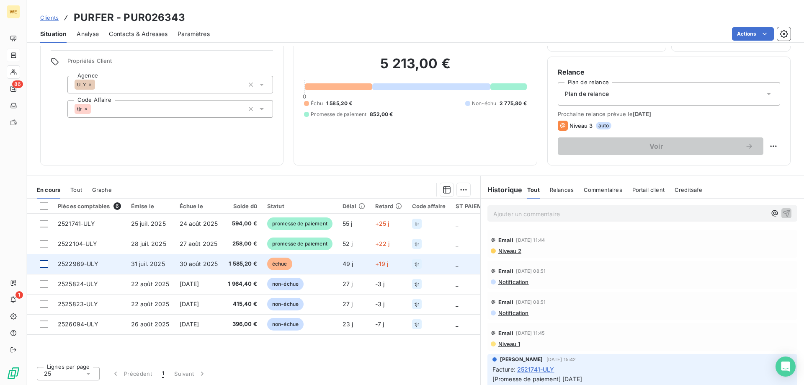
click at [45, 266] on div at bounding box center [44, 264] width 8 height 8
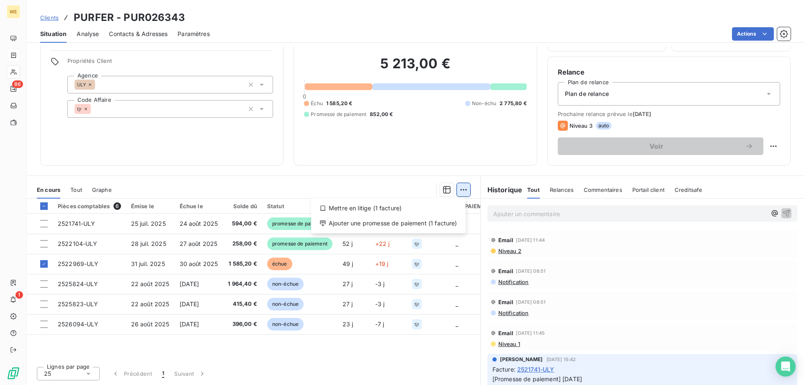
click at [462, 193] on html "WE 86 1 Clients PURFER - PUR026343 Situation Analyse Contacts & Adresses Paramè…" at bounding box center [402, 192] width 804 height 385
click at [392, 223] on div "Ajouter une promesse de paiement (1 facture)" at bounding box center [388, 222] width 148 height 13
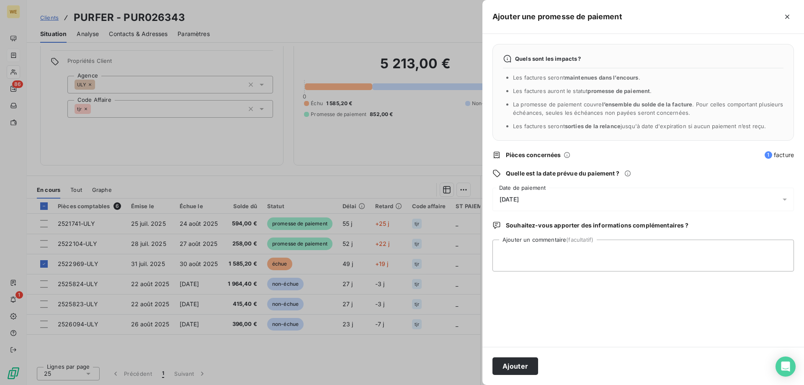
click at [556, 201] on div "[DATE]" at bounding box center [642, 199] width 301 height 23
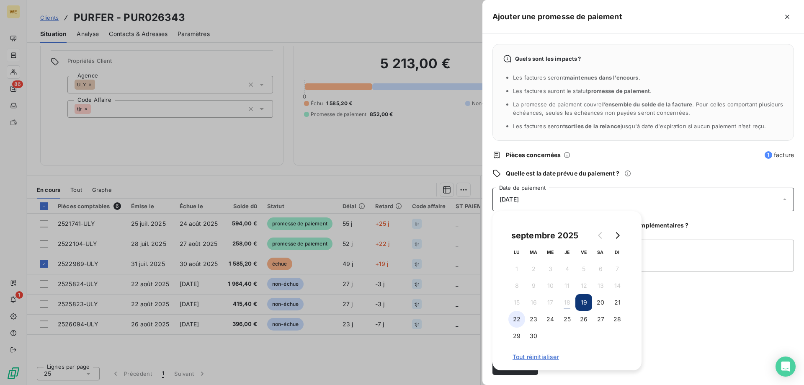
click at [513, 318] on button "22" at bounding box center [516, 319] width 17 height 17
click at [683, 265] on textarea "Ajouter un commentaire (facultatif)" at bounding box center [642, 255] width 301 height 32
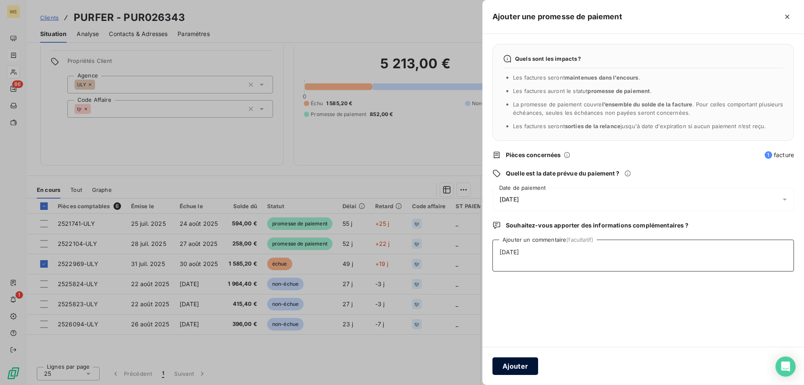
type textarea "[DATE]"
click at [510, 363] on button "Ajouter" at bounding box center [515, 366] width 46 height 18
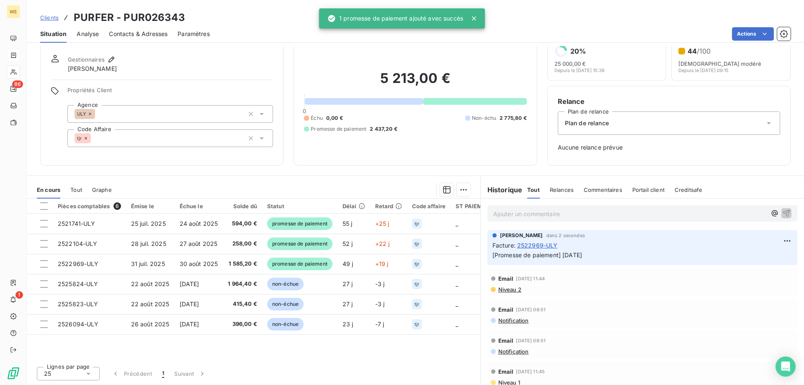
scroll to position [24, 0]
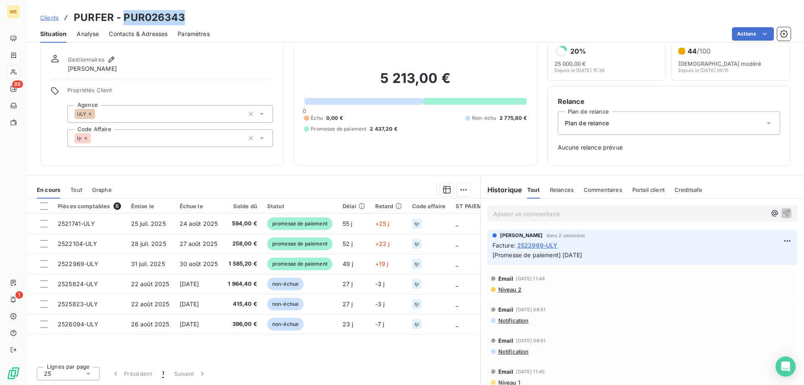
drag, startPoint x: 124, startPoint y: 15, endPoint x: 185, endPoint y: 20, distance: 60.5
click at [185, 20] on div "Clients PURFER - PUR026343" at bounding box center [415, 17] width 777 height 15
copy h3 "PUR026343"
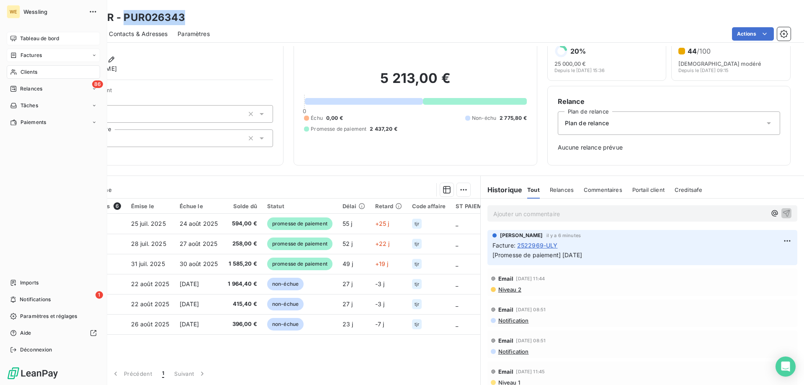
click at [21, 36] on span "Tableau de bord" at bounding box center [39, 39] width 39 height 8
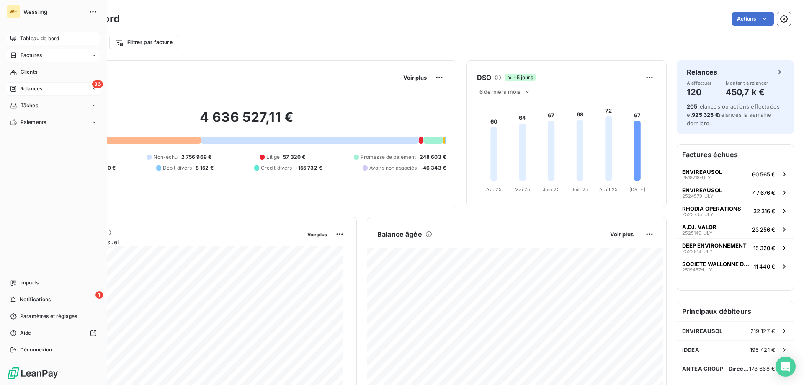
click at [40, 91] on span "Relances" at bounding box center [31, 89] width 22 height 8
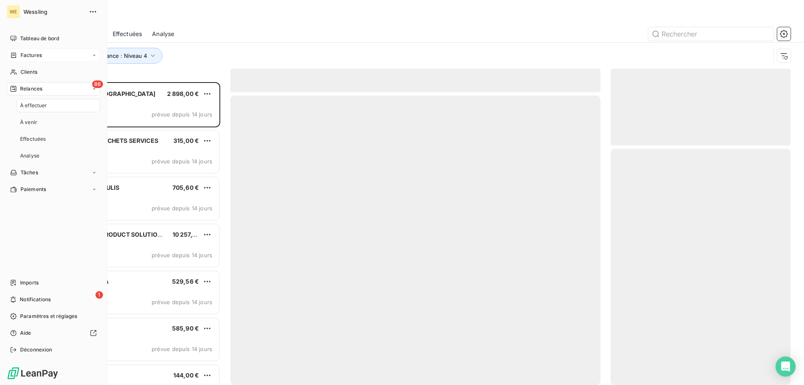
scroll to position [296, 174]
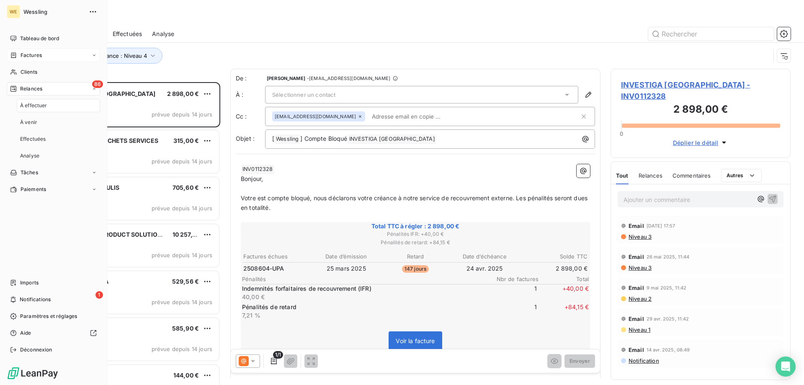
click at [45, 106] on span "À effectuer" at bounding box center [33, 106] width 27 height 8
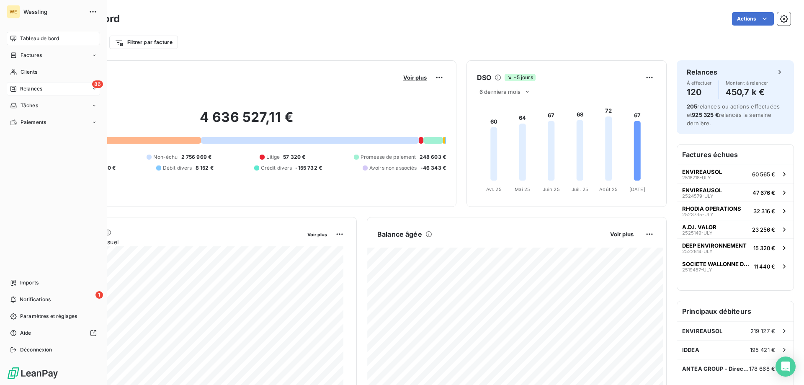
click at [28, 87] on span "Relances" at bounding box center [31, 89] width 22 height 8
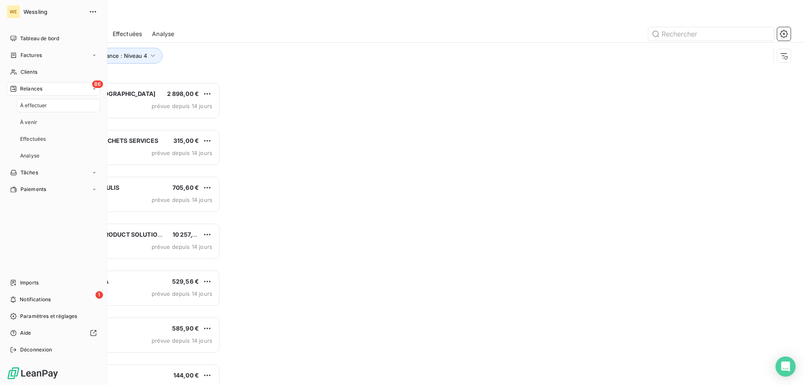
click at [31, 101] on div "À effectuer" at bounding box center [58, 105] width 83 height 13
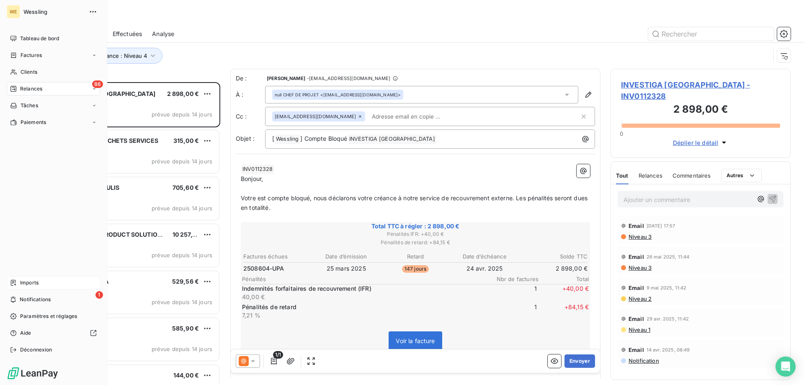
click at [39, 283] on div "Imports" at bounding box center [53, 282] width 93 height 13
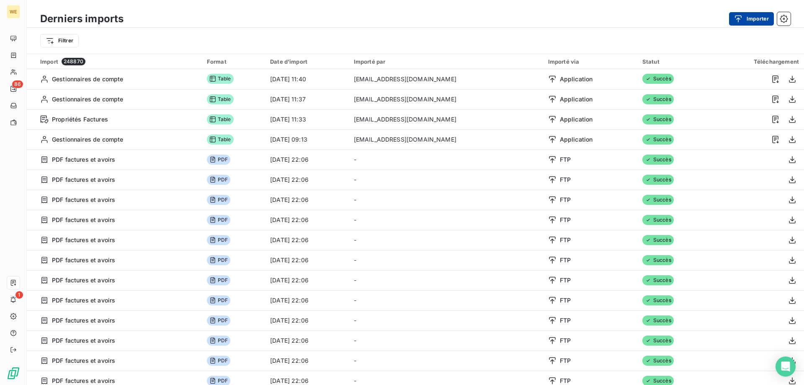
click at [760, 14] on button "Importer" at bounding box center [751, 18] width 45 height 13
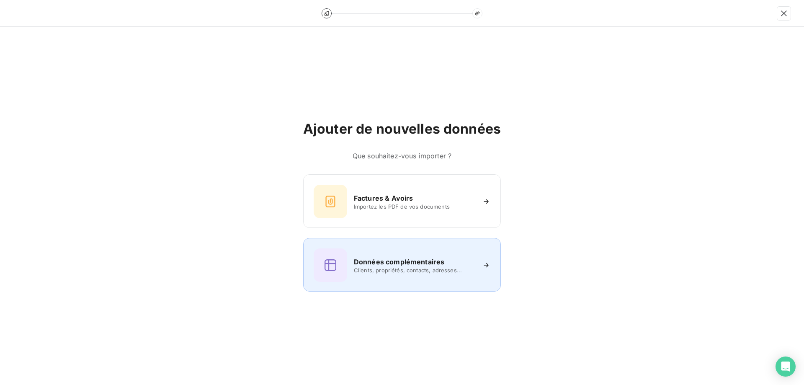
click at [372, 257] on h6 "Données complémentaires" at bounding box center [399, 262] width 90 height 10
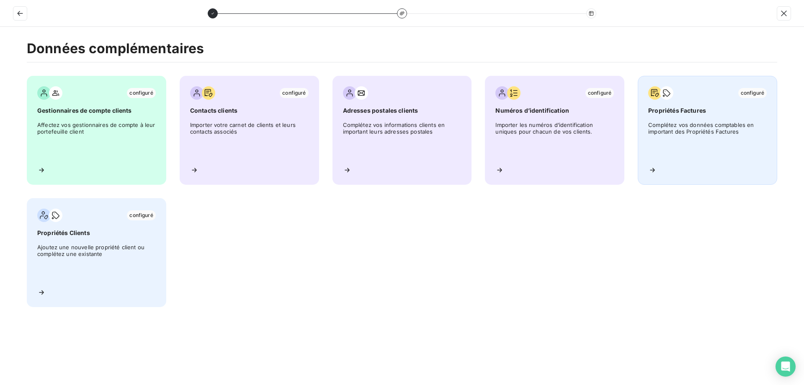
click at [731, 165] on div "configuré Propriétés Factures Complétez vos données comptables en important des…" at bounding box center [707, 130] width 139 height 109
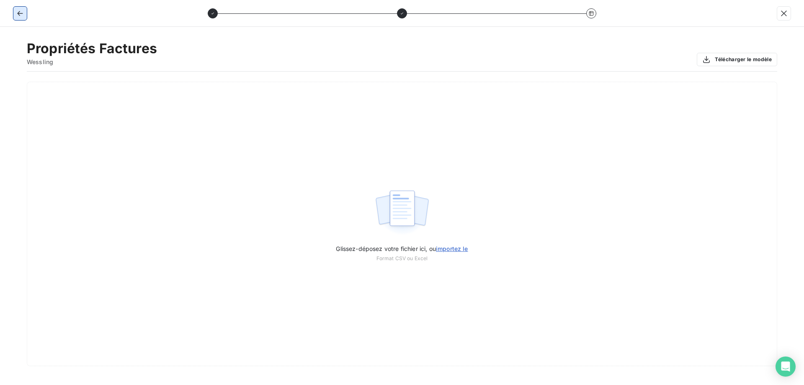
click at [25, 13] on button "button" at bounding box center [19, 13] width 13 height 13
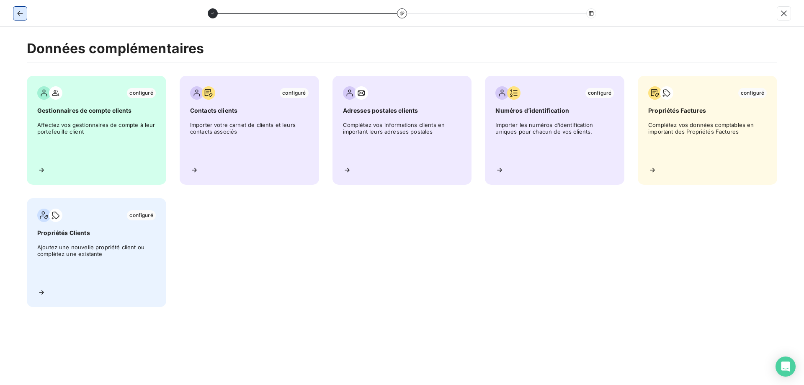
click at [25, 13] on button "button" at bounding box center [19, 13] width 13 height 13
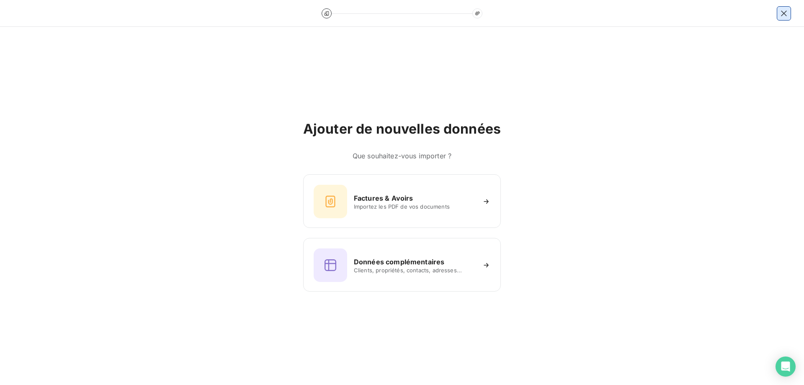
click at [784, 12] on icon "button" at bounding box center [784, 13] width 8 height 8
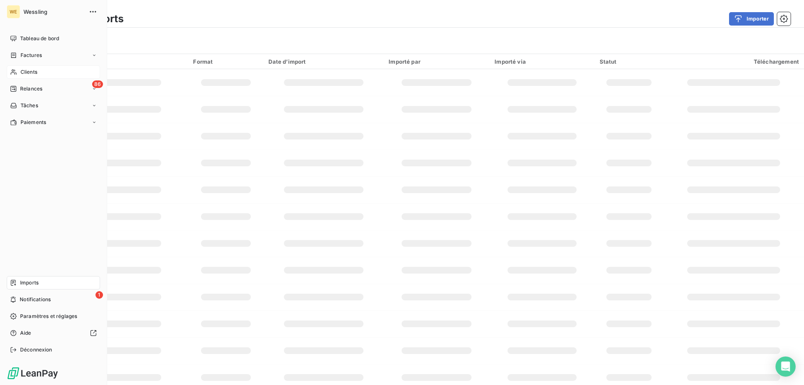
drag, startPoint x: 21, startPoint y: 75, endPoint x: 45, endPoint y: 76, distance: 24.3
click at [21, 75] on span "Clients" at bounding box center [29, 72] width 17 height 8
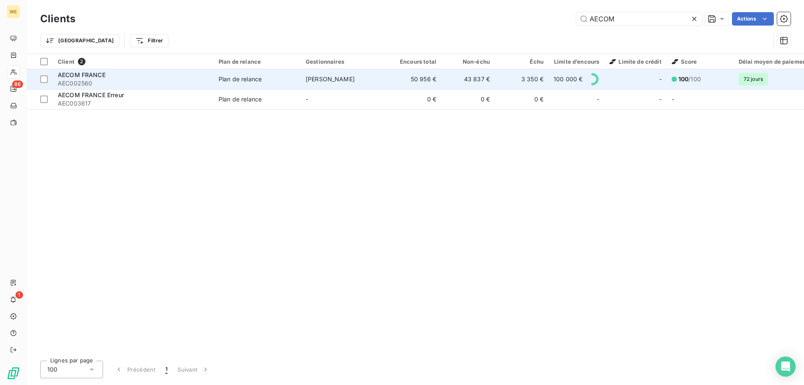
type input "AECOM"
click at [116, 80] on span "AEC002560" at bounding box center [133, 83] width 151 height 8
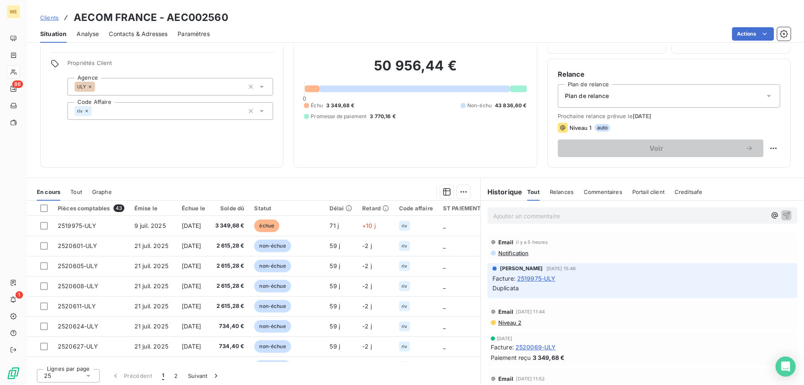
scroll to position [53, 0]
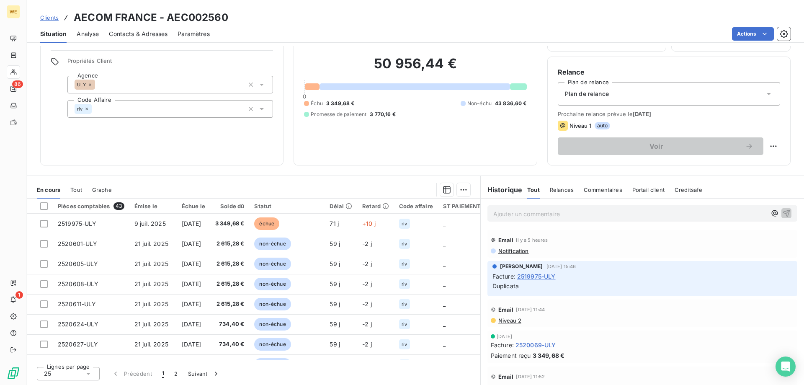
click at [85, 372] on icon at bounding box center [88, 373] width 8 height 8
click at [76, 346] on li "50" at bounding box center [68, 342] width 63 height 15
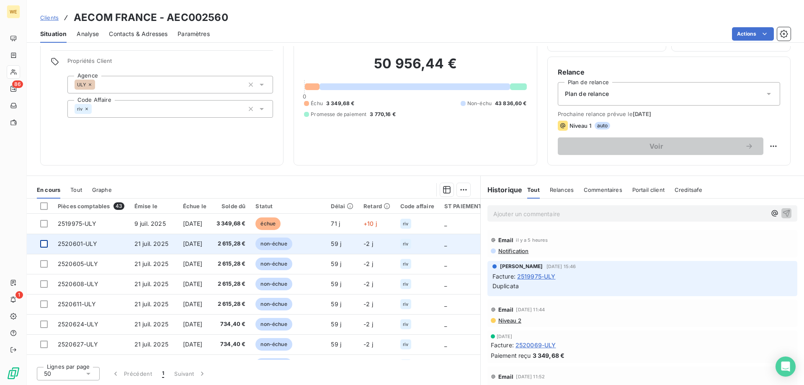
click at [42, 243] on div at bounding box center [44, 244] width 8 height 8
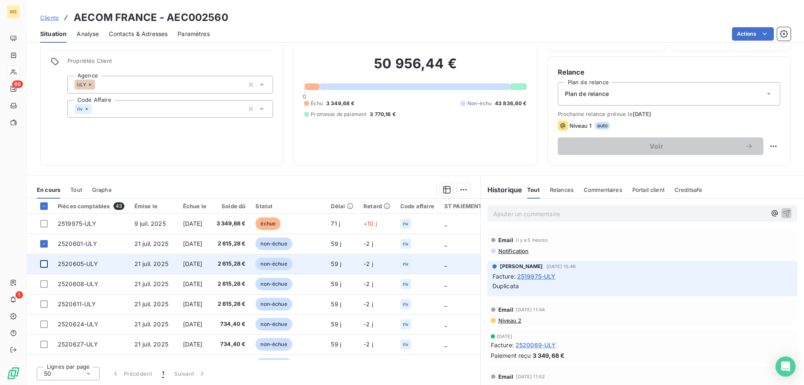
click at [44, 261] on div at bounding box center [44, 264] width 8 height 8
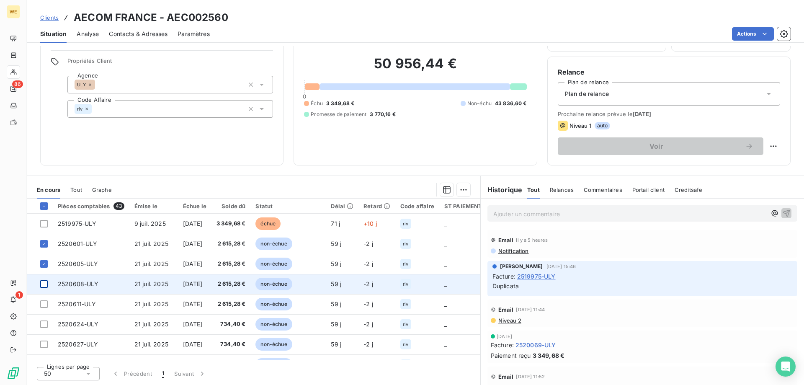
click at [45, 282] on div at bounding box center [44, 284] width 8 height 8
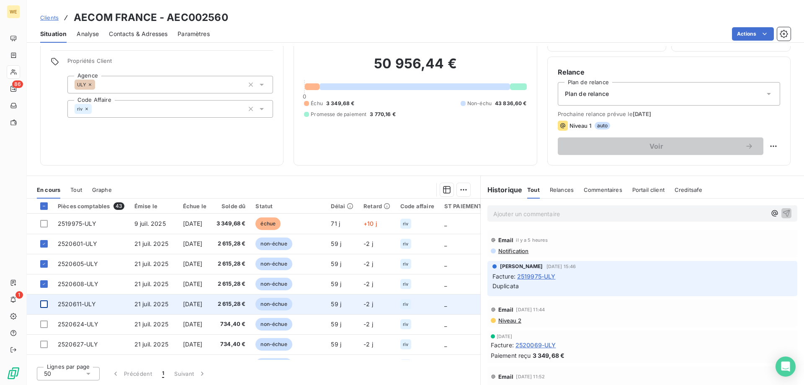
click at [44, 305] on div at bounding box center [44, 304] width 8 height 8
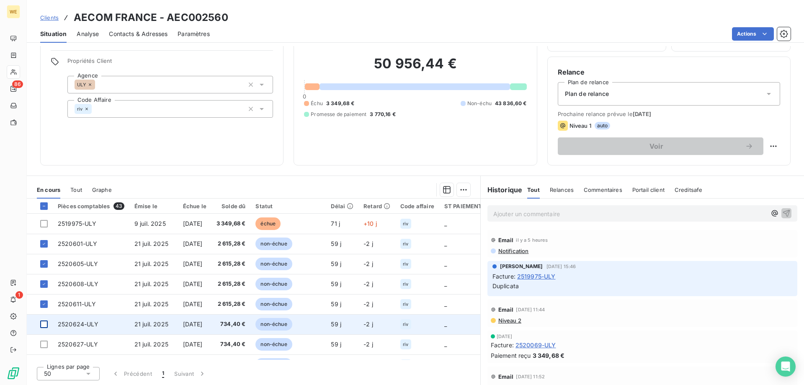
click at [44, 325] on div at bounding box center [44, 324] width 8 height 8
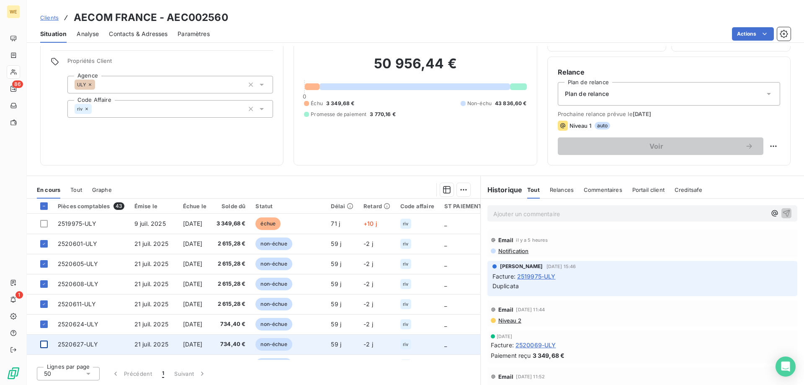
click at [44, 345] on div at bounding box center [44, 344] width 8 height 8
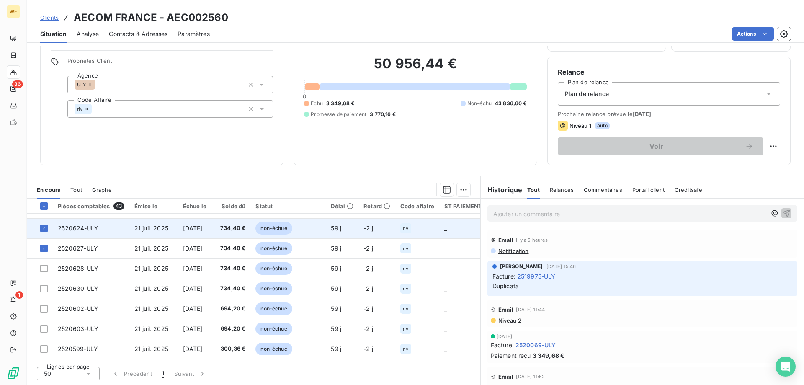
scroll to position [126, 0]
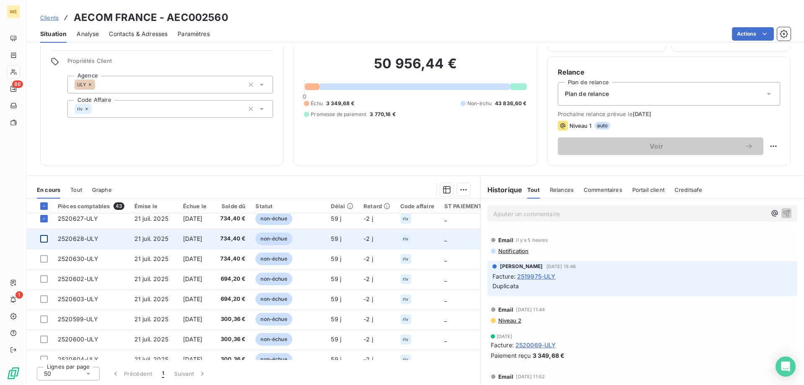
click at [42, 240] on div at bounding box center [44, 239] width 8 height 8
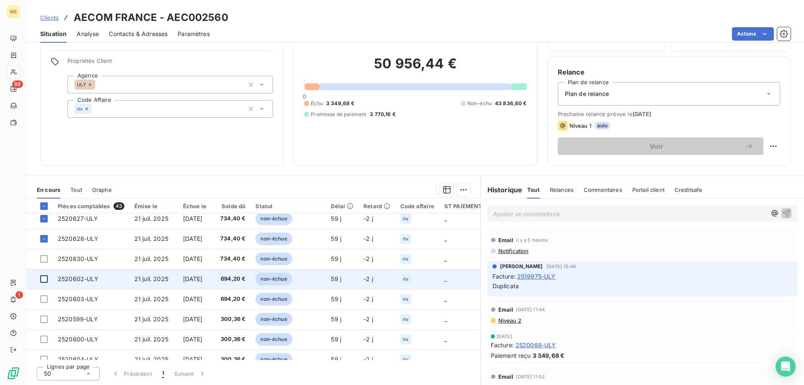
click at [43, 278] on div at bounding box center [44, 279] width 8 height 8
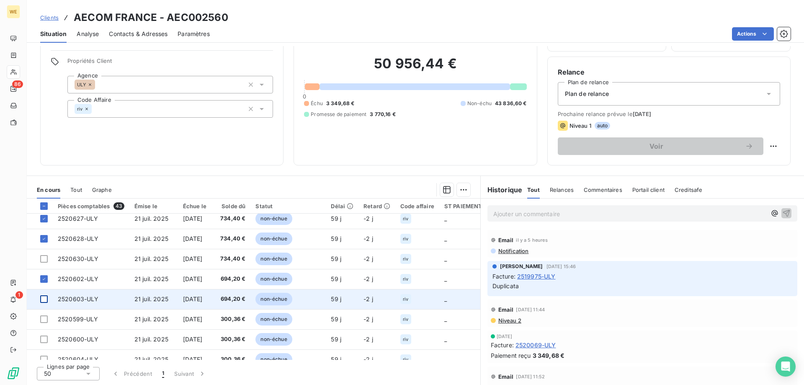
click at [46, 299] on div at bounding box center [44, 299] width 8 height 8
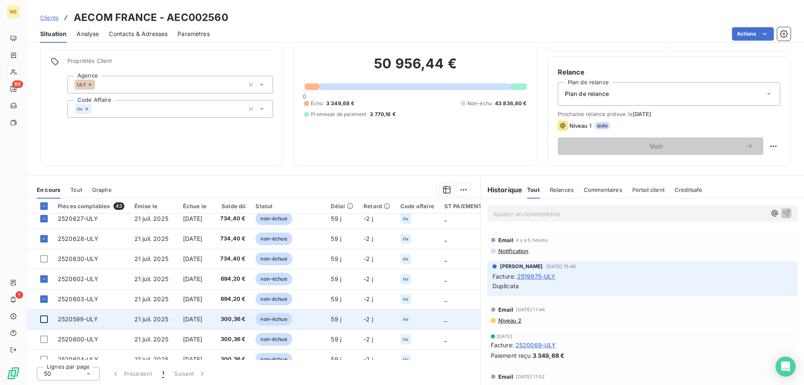
click at [44, 318] on div at bounding box center [44, 319] width 8 height 8
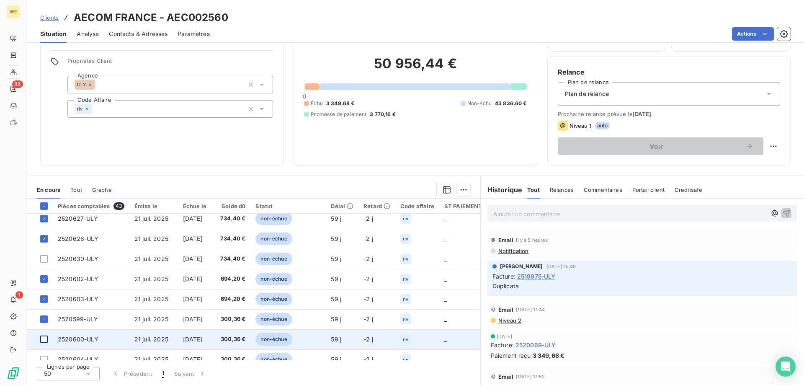
click at [46, 338] on div at bounding box center [44, 339] width 8 height 8
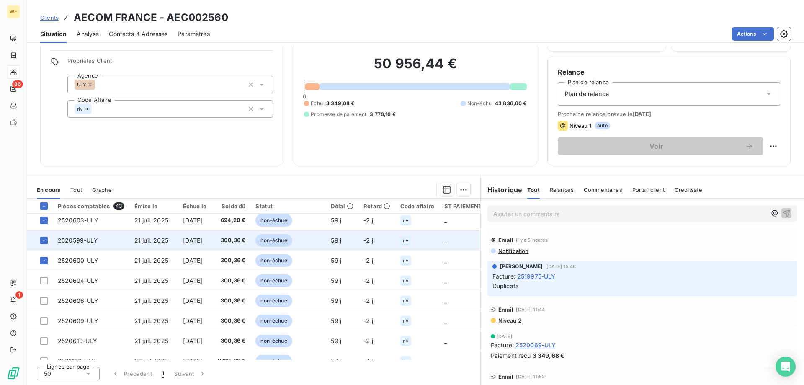
scroll to position [209, 0]
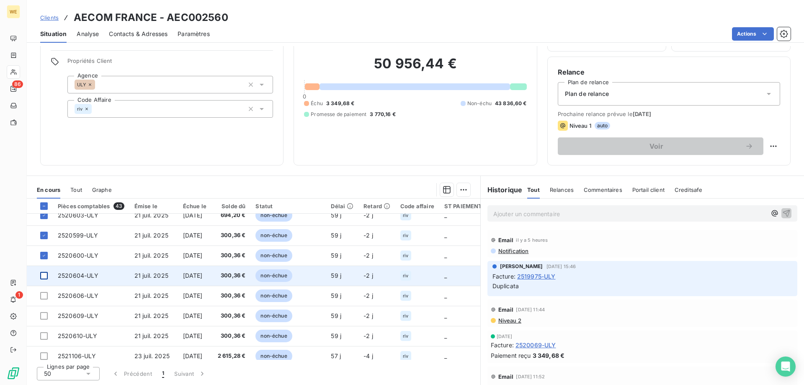
click at [45, 276] on div at bounding box center [44, 276] width 8 height 8
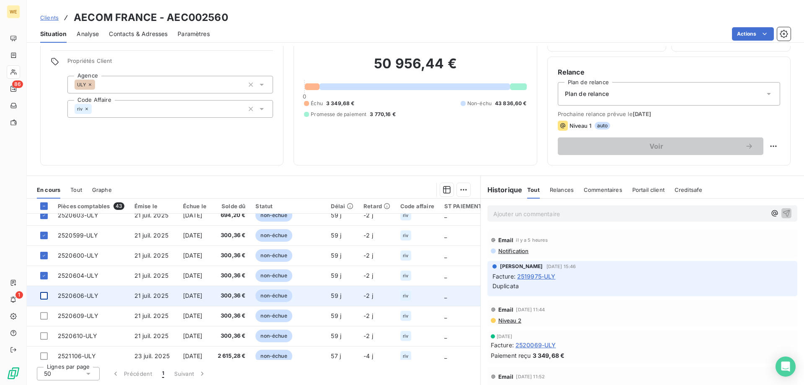
click at [42, 294] on div at bounding box center [44, 296] width 8 height 8
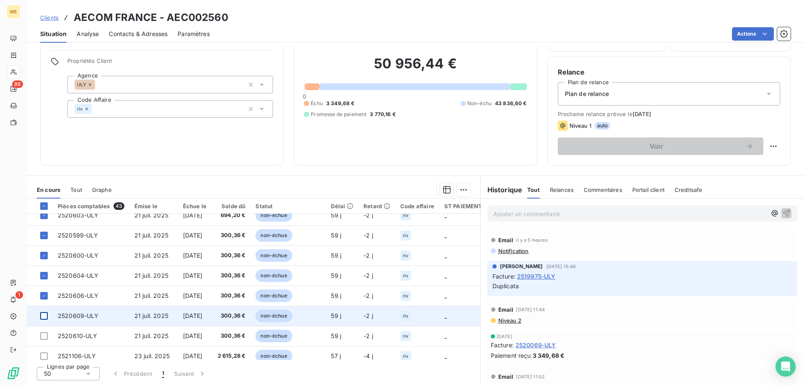
click at [45, 313] on div at bounding box center [44, 316] width 8 height 8
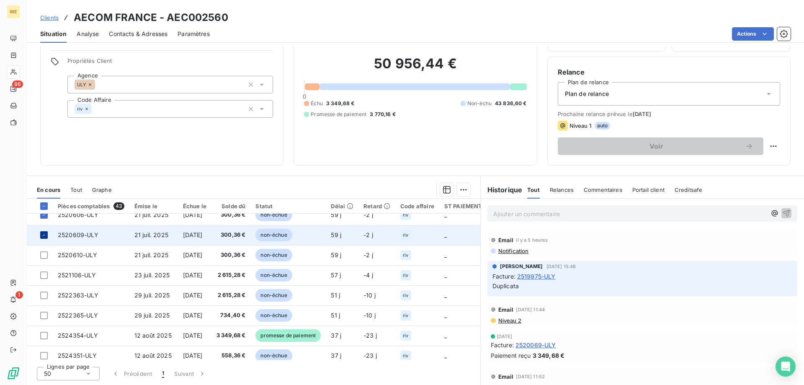
scroll to position [293, 0]
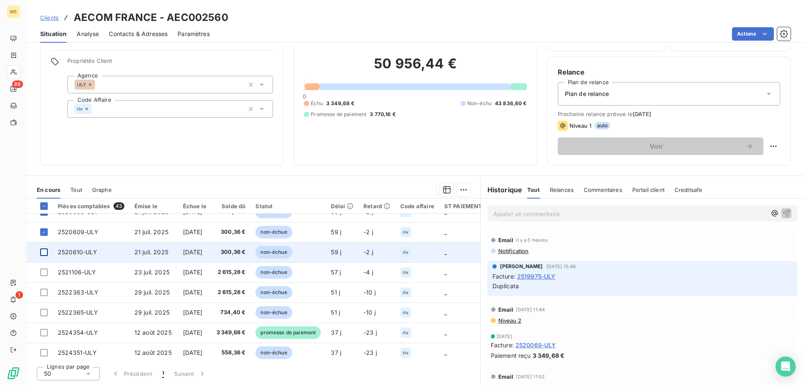
click at [45, 253] on div at bounding box center [44, 252] width 8 height 8
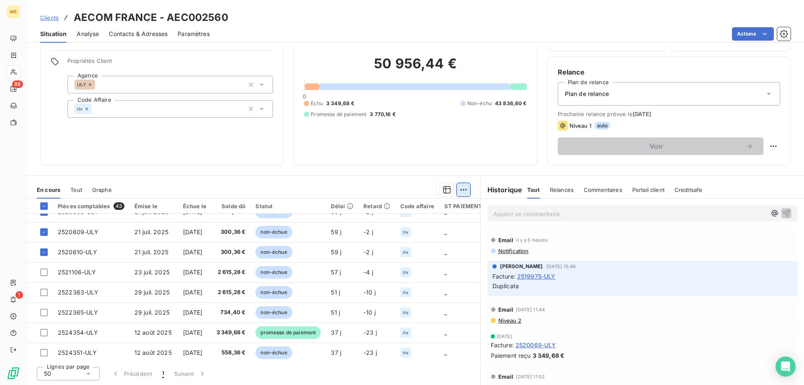
click at [459, 190] on html "WE 86 1 Clients AECOM FRANCE - AEC002560 Situation Analyse Contacts & Adresses …" at bounding box center [402, 192] width 804 height 385
click at [430, 221] on div "Ajouter une promesse de paiement (15 factures)" at bounding box center [385, 222] width 154 height 13
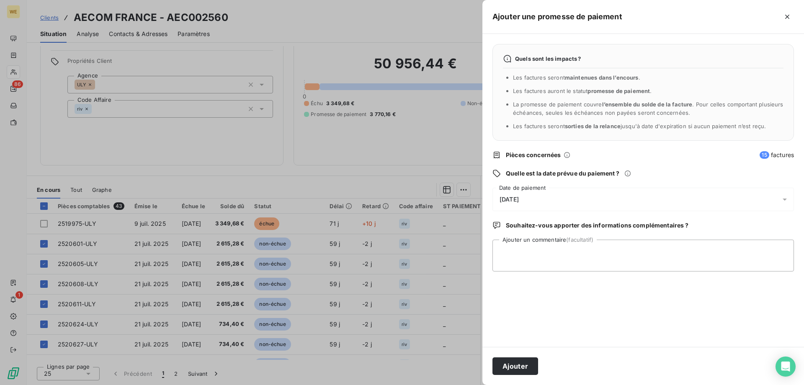
click at [551, 192] on div "[DATE]" at bounding box center [642, 199] width 301 height 23
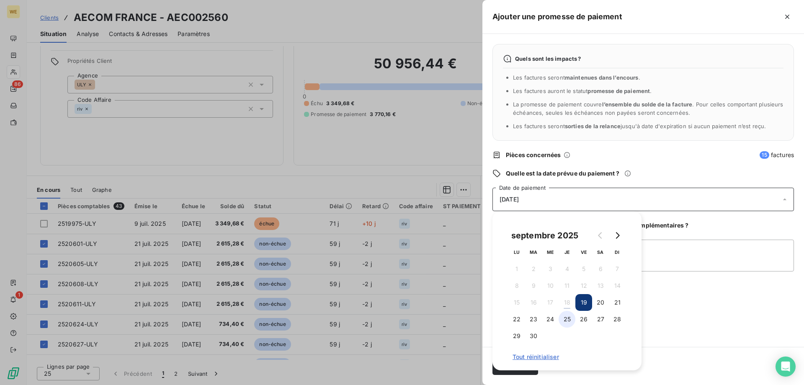
click at [566, 317] on button "25" at bounding box center [567, 319] width 17 height 17
click at [691, 249] on textarea "Ajouter un commentaire (facultatif)" at bounding box center [642, 255] width 301 height 32
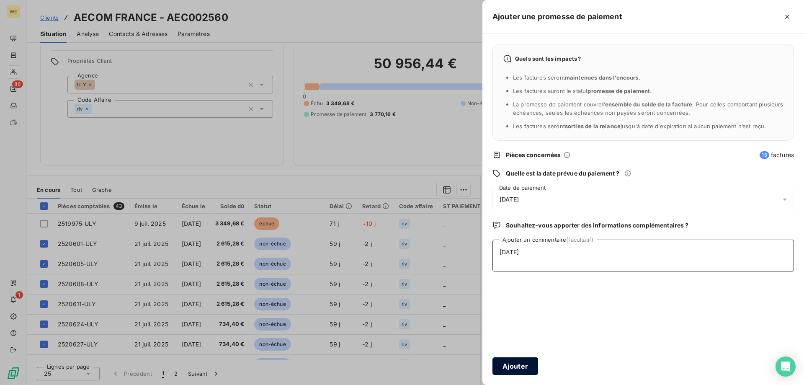
type textarea "[DATE]"
click at [528, 366] on button "Ajouter" at bounding box center [515, 366] width 46 height 18
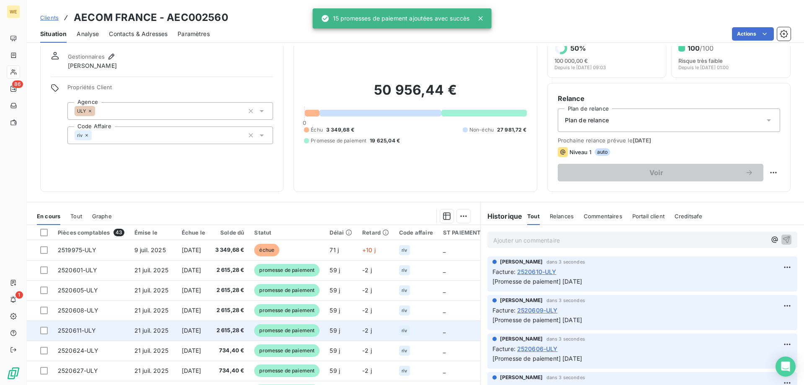
scroll to position [0, 0]
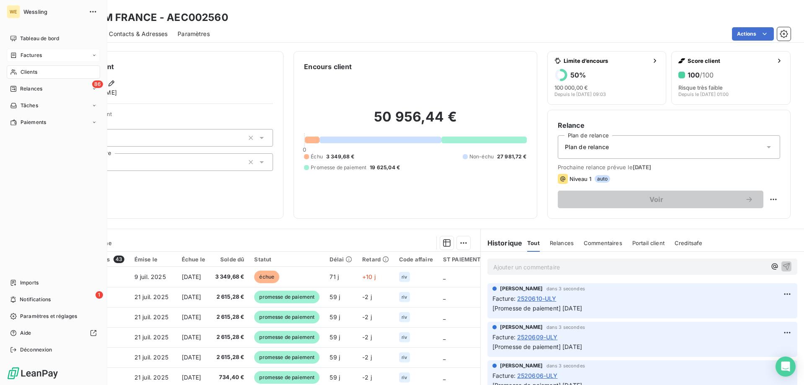
click at [25, 59] on div "Factures" at bounding box center [53, 55] width 93 height 13
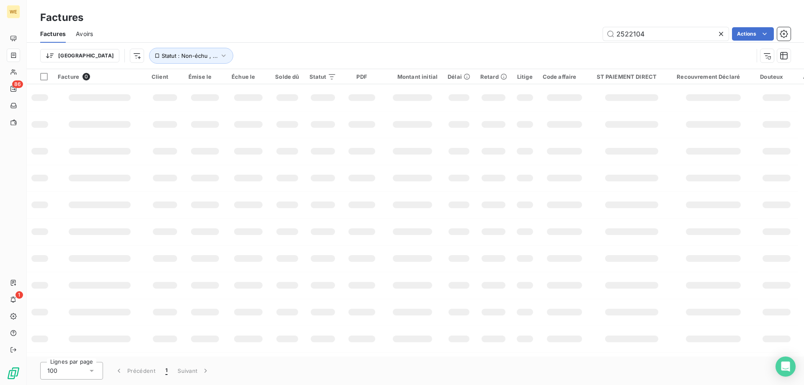
drag, startPoint x: 646, startPoint y: 33, endPoint x: 588, endPoint y: 36, distance: 58.3
click at [589, 36] on div "2522104 Actions" at bounding box center [447, 33] width 688 height 13
type input "2522783"
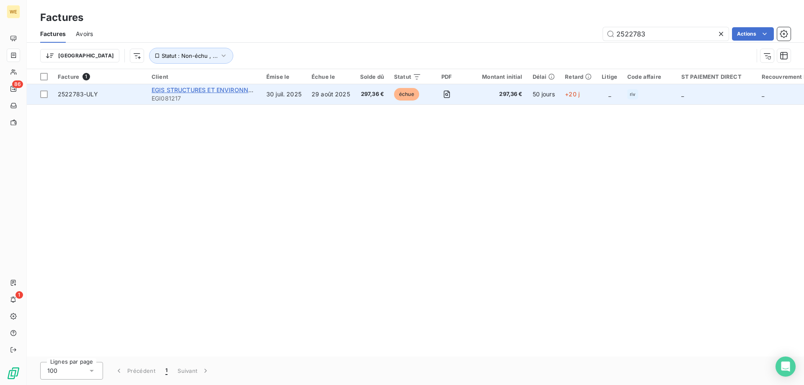
click at [191, 90] on span "EGIS STRUCTURES ET ENVIRONNEMENT" at bounding box center [211, 89] width 118 height 7
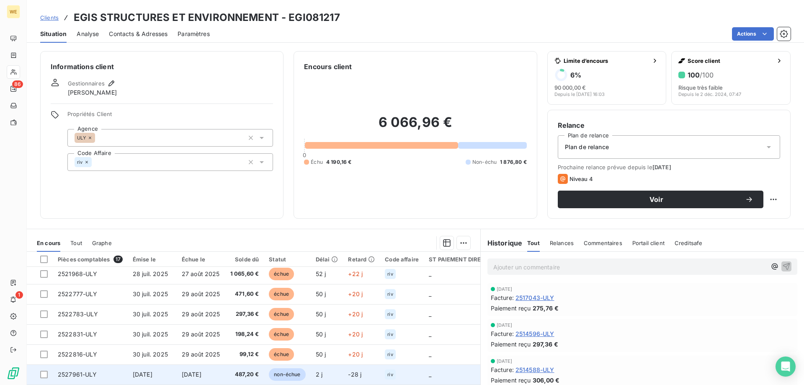
scroll to position [167, 0]
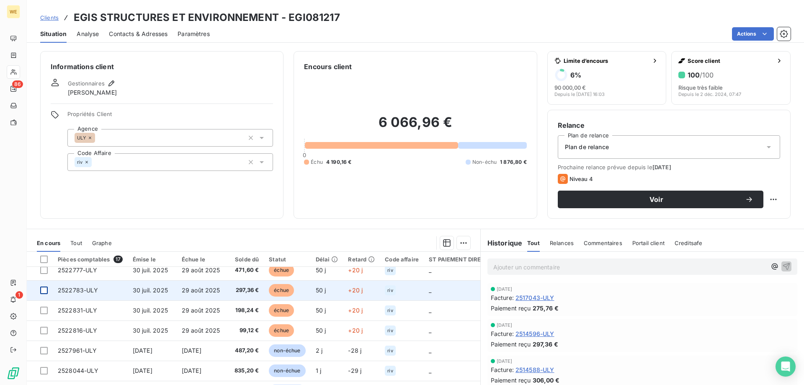
click at [43, 291] on div at bounding box center [44, 290] width 8 height 8
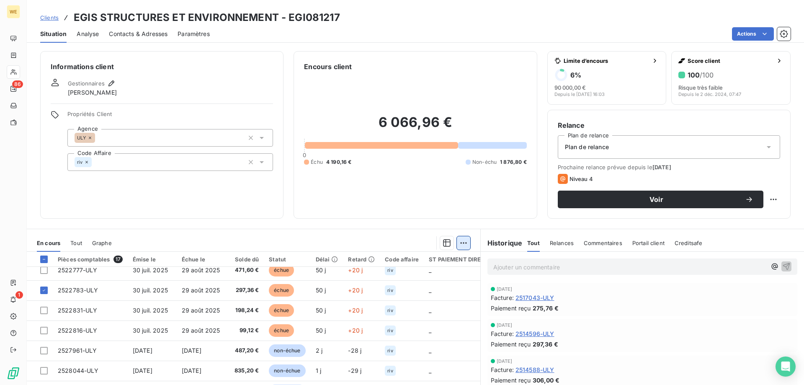
click at [460, 243] on html "WE 86 1 Clients EGIS STRUCTURES ET ENVIRONNEMENT - EGI081217 Situation Analyse …" at bounding box center [402, 192] width 804 height 385
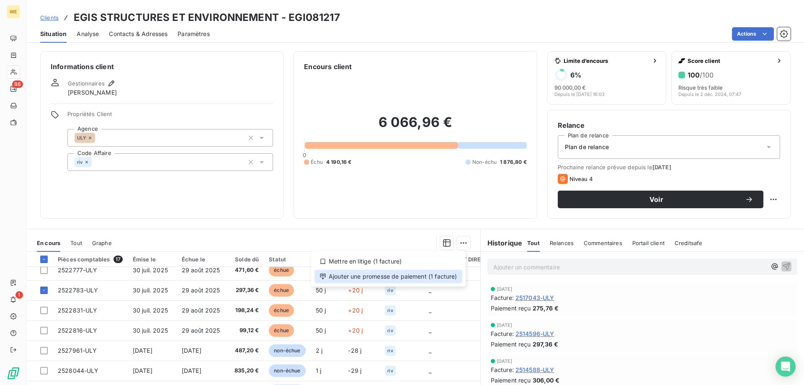
click at [430, 278] on div "Ajouter une promesse de paiement (1 facture)" at bounding box center [388, 276] width 148 height 13
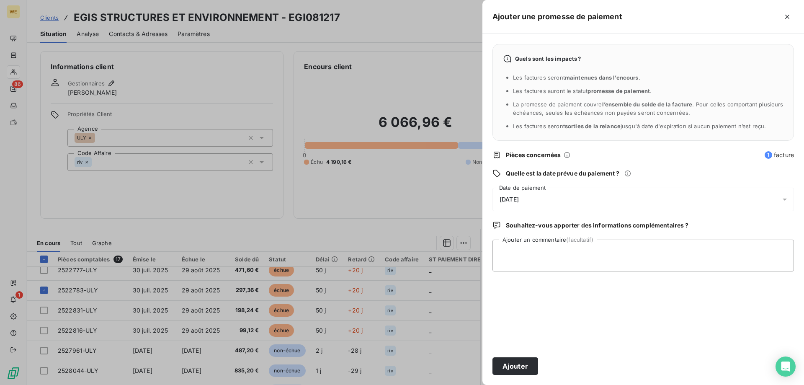
click at [604, 203] on div "[DATE]" at bounding box center [642, 199] width 301 height 23
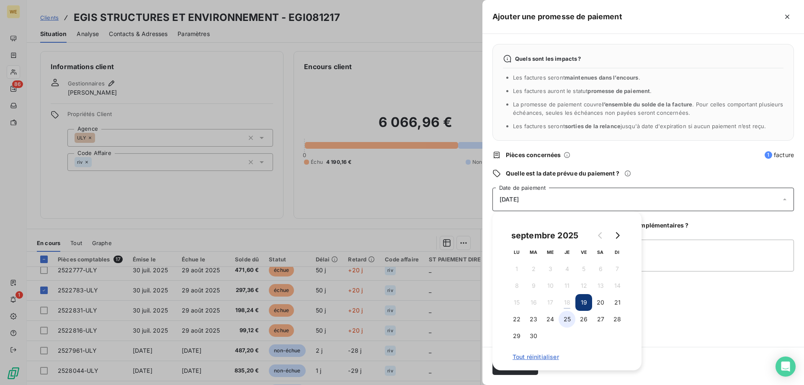
click at [569, 320] on button "25" at bounding box center [567, 319] width 17 height 17
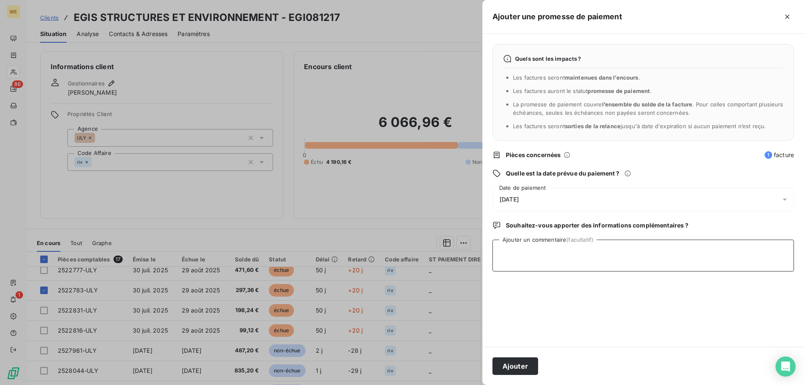
click at [653, 265] on textarea "Ajouter un commentaire (facultatif)" at bounding box center [642, 255] width 301 height 32
type textarea "[DATE]"
click at [507, 362] on button "Ajouter" at bounding box center [515, 366] width 46 height 18
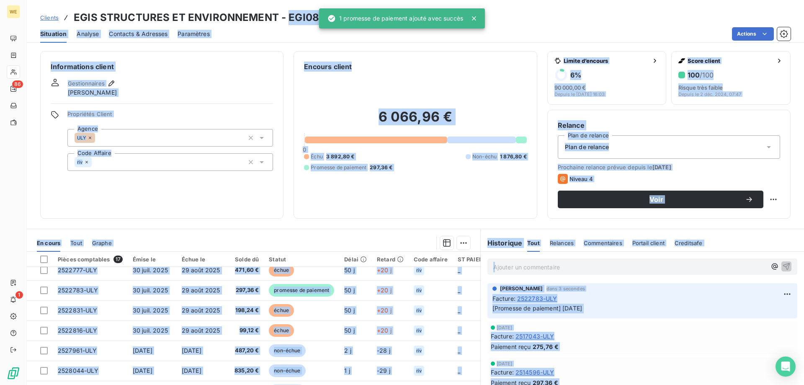
drag, startPoint x: 288, startPoint y: 15, endPoint x: 325, endPoint y: 16, distance: 37.7
click at [325, 16] on div "WE 86 1 Clients EGIS STRUCTURES ET ENVIRONNEMENT - EGI081217 Situation Analyse …" at bounding box center [402, 192] width 804 height 385
click at [405, 57] on div "Encours client 6 066,96 € 0 Échu 3 892,80 € Non-échu 1 876,80 € Promesse de pai…" at bounding box center [415, 134] width 243 height 167
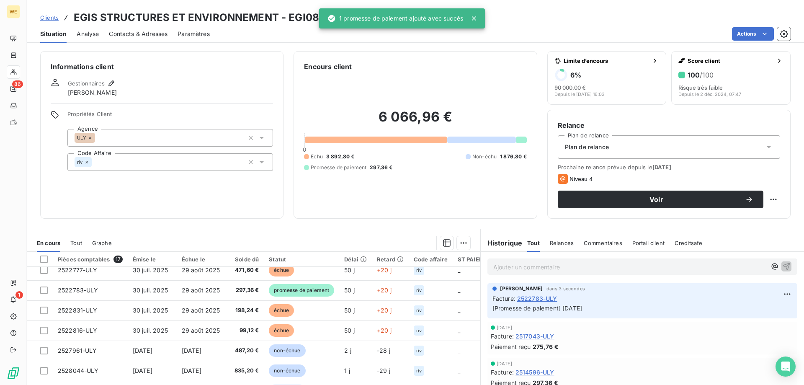
click at [475, 17] on icon at bounding box center [474, 18] width 4 height 4
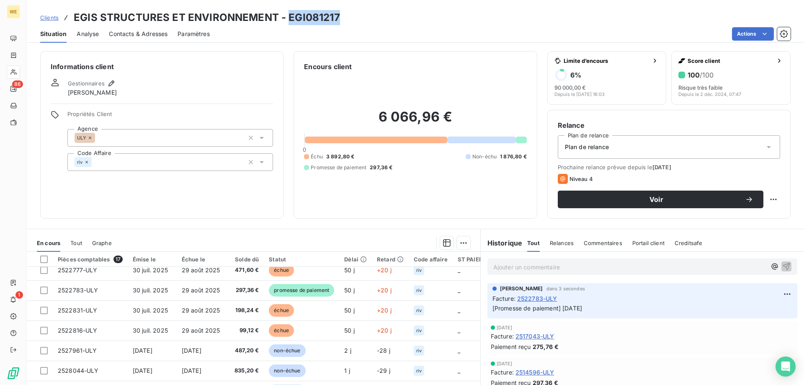
drag, startPoint x: 286, startPoint y: 17, endPoint x: 338, endPoint y: 18, distance: 51.9
click at [338, 18] on div "Clients EGIS STRUCTURES ET ENVIRONNEMENT - EGI081217" at bounding box center [415, 17] width 777 height 15
copy h3 "EGI081217"
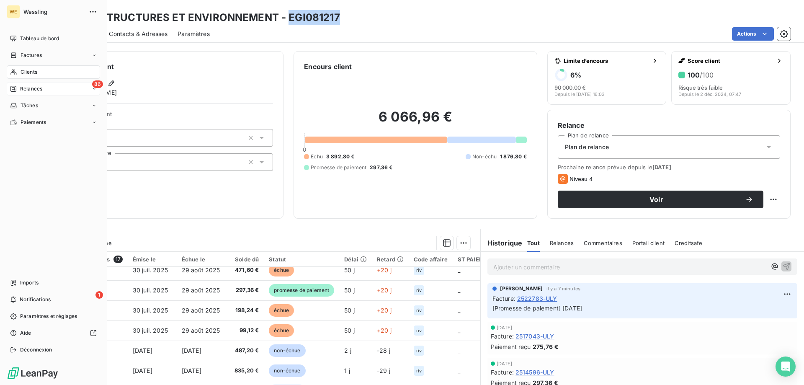
click at [28, 90] on span "Relances" at bounding box center [31, 89] width 22 height 8
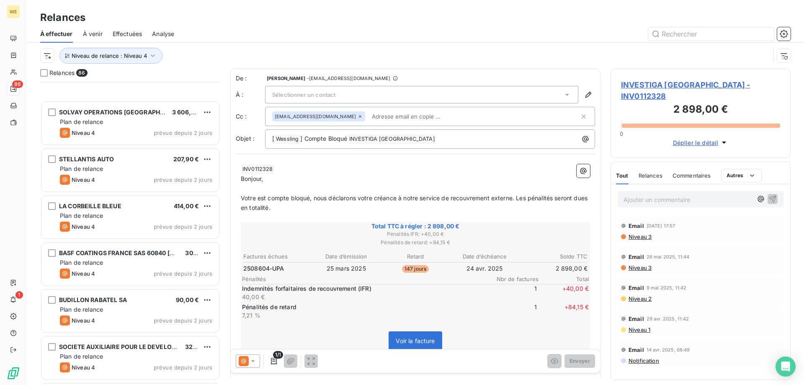
scroll to position [3731, 0]
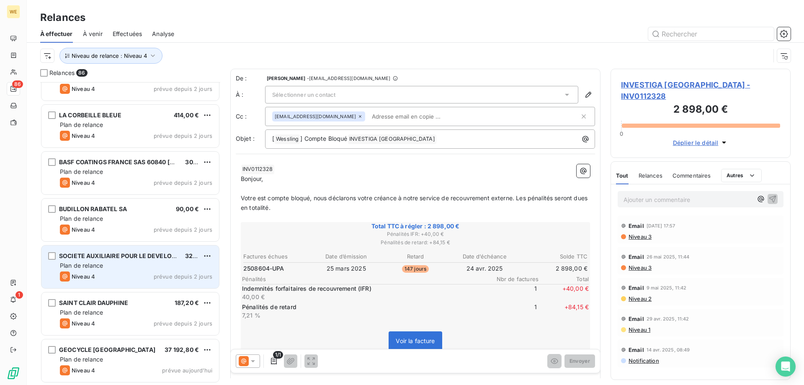
click at [104, 260] on div "SOCIETE AUXILIAIRE POUR LE DEVELOPPEMENT DE LA FERTILISATION - SADEF" at bounding box center [118, 256] width 119 height 8
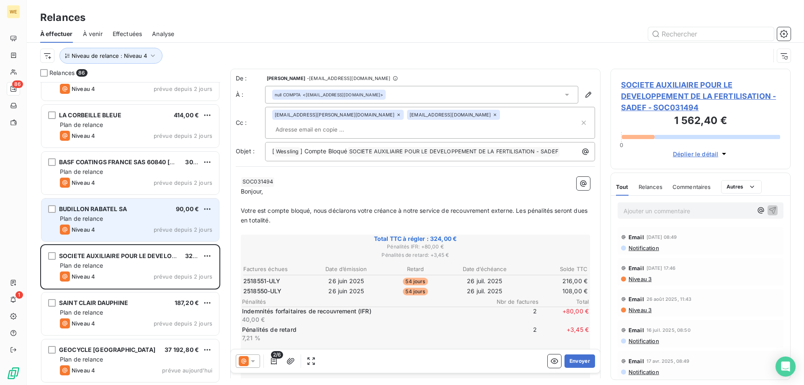
click at [116, 227] on div "Niveau 4 prévue depuis 2 jours" at bounding box center [136, 229] width 152 height 10
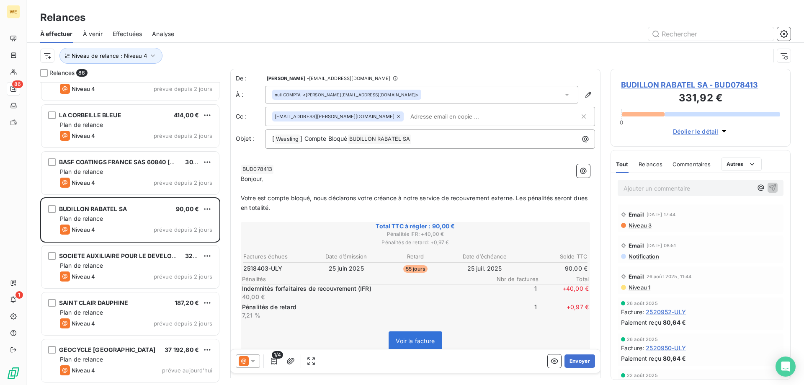
click at [674, 312] on span "2520952-ULY" at bounding box center [666, 311] width 40 height 9
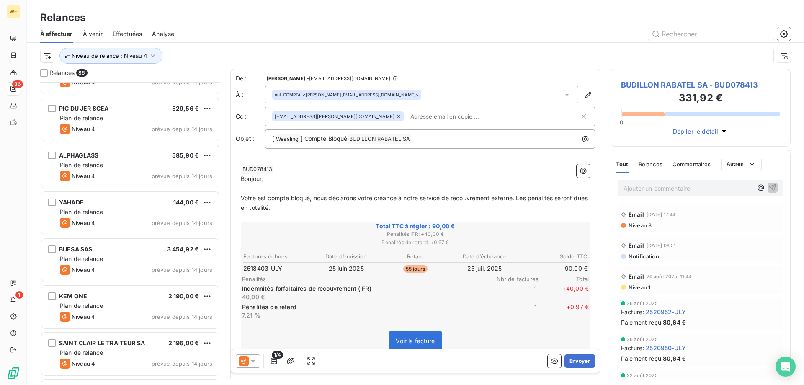
scroll to position [210, 0]
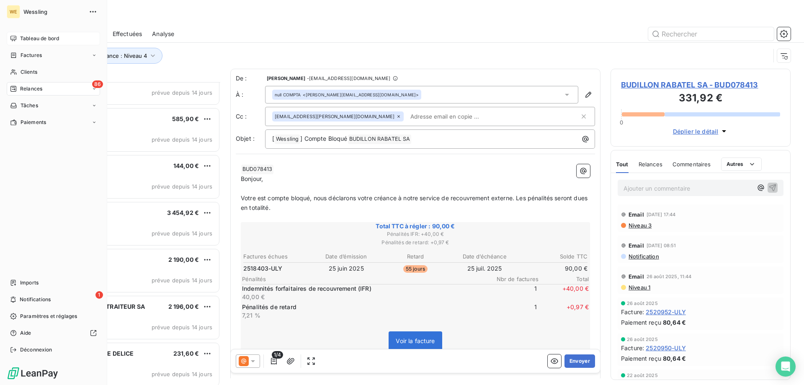
click at [29, 39] on span "Tableau de bord" at bounding box center [39, 39] width 39 height 8
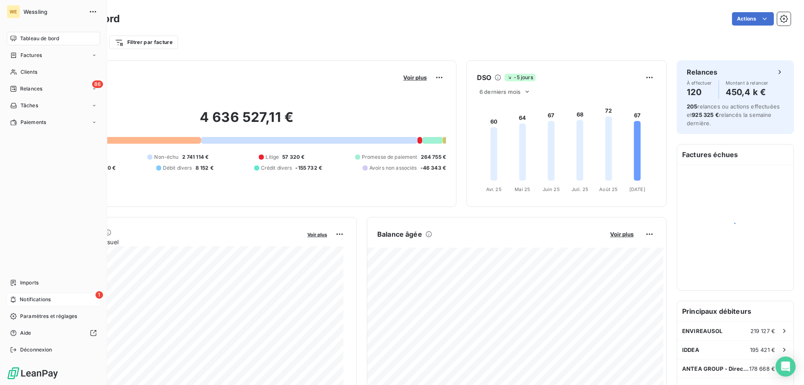
click at [32, 300] on span "Notifications" at bounding box center [35, 300] width 31 height 8
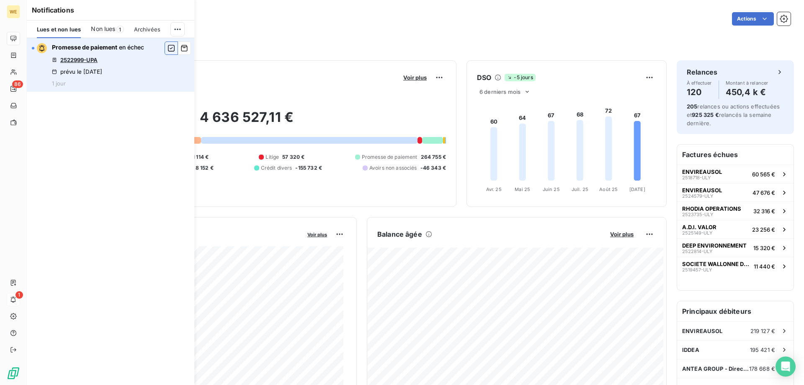
click at [172, 49] on icon "button" at bounding box center [171, 48] width 8 height 8
click at [237, 33] on div "Filtrer par client Filtrer par facture" at bounding box center [415, 39] width 750 height 23
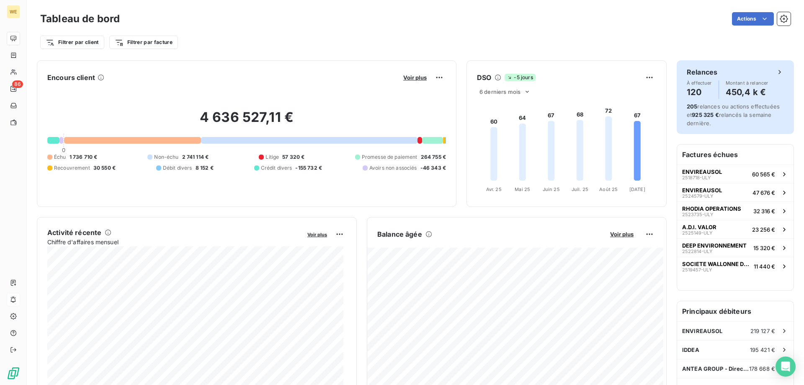
click at [758, 72] on div "Relances" at bounding box center [735, 72] width 97 height 10
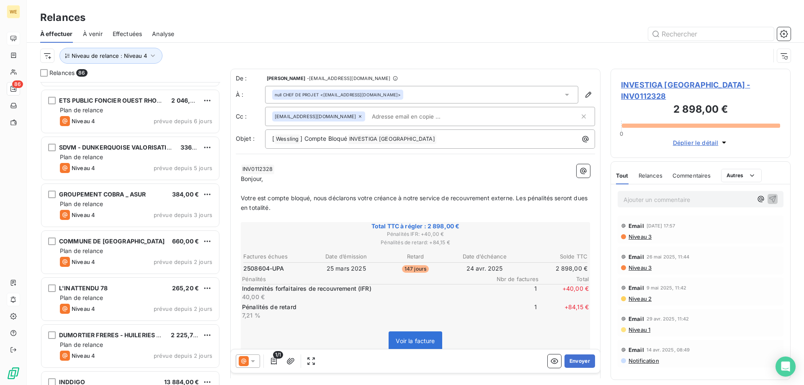
scroll to position [3266, 0]
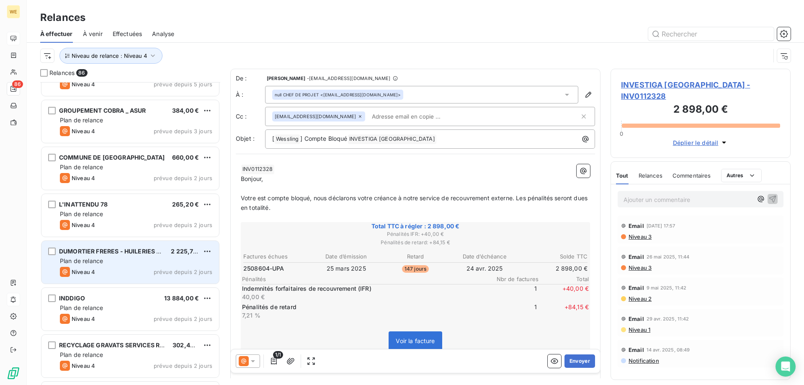
click at [145, 252] on span "DUMORTIER FRERES - HUILERIES & MAIS" at bounding box center [118, 250] width 118 height 7
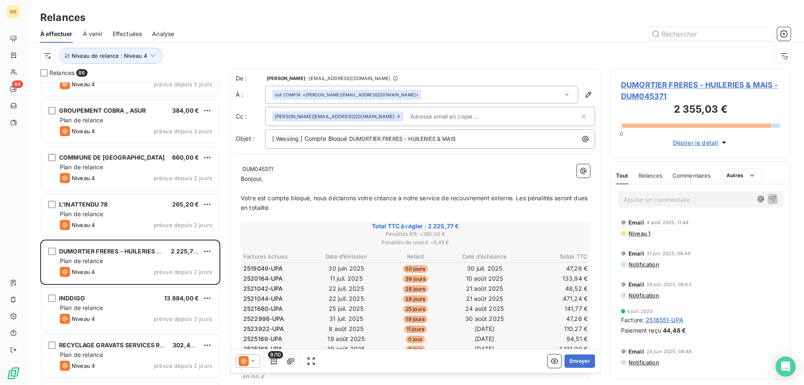
scroll to position [293, 0]
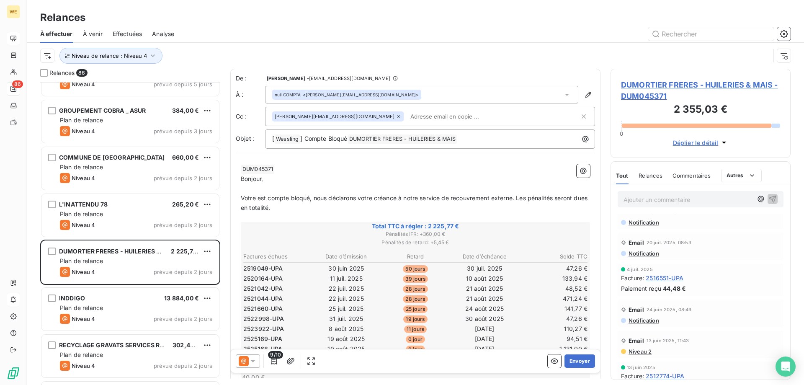
click at [670, 278] on span "2516551-UPA" at bounding box center [665, 277] width 38 height 9
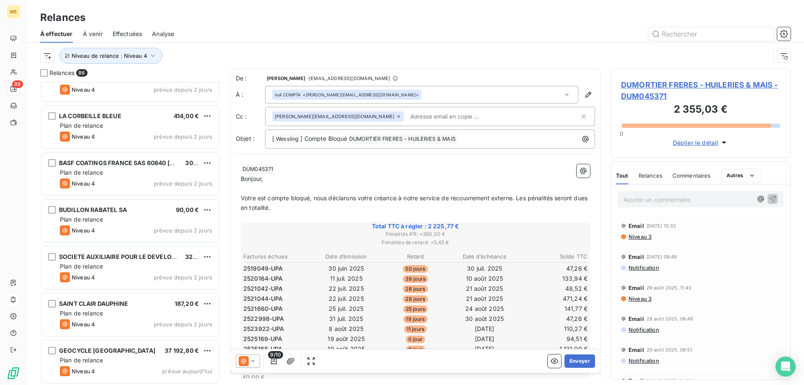
scroll to position [3731, 0]
click at [287, 28] on div at bounding box center [487, 33] width 606 height 13
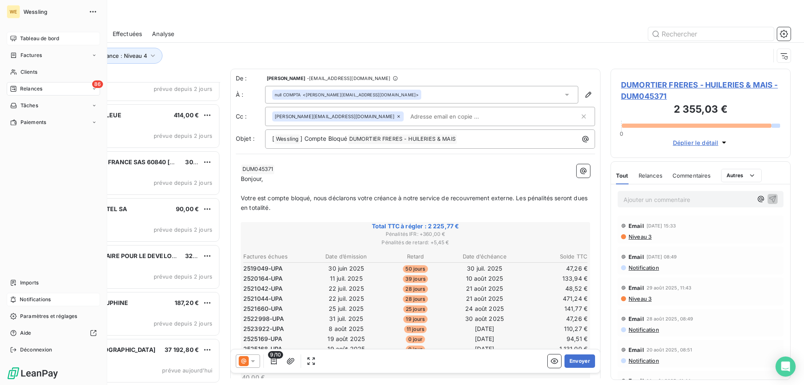
click at [41, 39] on span "Tableau de bord" at bounding box center [39, 39] width 39 height 8
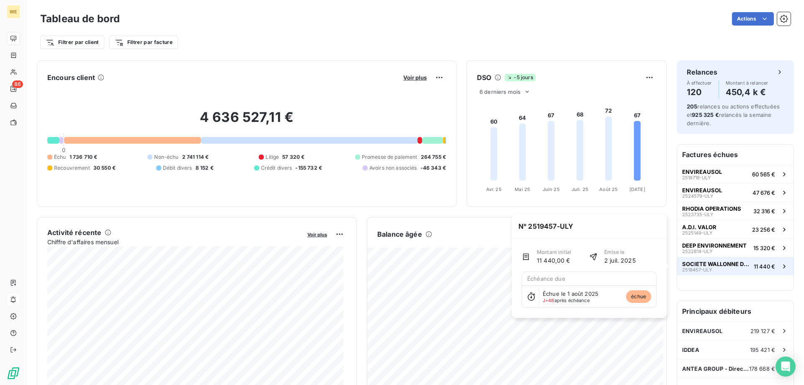
click at [734, 265] on span "SOCIETE WALLONNE DES EAUX SCRL - SW" at bounding box center [716, 263] width 68 height 7
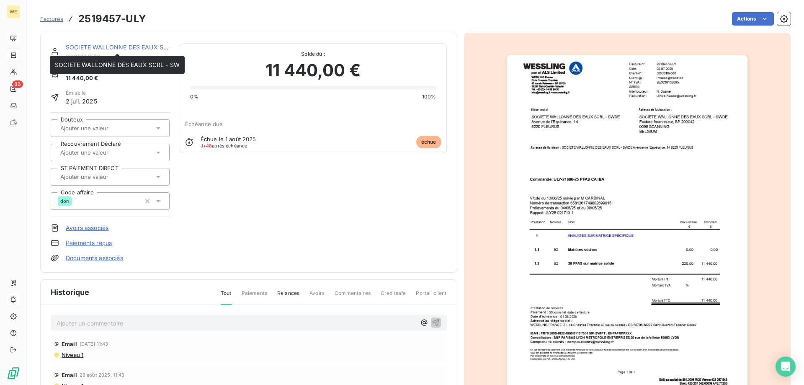
click at [134, 45] on link "SOCIETE WALLONNE DES EAUX SCRL - SW" at bounding box center [128, 47] width 125 height 7
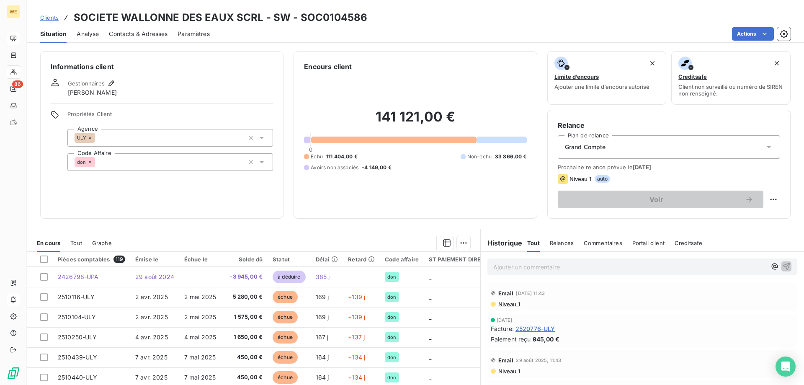
click at [503, 305] on span "Niveau 1" at bounding box center [508, 304] width 23 height 7
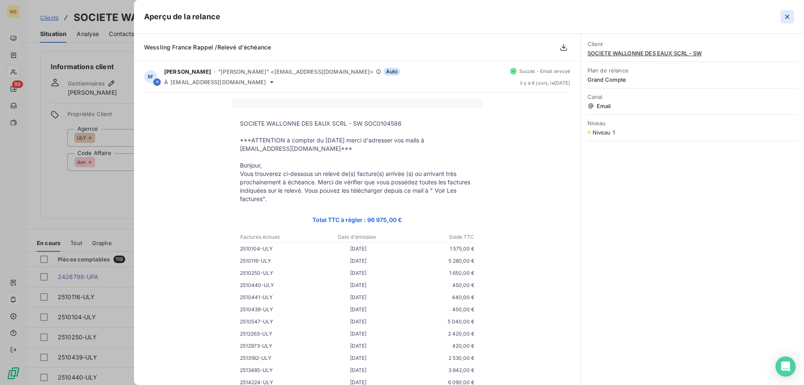
click at [788, 18] on icon "button" at bounding box center [787, 17] width 4 height 4
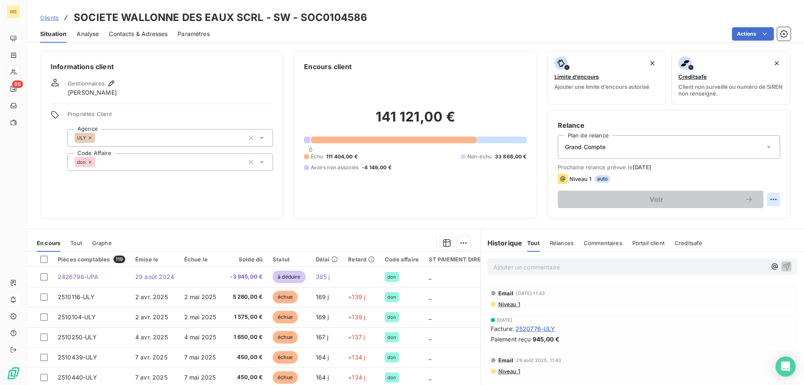
click at [773, 201] on html "WE 86 Clients SOCIETE WALLONNE DES EAUX SCRL - SW - SOC0104586 Situation Analys…" at bounding box center [402, 192] width 804 height 385
click at [751, 220] on div "Replanifier cette action" at bounding box center [732, 217] width 75 height 13
select select "8"
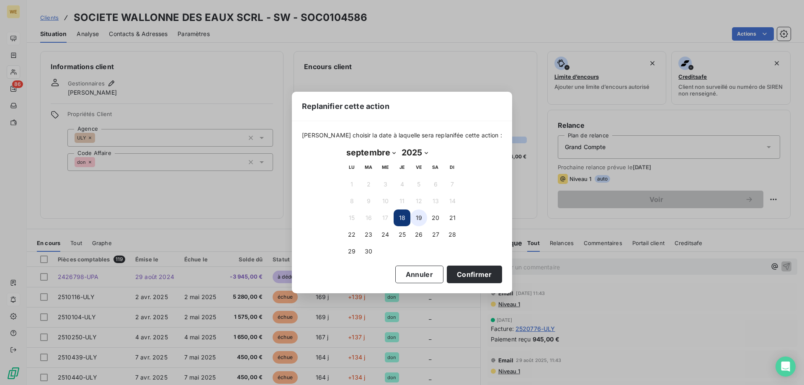
click at [422, 221] on button "19" at bounding box center [418, 217] width 17 height 17
click at [456, 268] on button "Confirmer" at bounding box center [474, 274] width 55 height 18
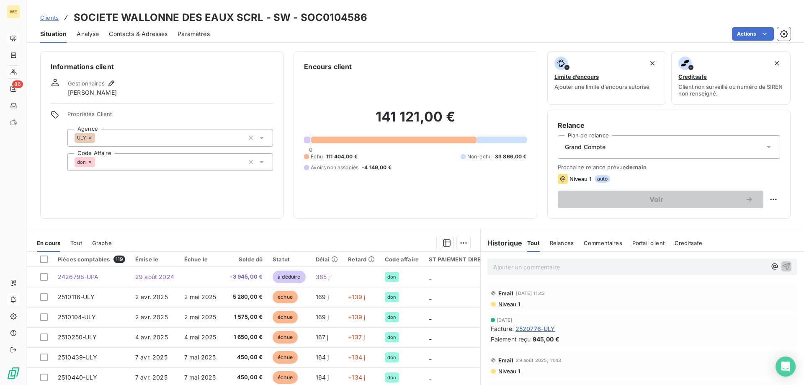
click at [131, 36] on span "Contacts & Adresses" at bounding box center [138, 34] width 59 height 8
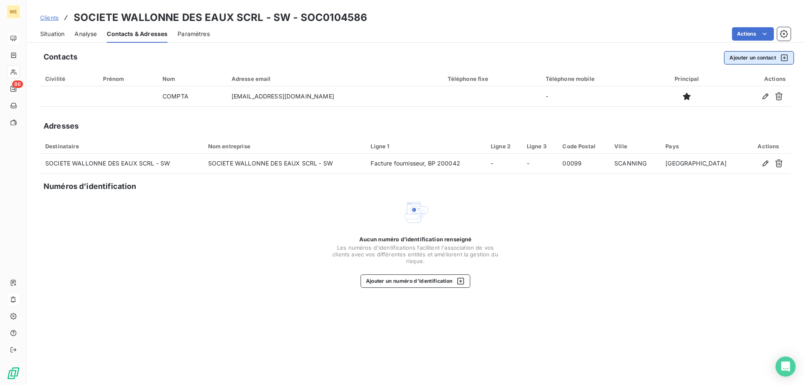
click at [757, 60] on button "Ajouter un contact" at bounding box center [759, 57] width 70 height 13
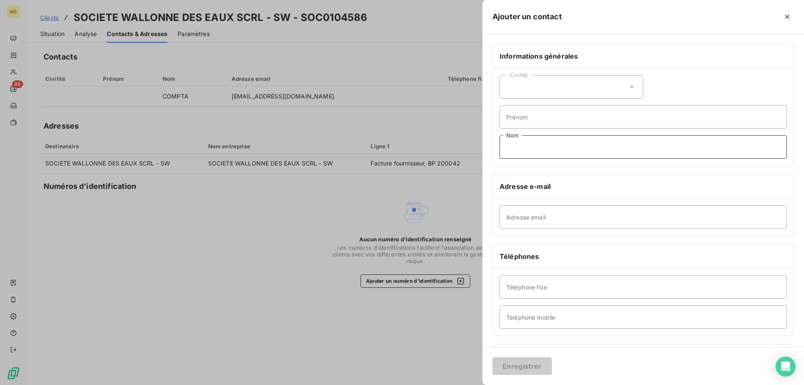
click at [558, 144] on input "Nom" at bounding box center [643, 146] width 287 height 23
type input "Gestionnaire 2"
click at [559, 221] on input "Adresse email" at bounding box center [643, 216] width 287 height 23
click at [518, 218] on input "Adresse email" at bounding box center [643, 216] width 287 height 23
paste input "nathalie.dozinel@ALSGlobal.com"
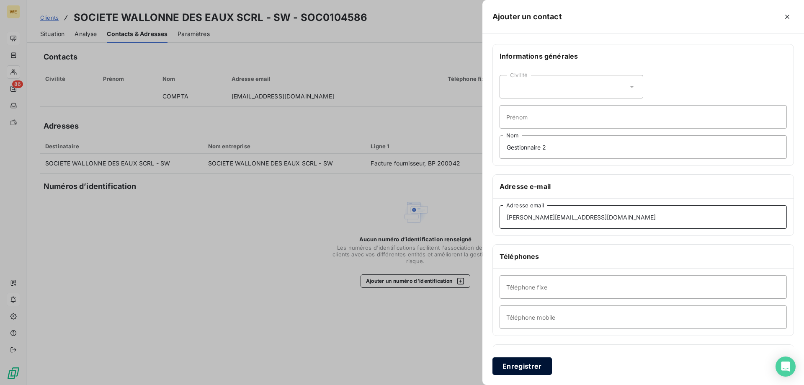
type input "nathalie.dozinel@ALSGlobal.com"
click at [522, 366] on button "Enregistrer" at bounding box center [521, 366] width 59 height 18
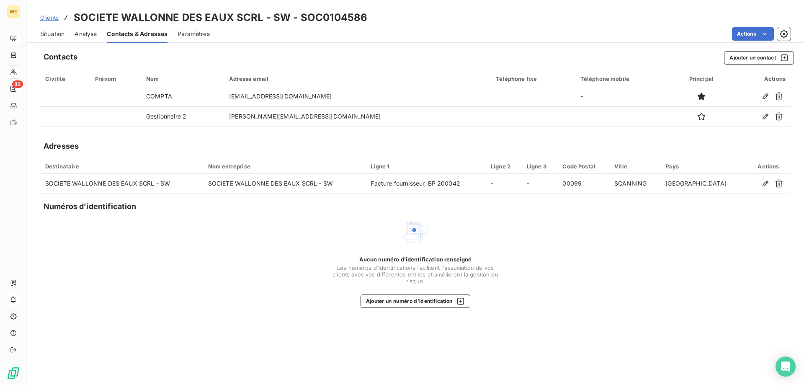
click at [188, 33] on span "Paramètres" at bounding box center [194, 34] width 32 height 8
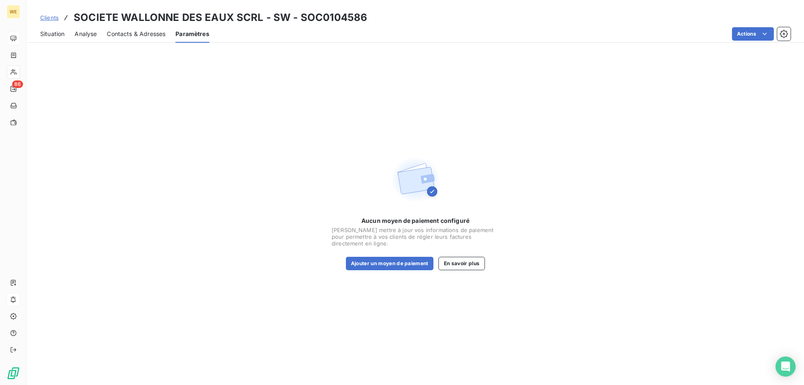
click at [87, 33] on span "Analyse" at bounding box center [86, 34] width 22 height 8
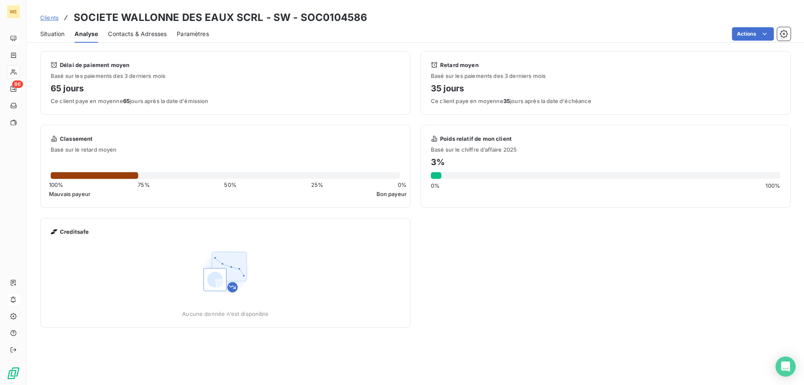
click at [58, 33] on span "Situation" at bounding box center [52, 34] width 24 height 8
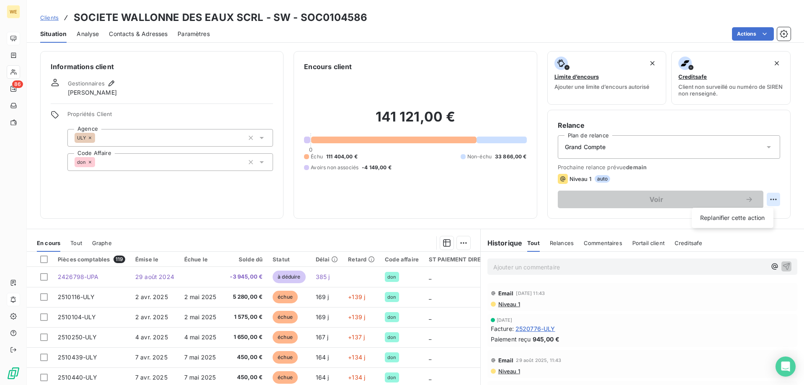
click at [768, 198] on html "WE 86 Clients SOCIETE WALLONNE DES EAUX SCRL - SW - SOC0104586 Situation Analys…" at bounding box center [402, 192] width 804 height 385
click at [749, 217] on div "Replanifier cette action" at bounding box center [732, 217] width 75 height 13
select select "8"
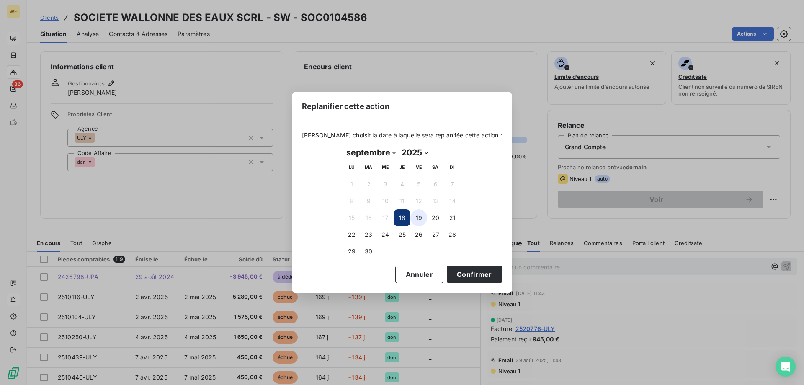
click at [419, 219] on button "19" at bounding box center [418, 217] width 17 height 17
click at [451, 274] on button "Confirmer" at bounding box center [474, 274] width 55 height 18
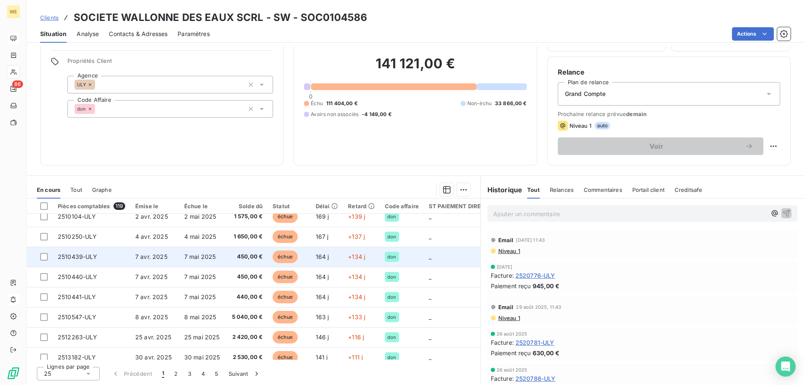
scroll to position [167, 0]
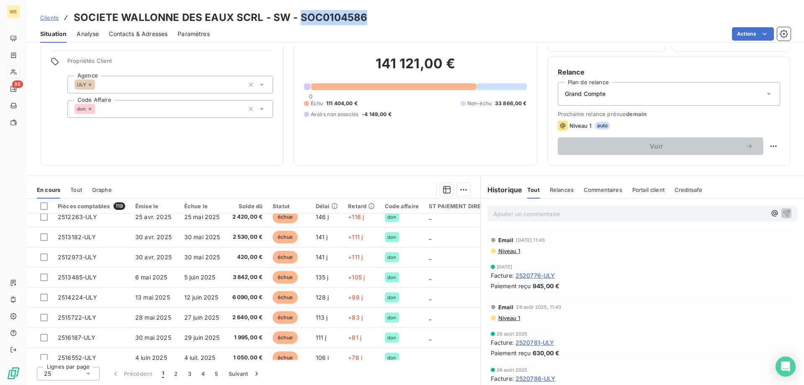
drag, startPoint x: 297, startPoint y: 18, endPoint x: 377, endPoint y: 22, distance: 80.1
click at [377, 22] on div "Clients SOCIETE WALLONNE DES EAUX SCRL - SW - SOC0104586" at bounding box center [415, 17] width 777 height 15
copy h3 "SOC0104586"
click at [52, 19] on span "Clients" at bounding box center [49, 17] width 18 height 7
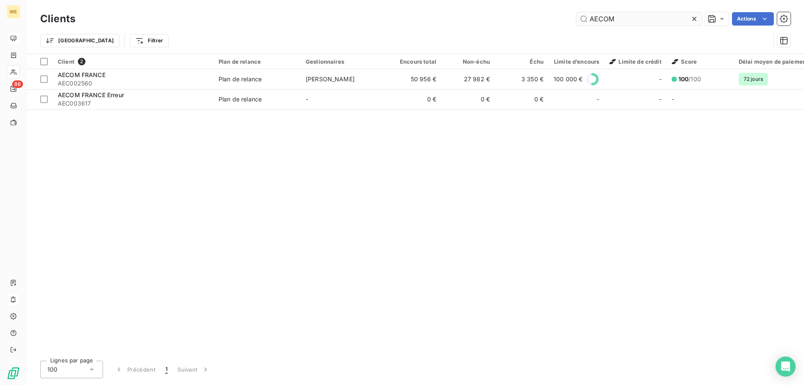
drag, startPoint x: 640, startPoint y: 17, endPoint x: 589, endPoint y: 23, distance: 51.0
click at [589, 23] on input "AECOM" at bounding box center [639, 18] width 126 height 13
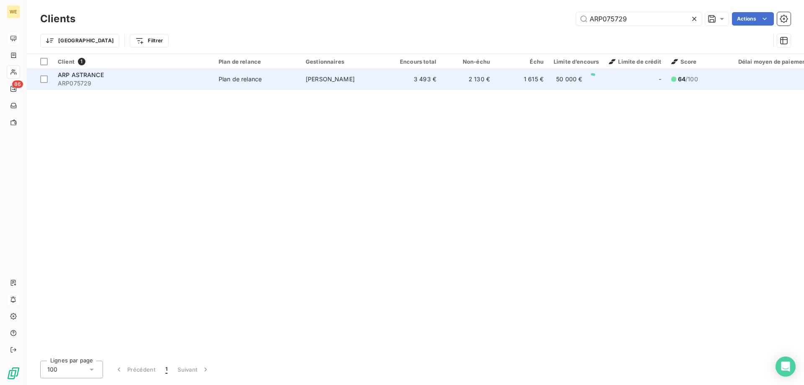
type input "ARP075729"
click at [93, 77] on span "ARP ASTRANCE" at bounding box center [81, 74] width 46 height 7
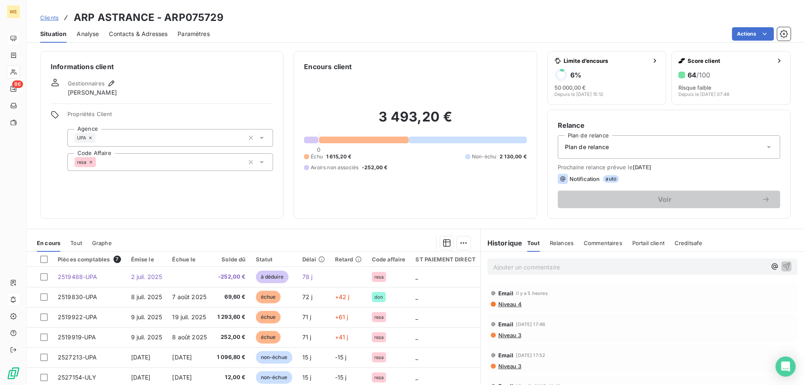
click at [51, 24] on div "Clients ARP ASTRANCE - ARP075729" at bounding box center [131, 17] width 183 height 15
click at [51, 21] on link "Clients" at bounding box center [49, 17] width 18 height 8
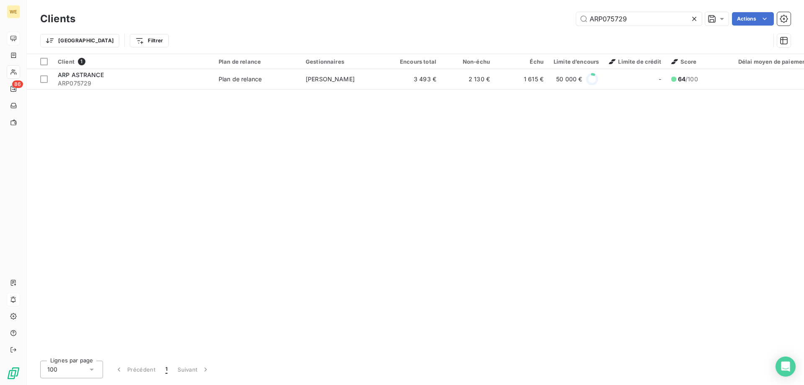
drag, startPoint x: 650, startPoint y: 18, endPoint x: 501, endPoint y: 21, distance: 148.7
click at [501, 21] on div "ARP075729 Actions" at bounding box center [437, 18] width 705 height 13
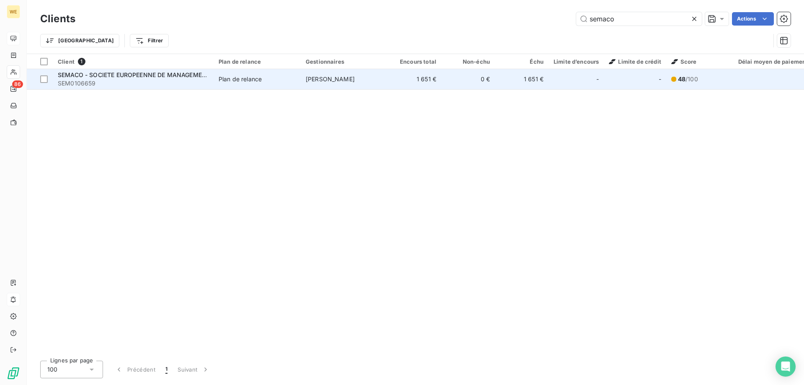
type input "semaco"
click at [161, 77] on span "SEMACO - SOCIETE EUROPEENNE DE MANAGEMENT ET DE CONSULTING EN ENVIRONNEMENT" at bounding box center [196, 74] width 276 height 7
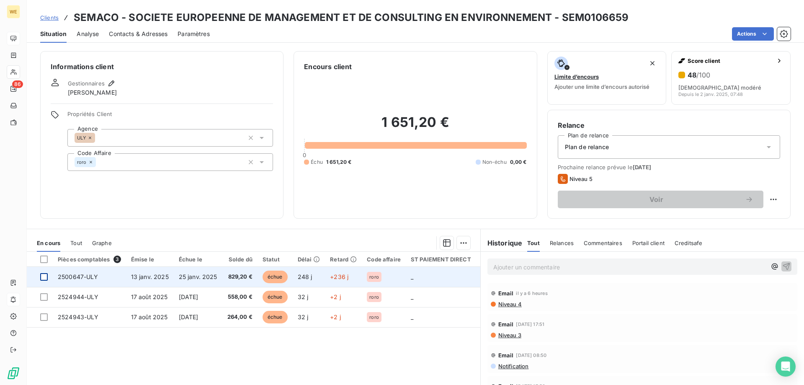
click at [43, 280] on div at bounding box center [44, 277] width 8 height 8
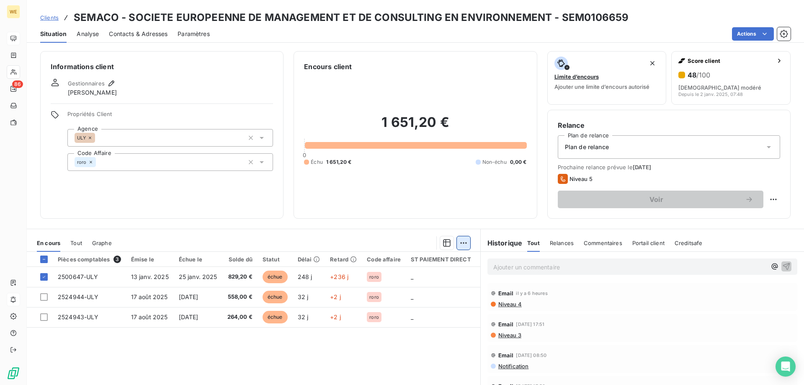
click at [459, 245] on html "WE 86 Clients SEMACO - SOCIETE EUROPEENNE DE MANAGEMENT ET DE CONSULTING EN ENV…" at bounding box center [402, 192] width 804 height 385
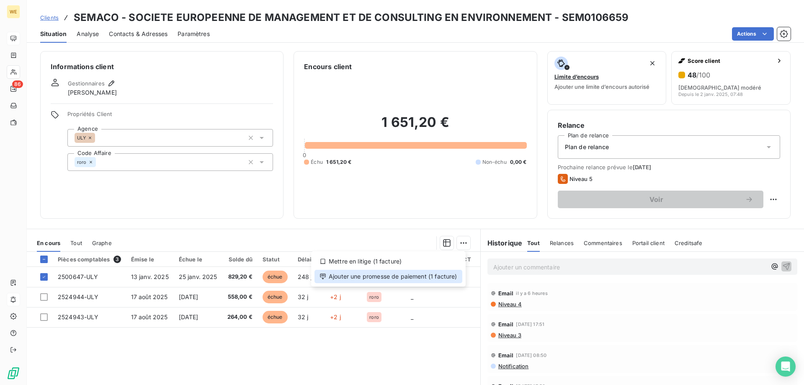
click at [401, 275] on div "Ajouter une promesse de paiement (1 facture)" at bounding box center [388, 276] width 148 height 13
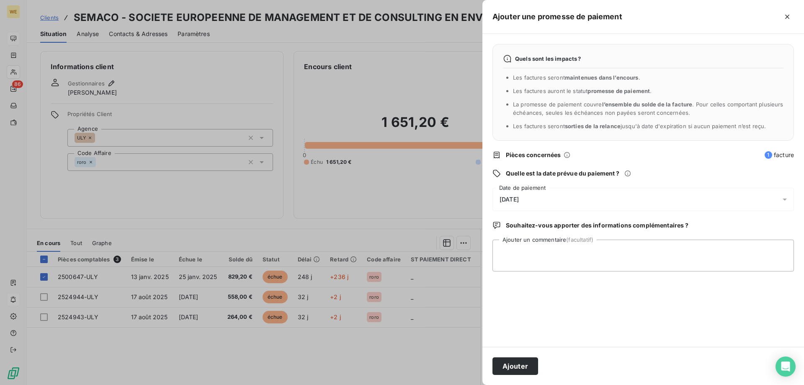
click at [536, 198] on div "[DATE]" at bounding box center [642, 199] width 301 height 23
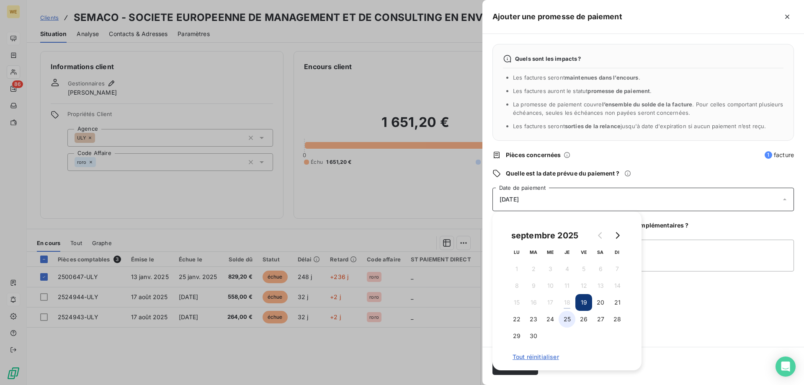
click at [569, 321] on button "25" at bounding box center [567, 319] width 17 height 17
click at [661, 260] on textarea "Ajouter un commentaire (facultatif)" at bounding box center [642, 255] width 301 height 32
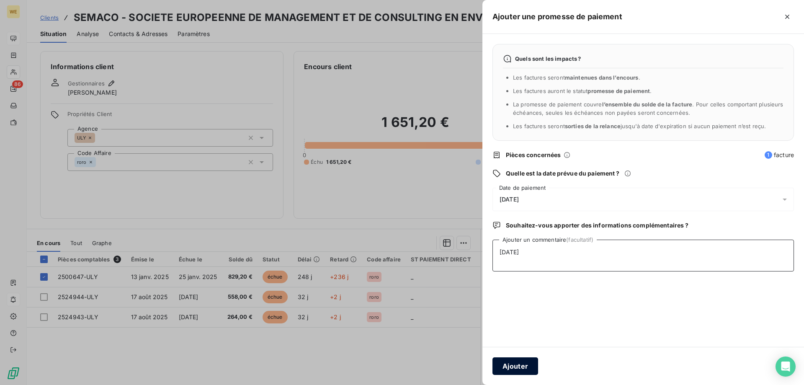
type textarea "[DATE]"
click at [524, 371] on button "Ajouter" at bounding box center [515, 366] width 46 height 18
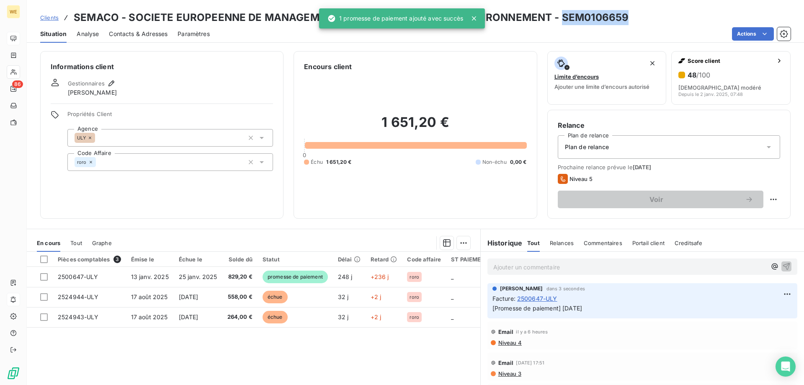
drag, startPoint x: 556, startPoint y: 18, endPoint x: 628, endPoint y: 17, distance: 72.0
click at [628, 17] on div "Clients SEMACO - SOCIETE EUROPEENNE DE MANAGEMENT ET DE CONSULTING EN ENVIRONNE…" at bounding box center [415, 17] width 777 height 15
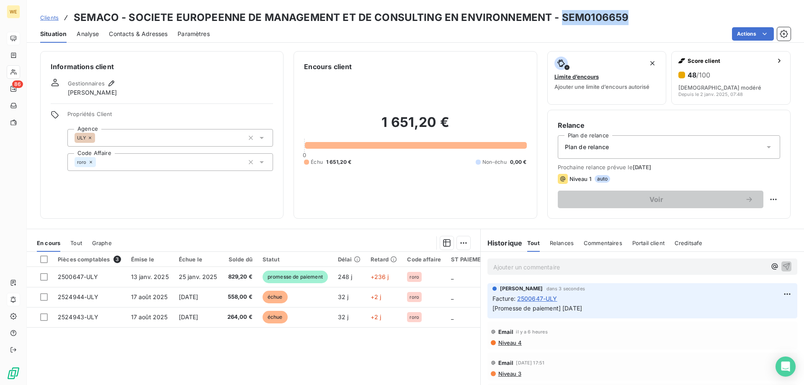
copy h3 "SEM0106659"
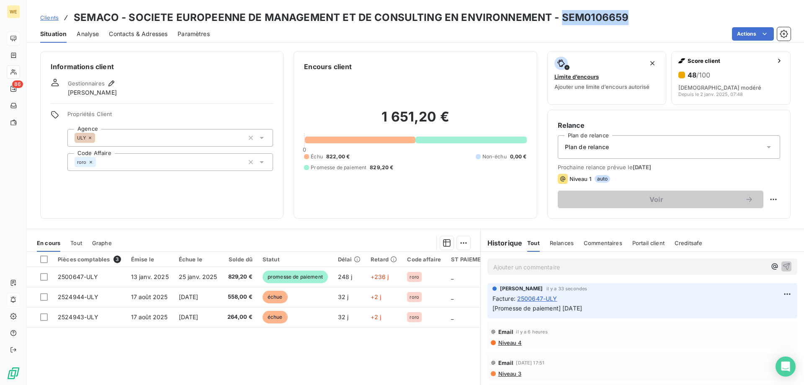
click at [53, 21] on span "Clients" at bounding box center [49, 17] width 18 height 7
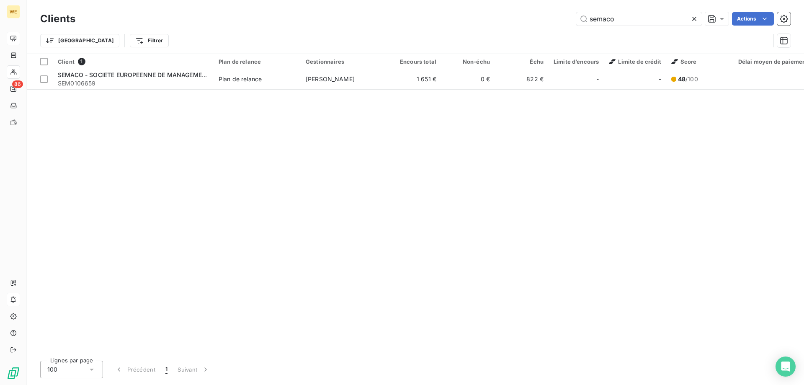
drag, startPoint x: 617, startPoint y: 17, endPoint x: 561, endPoint y: 23, distance: 56.0
click at [561, 23] on div "semaco Actions" at bounding box center [437, 18] width 705 height 13
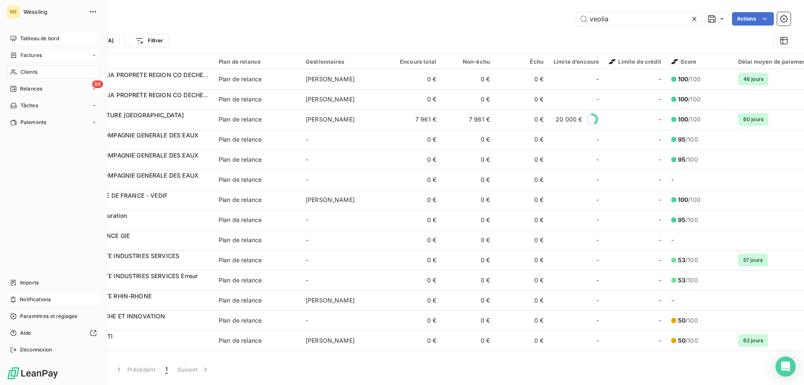
type input "veolia"
click at [23, 58] on span "Factures" at bounding box center [31, 56] width 21 height 8
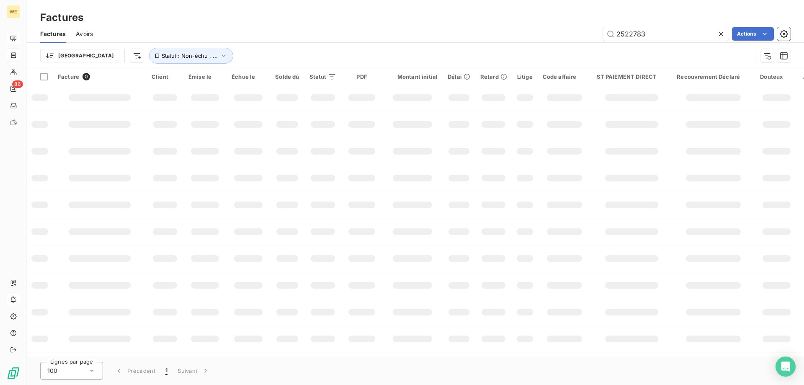
drag, startPoint x: 657, startPoint y: 33, endPoint x: 568, endPoint y: 38, distance: 89.3
click at [575, 38] on div "2522783 Actions" at bounding box center [447, 33] width 688 height 13
type input "2521904"
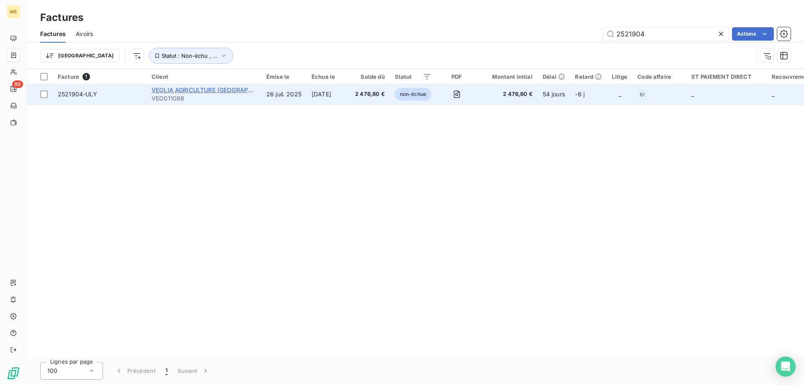
click at [222, 89] on span "VEOLIA AGRICULTURE FRANCE" at bounding box center [215, 89] width 126 height 7
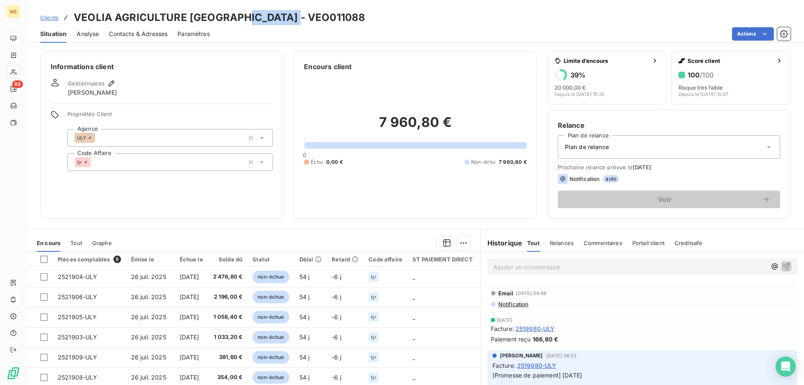
drag, startPoint x: 242, startPoint y: 16, endPoint x: 298, endPoint y: 18, distance: 56.6
click at [298, 18] on div "Clients VEOLIA AGRICULTURE FRANCE - VEO011088" at bounding box center [415, 17] width 777 height 15
copy h3 "VEO011088"
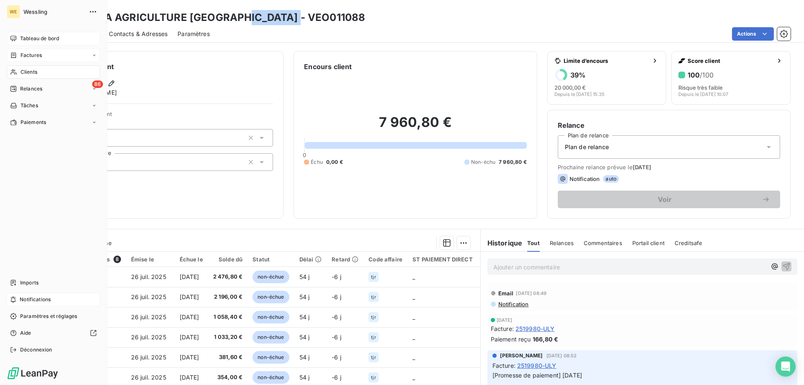
click at [21, 70] on span "Clients" at bounding box center [29, 72] width 17 height 8
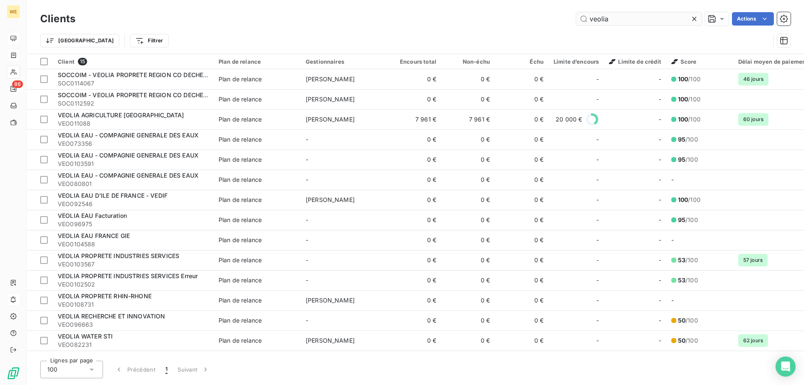
drag, startPoint x: 591, startPoint y: 23, endPoint x: 586, endPoint y: 23, distance: 5.0
click at [586, 23] on input "veolia" at bounding box center [639, 18] width 126 height 13
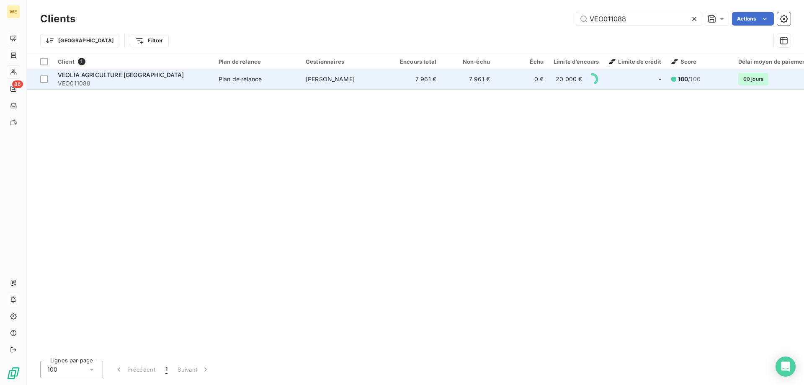
type input "VEO011088"
click at [137, 76] on span "VEOLIA AGRICULTURE FRANCE" at bounding box center [121, 74] width 126 height 7
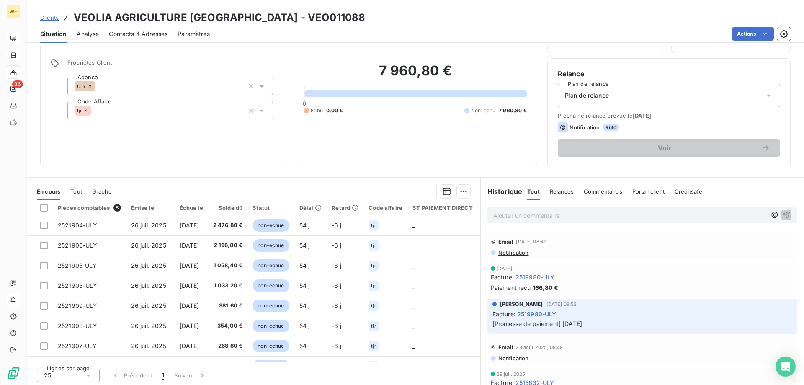
scroll to position [53, 0]
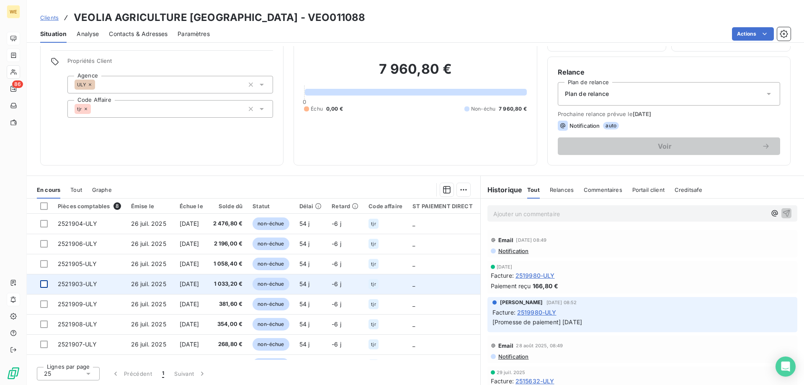
click at [41, 283] on div at bounding box center [44, 284] width 8 height 8
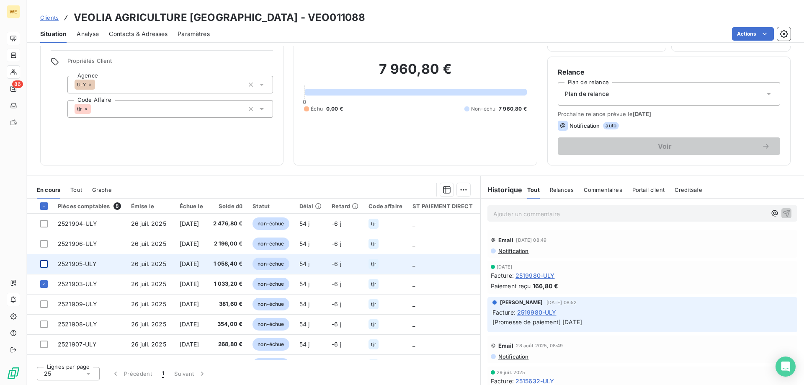
click at [44, 263] on div at bounding box center [44, 264] width 8 height 8
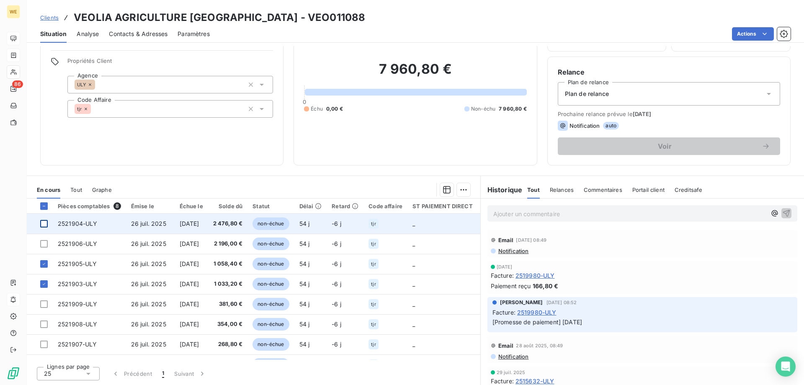
click at [44, 224] on div at bounding box center [44, 224] width 8 height 8
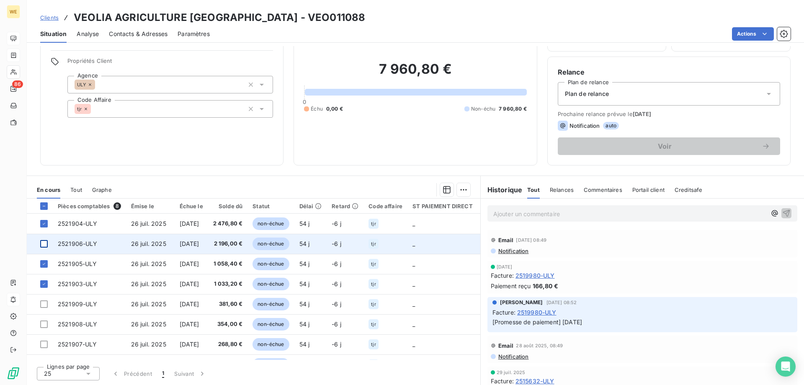
click at [44, 245] on div at bounding box center [44, 244] width 8 height 8
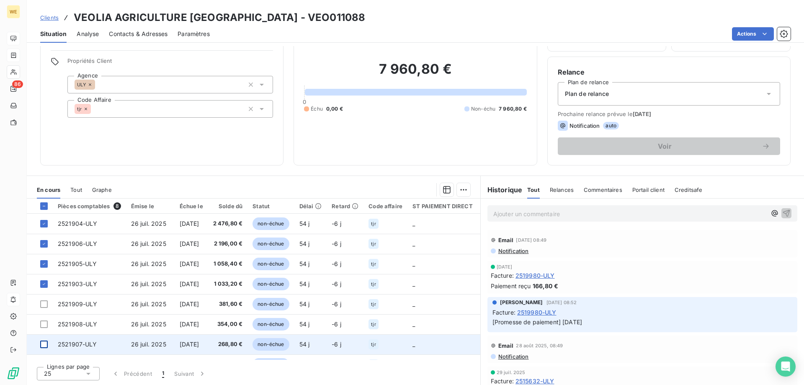
click at [42, 344] on div at bounding box center [44, 344] width 8 height 8
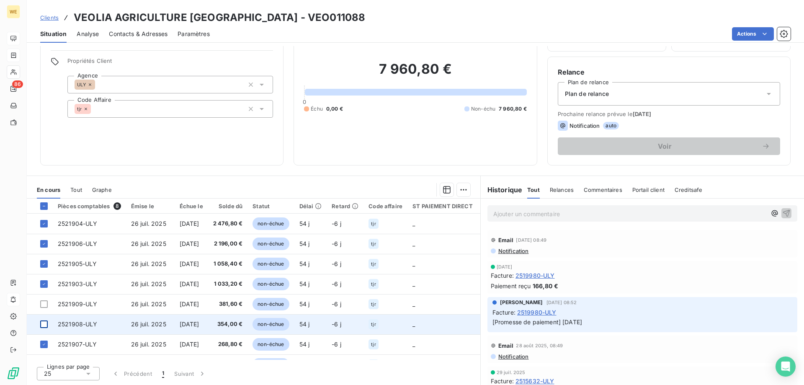
click at [44, 324] on div at bounding box center [44, 324] width 8 height 8
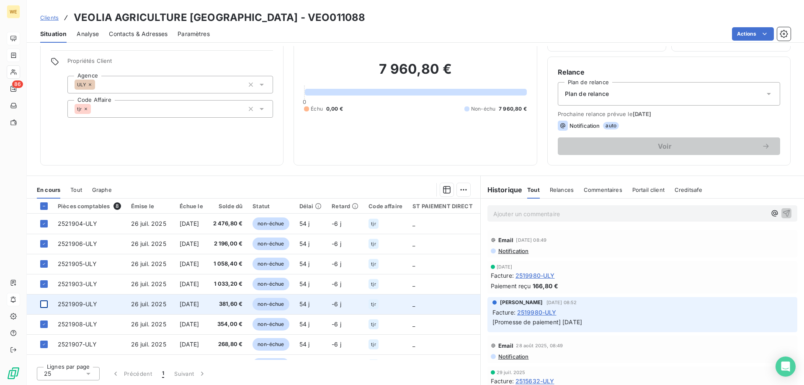
click at [45, 303] on div at bounding box center [44, 304] width 8 height 8
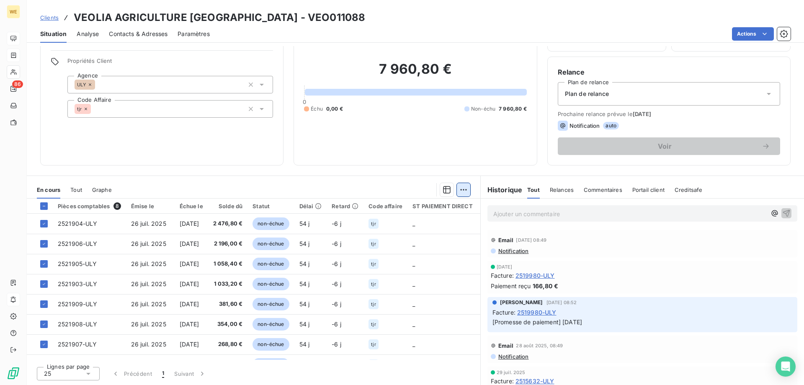
click at [457, 191] on html "WE 86 Clients VEOLIA AGRICULTURE FRANCE - VEO011088 Situation Analyse Contacts …" at bounding box center [402, 192] width 804 height 385
click at [442, 220] on div "Ajouter une promesse de paiement (7 factures)" at bounding box center [386, 222] width 152 height 13
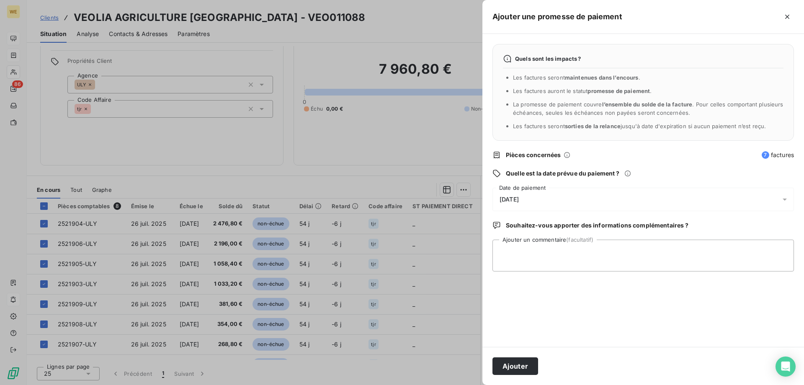
click at [550, 199] on div "[DATE]" at bounding box center [642, 199] width 301 height 23
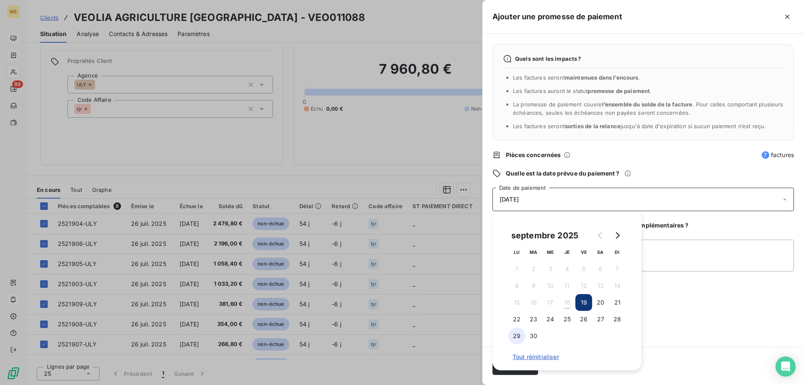
click at [515, 336] on button "29" at bounding box center [516, 335] width 17 height 17
click at [672, 250] on textarea "Ajouter un commentaire (facultatif)" at bounding box center [642, 255] width 301 height 32
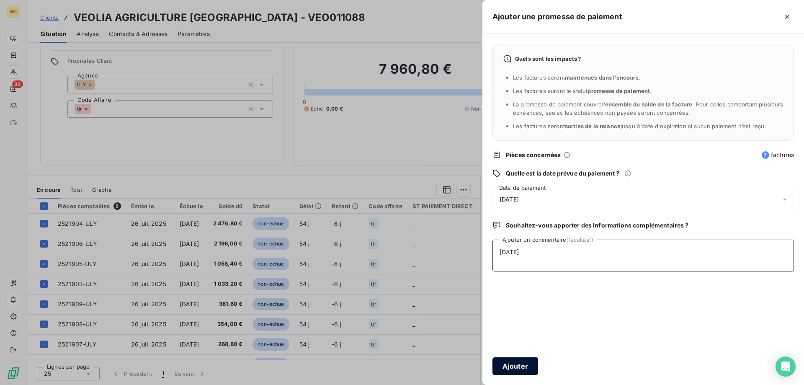
type textarea "[DATE]"
click at [506, 367] on button "Ajouter" at bounding box center [515, 366] width 46 height 18
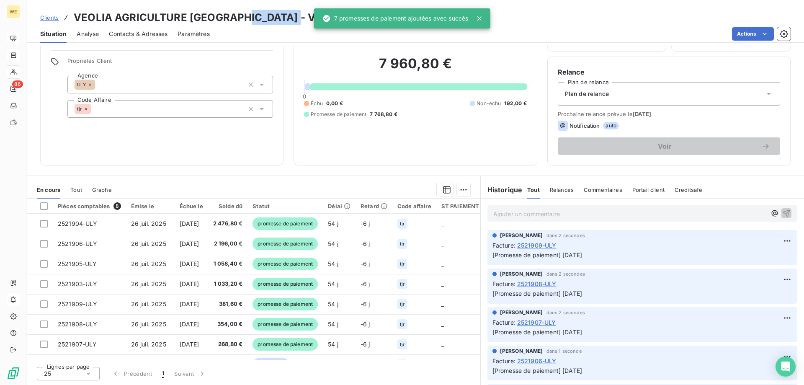
drag, startPoint x: 241, startPoint y: 18, endPoint x: 293, endPoint y: 16, distance: 52.4
click at [293, 16] on h3 "VEOLIA AGRICULTURE FRANCE - VEO011088" at bounding box center [219, 17] width 291 height 15
copy h3 "VEO011088"
